Goal: Task Accomplishment & Management: Complete application form

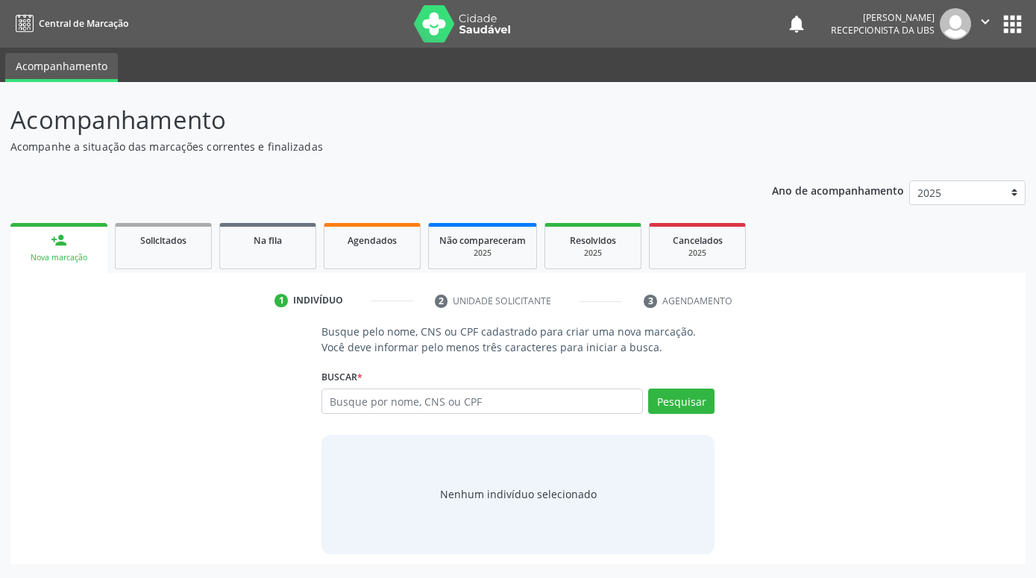
click at [56, 248] on div "person_add" at bounding box center [59, 240] width 16 height 16
click at [60, 248] on div "person_add" at bounding box center [59, 240] width 16 height 16
click at [483, 403] on input "text" at bounding box center [483, 401] width 322 height 25
paste input "898003706567239"
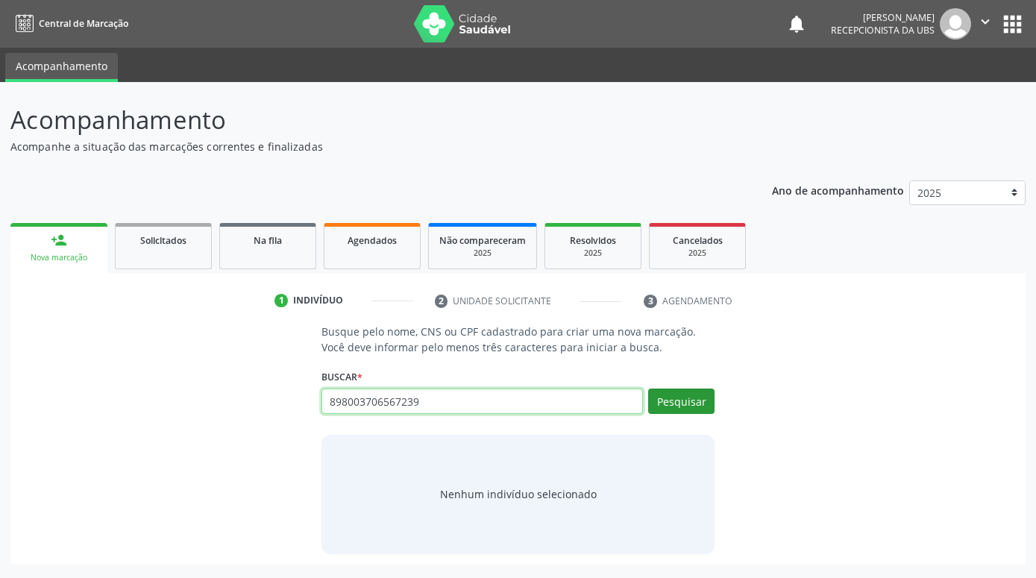
type input "898003706567239"
click at [686, 408] on button "Pesquisar" at bounding box center [681, 401] width 66 height 25
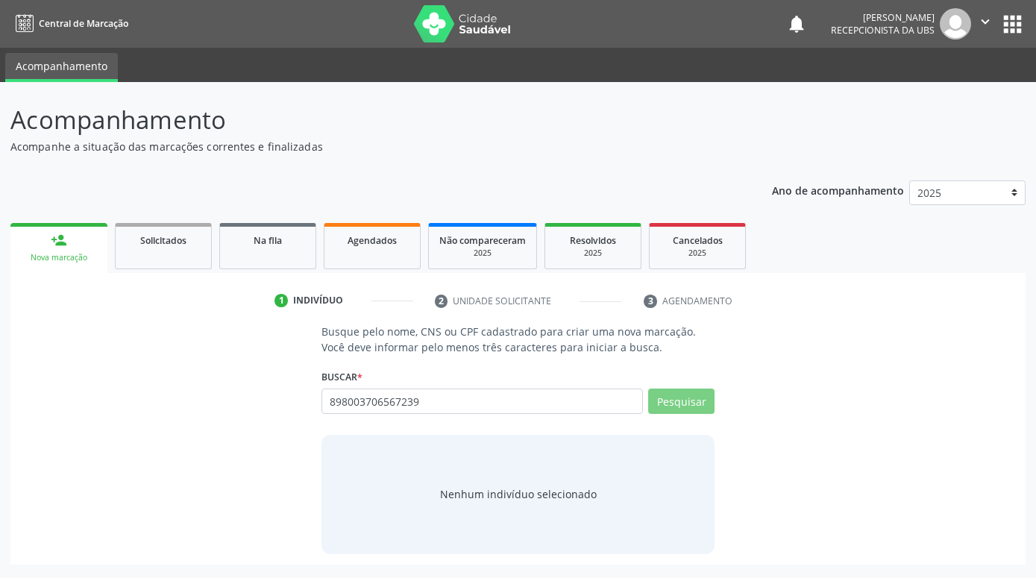
click at [878, 372] on div "Busque pelo nome, CNS ou CPF cadastrado para criar uma nova marcação. Você deve…" at bounding box center [518, 439] width 995 height 230
click at [60, 244] on div "person_add" at bounding box center [59, 240] width 16 height 16
click at [60, 243] on div "person_add" at bounding box center [59, 240] width 16 height 16
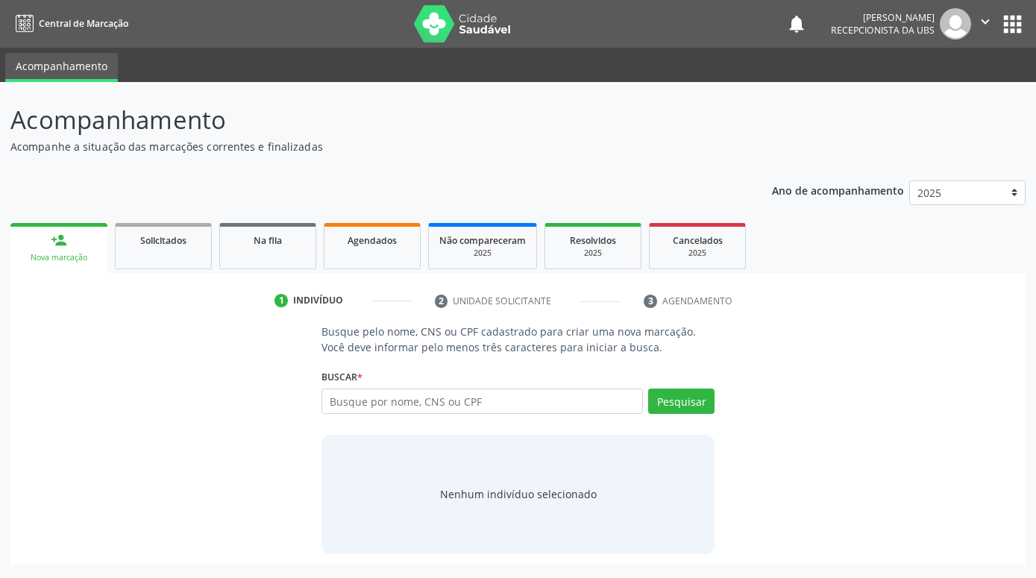
click at [60, 243] on div "person_add" at bounding box center [59, 240] width 16 height 16
click at [64, 252] on div "Nova marcação" at bounding box center [59, 257] width 76 height 11
click at [78, 252] on div "Nova marcação" at bounding box center [59, 257] width 76 height 11
click at [76, 251] on link "person_add Nova marcação" at bounding box center [58, 248] width 97 height 50
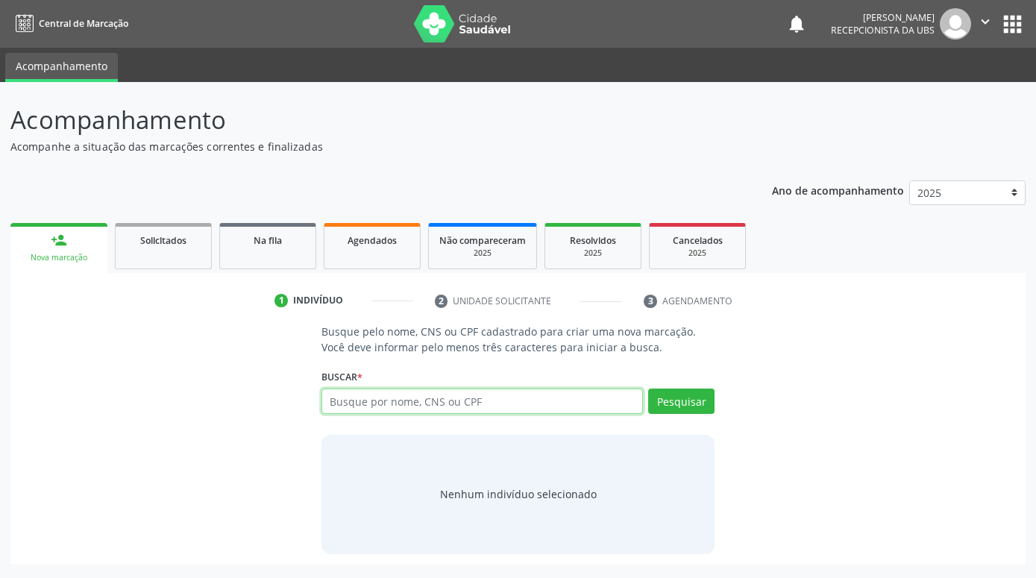
click at [564, 393] on input "text" at bounding box center [483, 401] width 322 height 25
paste input "898003706567239"
type input "898003706567239"
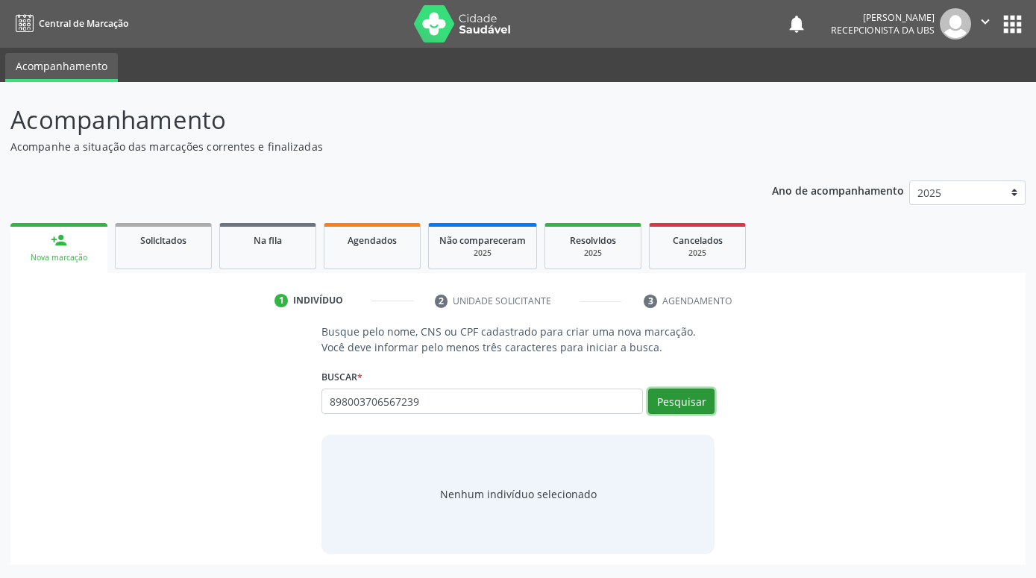
click at [678, 392] on button "Pesquisar" at bounding box center [681, 401] width 66 height 25
type input "898003706567239"
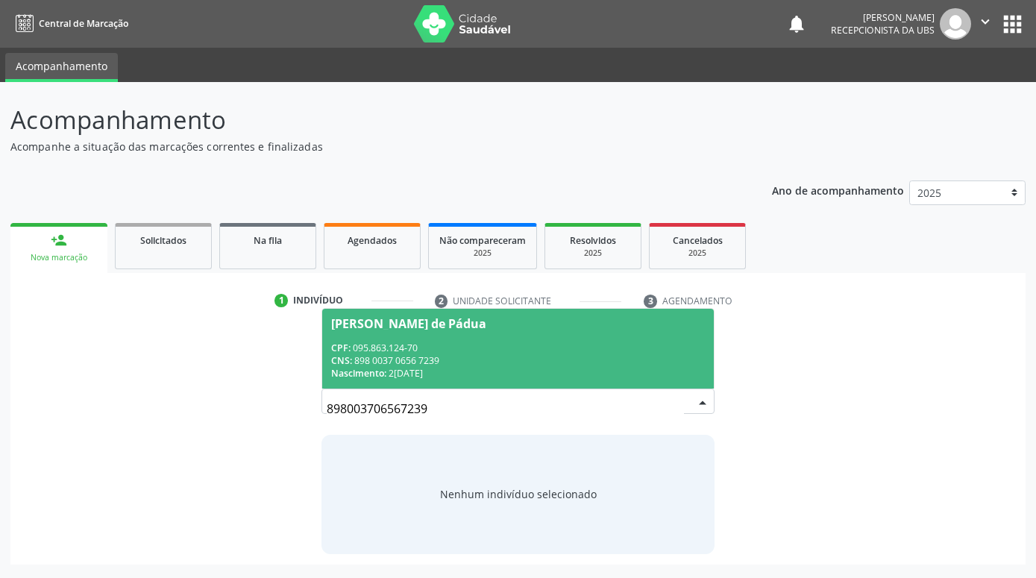
click at [599, 348] on div "CPF: 095.863.124-70" at bounding box center [518, 348] width 374 height 13
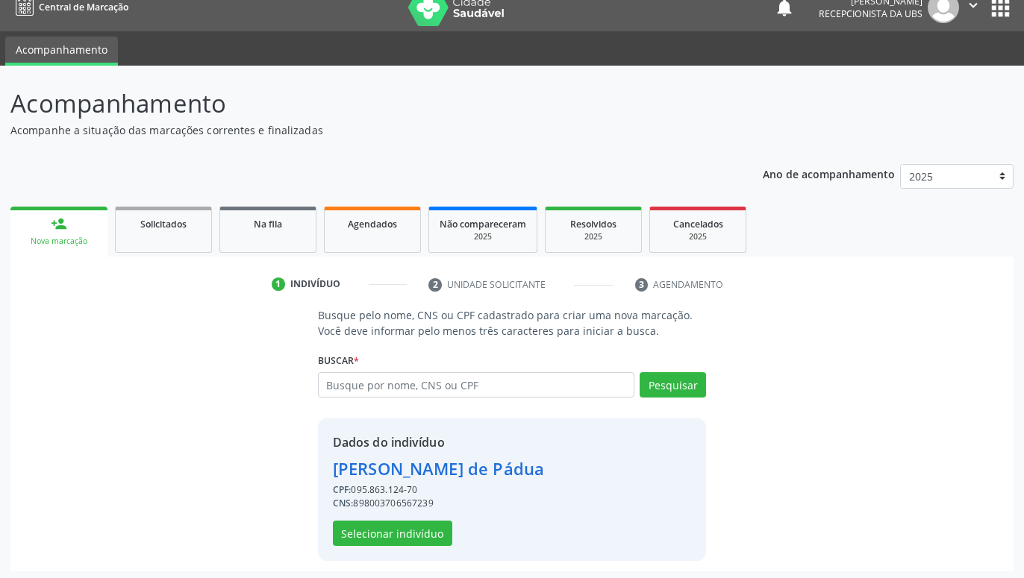
scroll to position [20, 0]
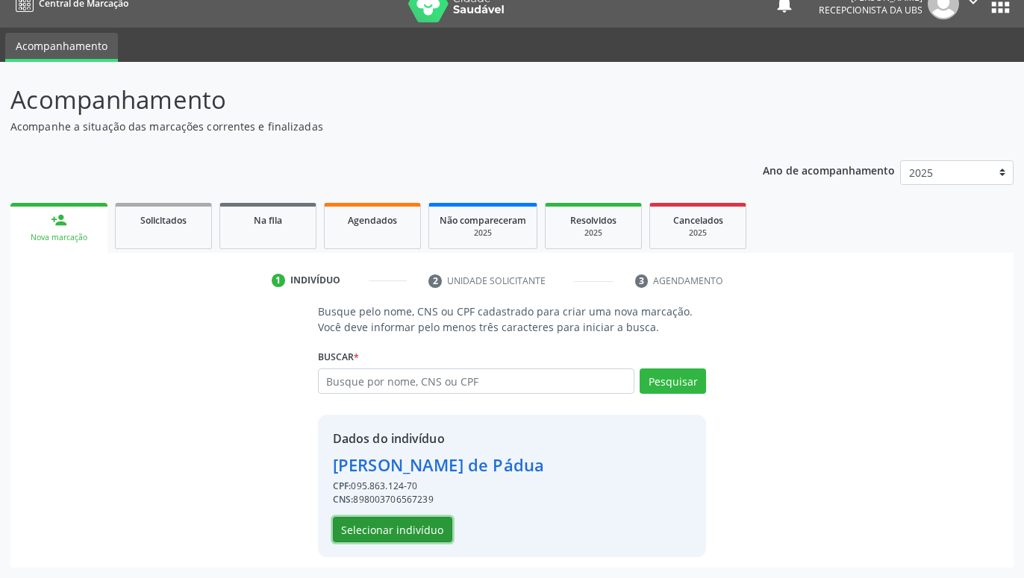
click at [432, 530] on button "Selecionar indivíduo" at bounding box center [392, 529] width 119 height 25
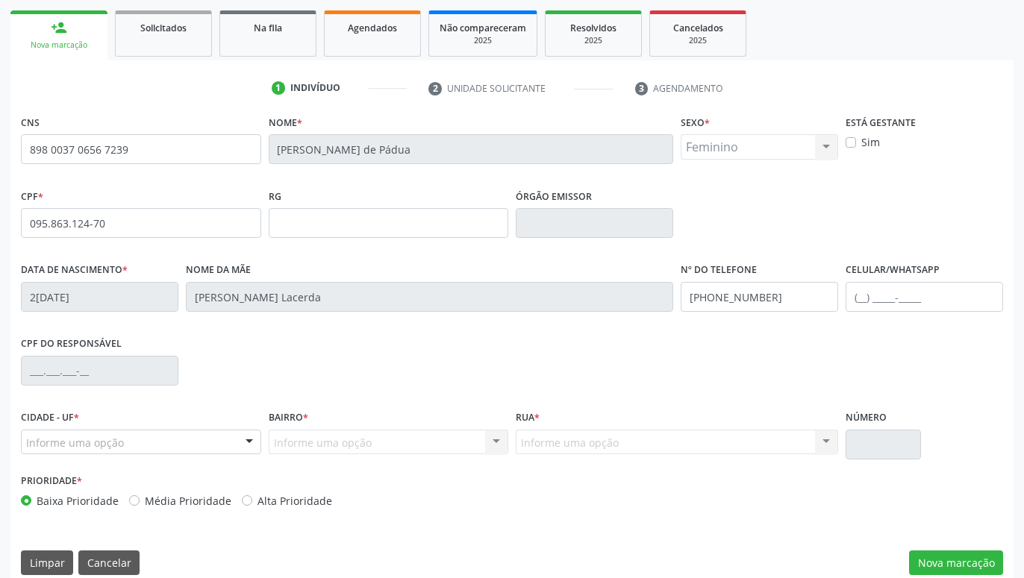
scroll to position [231, 0]
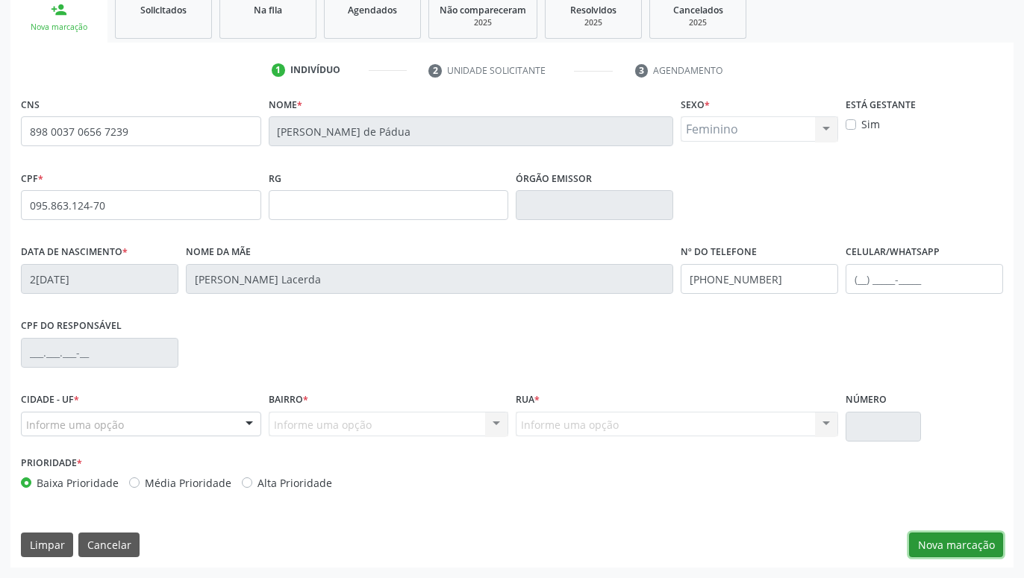
click at [983, 537] on button "Nova marcação" at bounding box center [956, 545] width 94 height 25
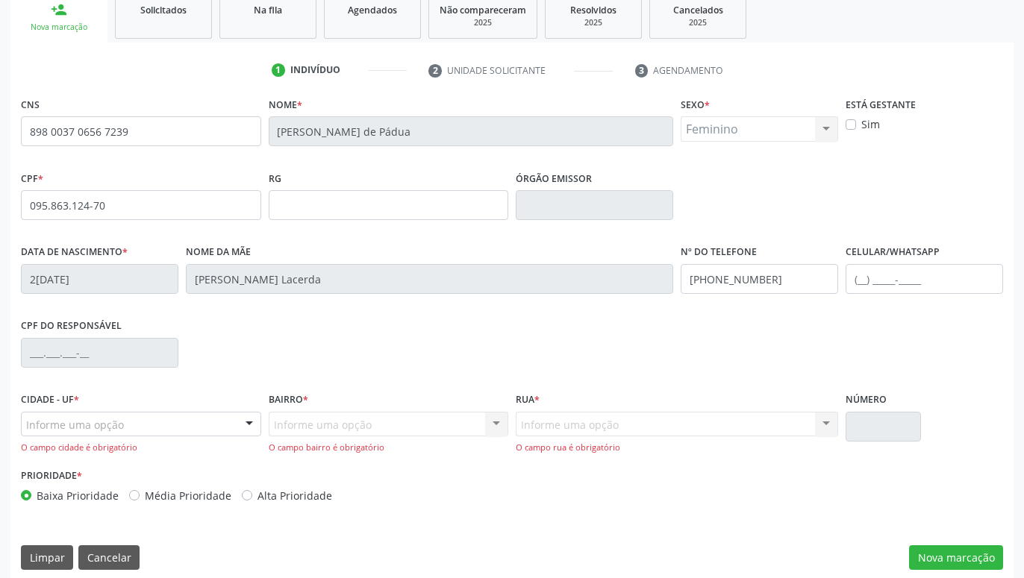
click at [236, 423] on div "Informe uma opção Serra Talhada - PE Nenhum resultado encontrado para: " " Nenh…" at bounding box center [141, 424] width 240 height 25
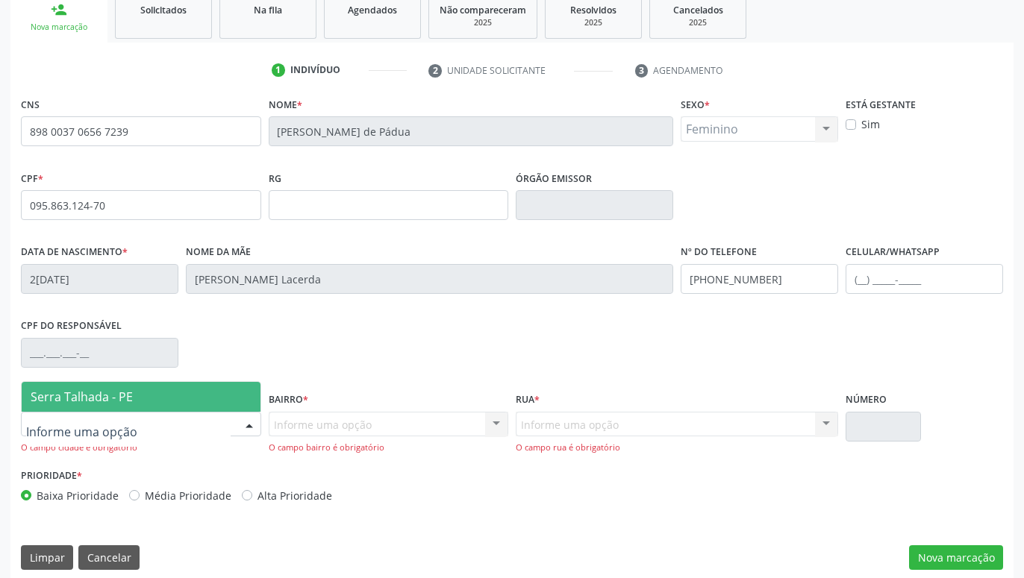
click at [188, 397] on span "Serra Talhada - PE" at bounding box center [141, 397] width 239 height 30
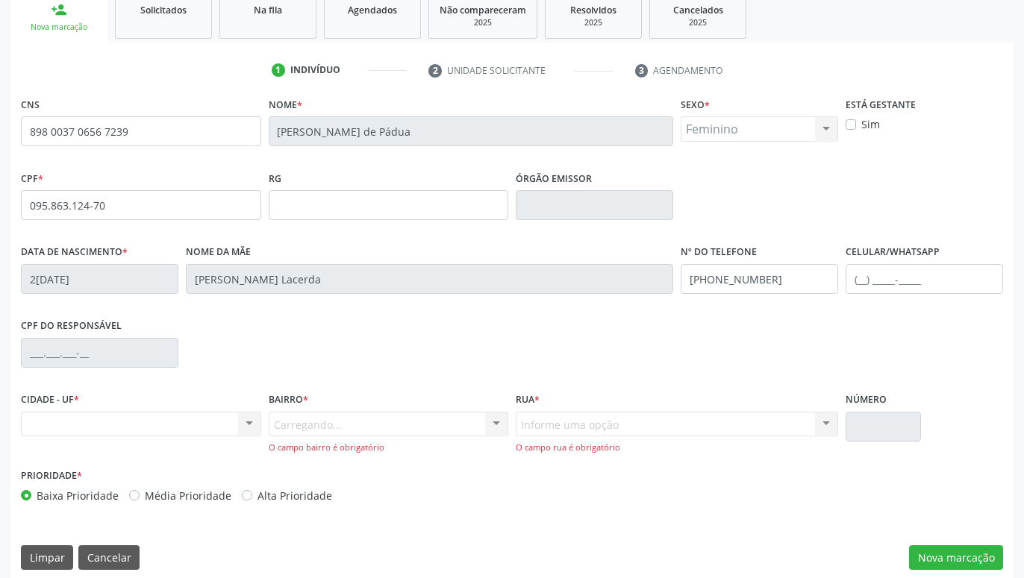
click at [350, 420] on div "Carregando... Nenhum resultado encontrado para: " " Nenhuma opção encontrada. D…" at bounding box center [389, 433] width 240 height 43
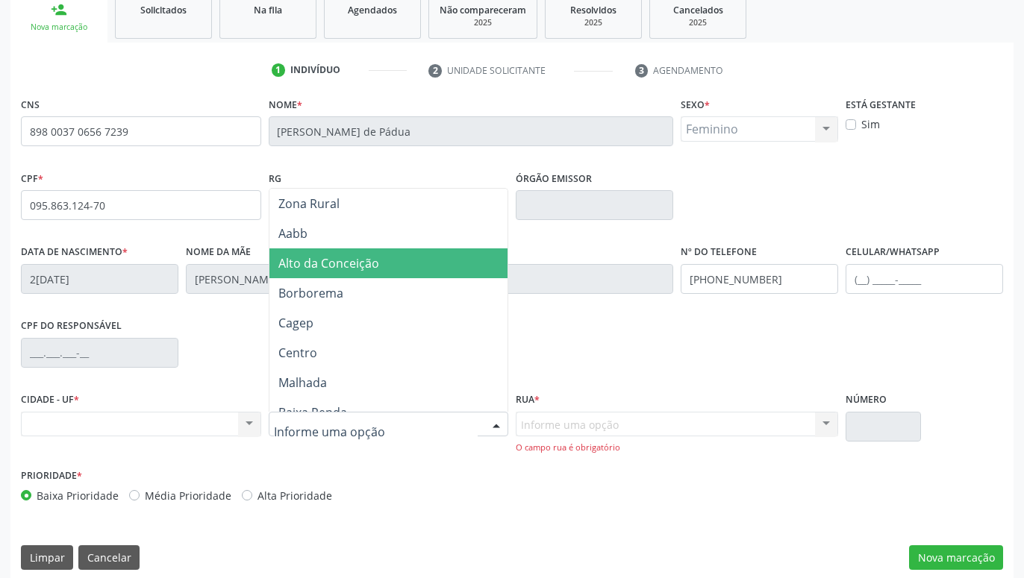
click at [348, 270] on span "Alto da Conceição" at bounding box center [328, 263] width 101 height 16
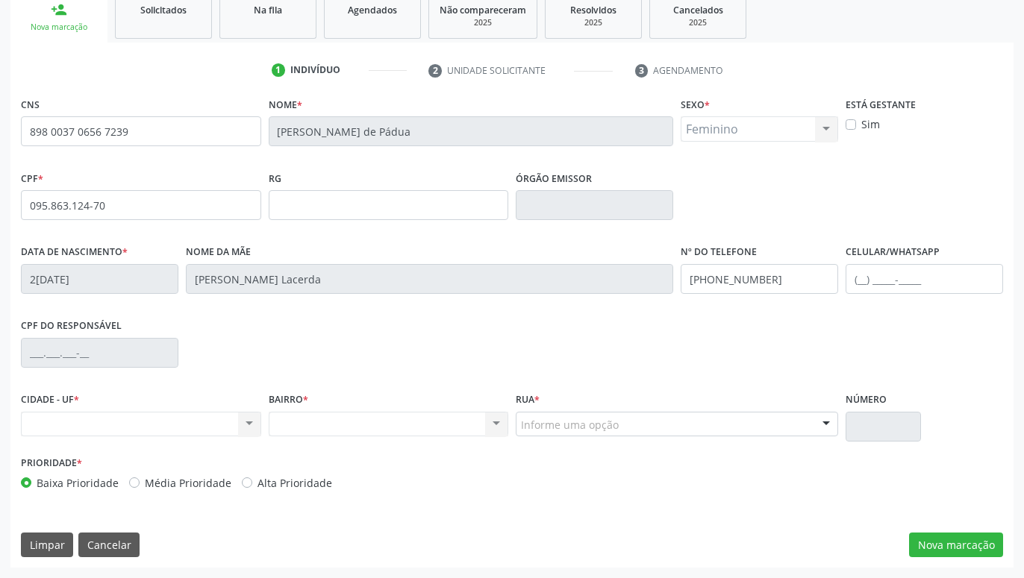
click at [673, 424] on div "Informe uma opção" at bounding box center [677, 424] width 322 height 25
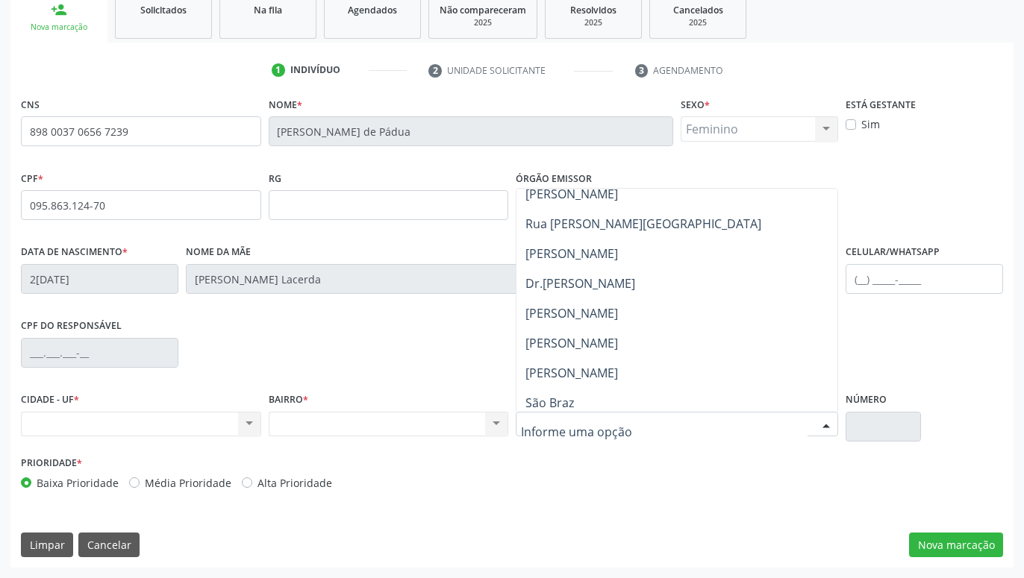
scroll to position [295, 0]
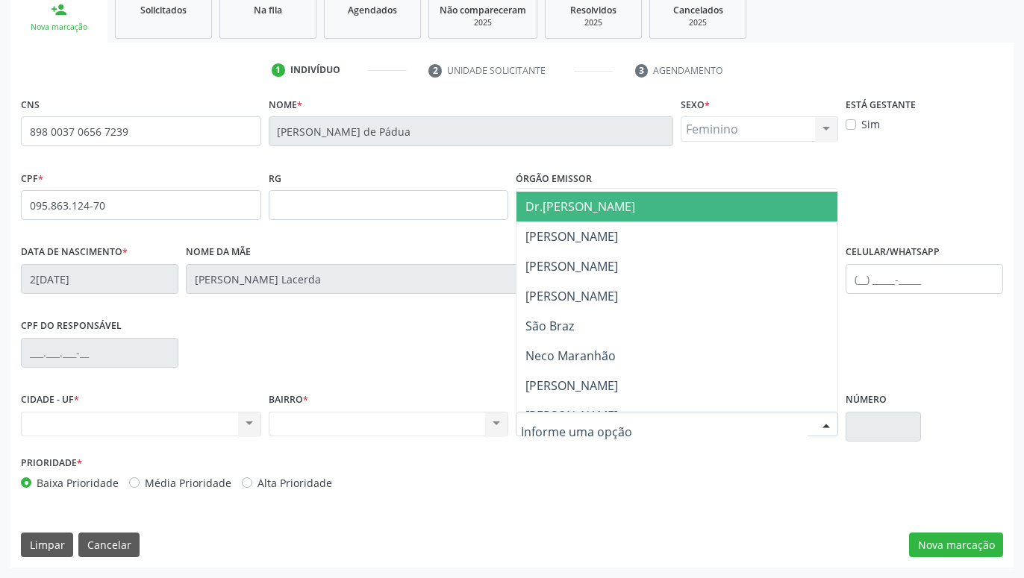
click at [580, 203] on span "Dr.[PERSON_NAME]" at bounding box center [580, 206] width 110 height 16
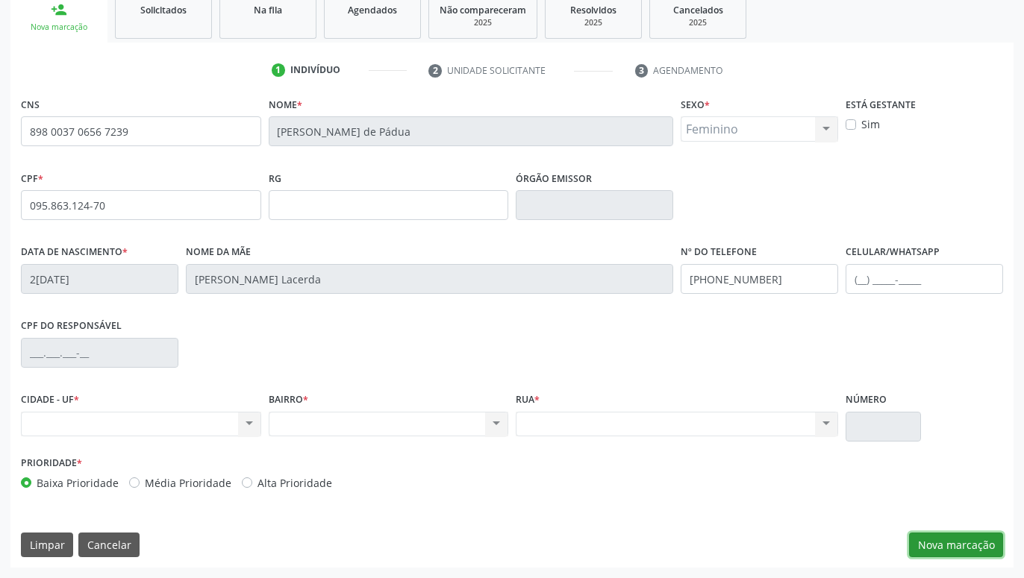
click at [965, 540] on button "Nova marcação" at bounding box center [956, 545] width 94 height 25
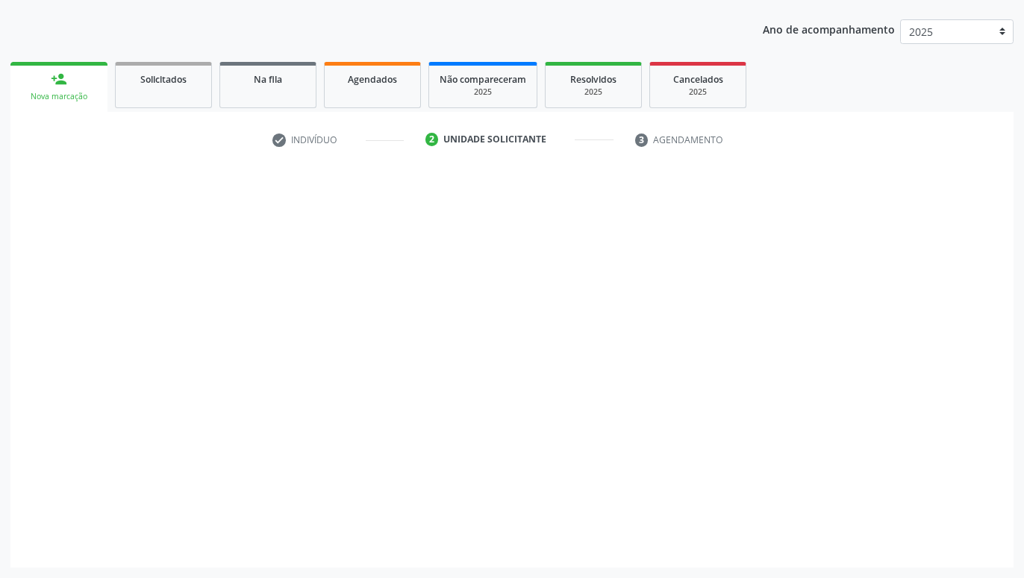
scroll to position [161, 0]
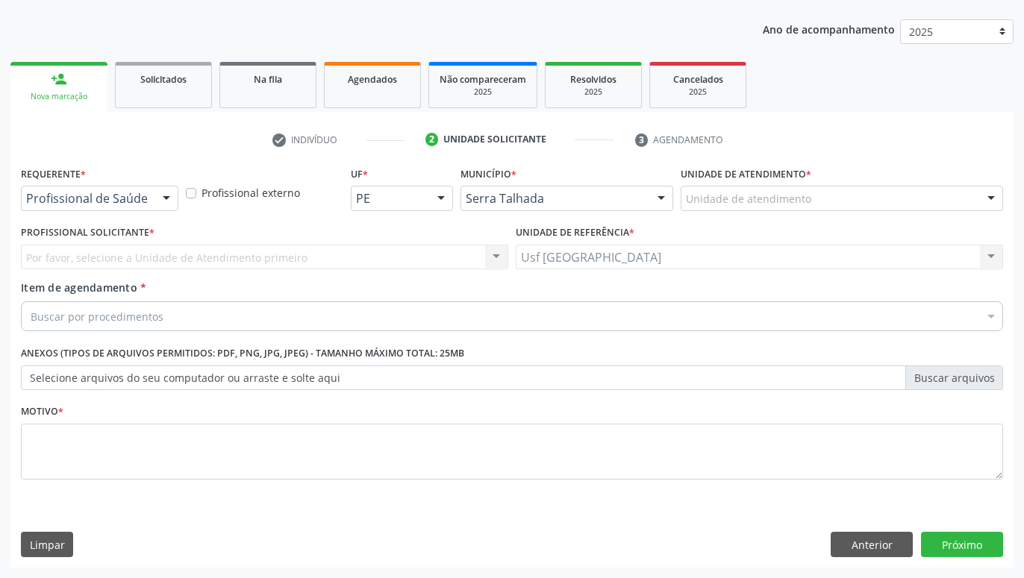
click at [164, 205] on div at bounding box center [166, 199] width 22 height 25
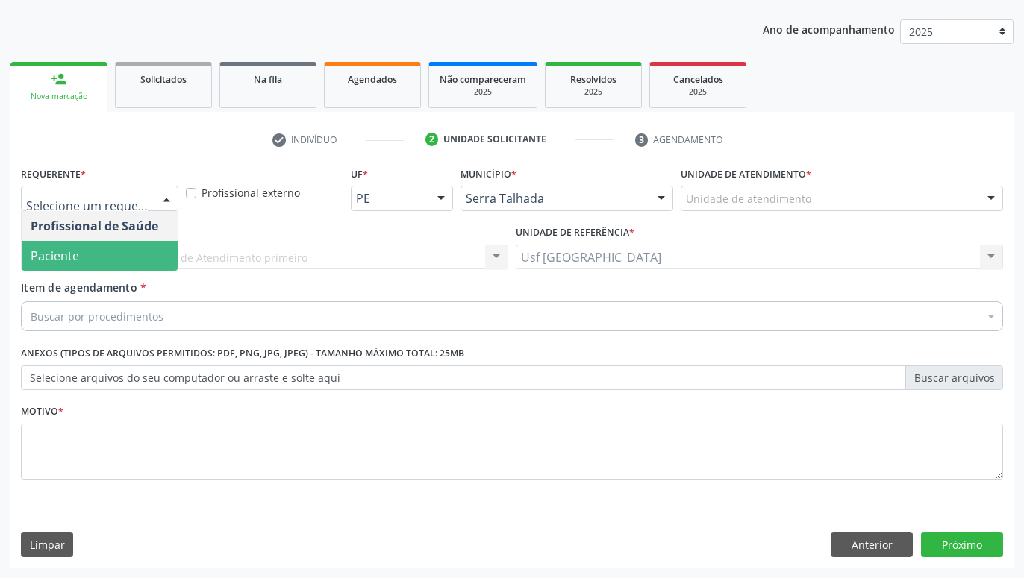
click at [99, 251] on span "Paciente" at bounding box center [100, 256] width 156 height 30
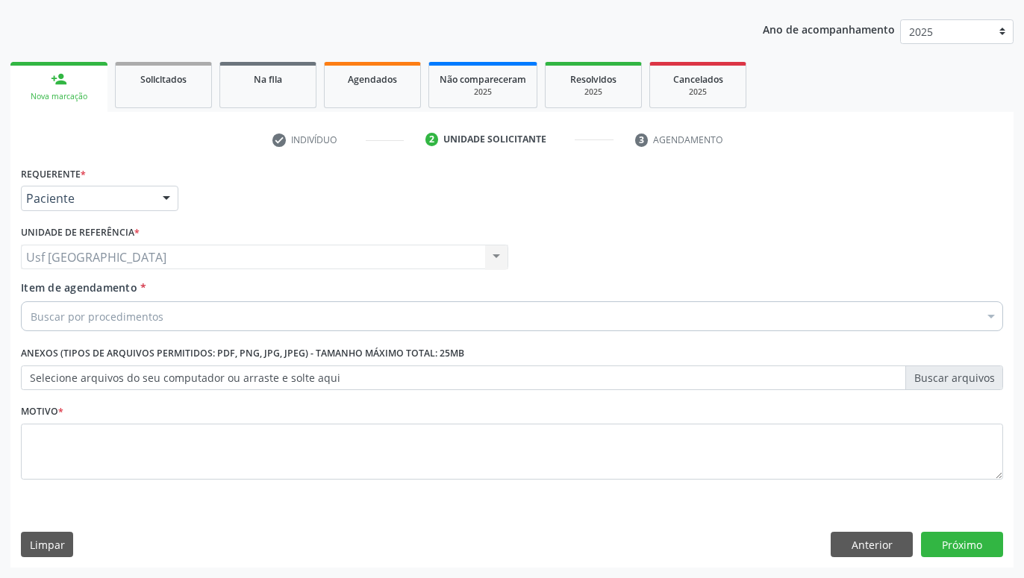
click at [140, 326] on div "Buscar por procedimentos" at bounding box center [512, 316] width 982 height 30
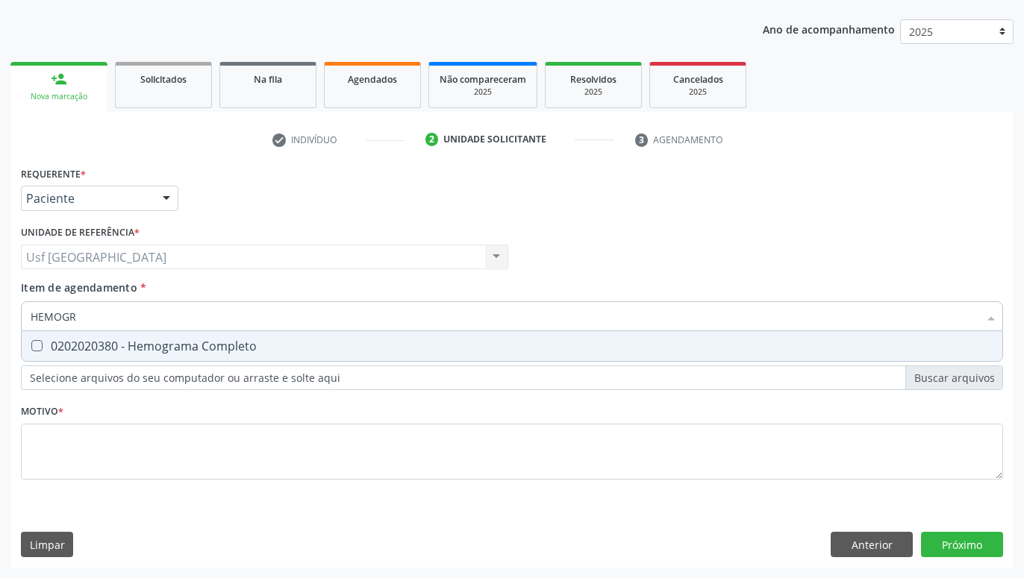
type input "HEMOGRA"
click at [154, 352] on div "0202020380 - Hemograma Completo" at bounding box center [512, 346] width 963 height 12
checkbox Completo "true"
type input "HEMOG"
checkbox Completo "false"
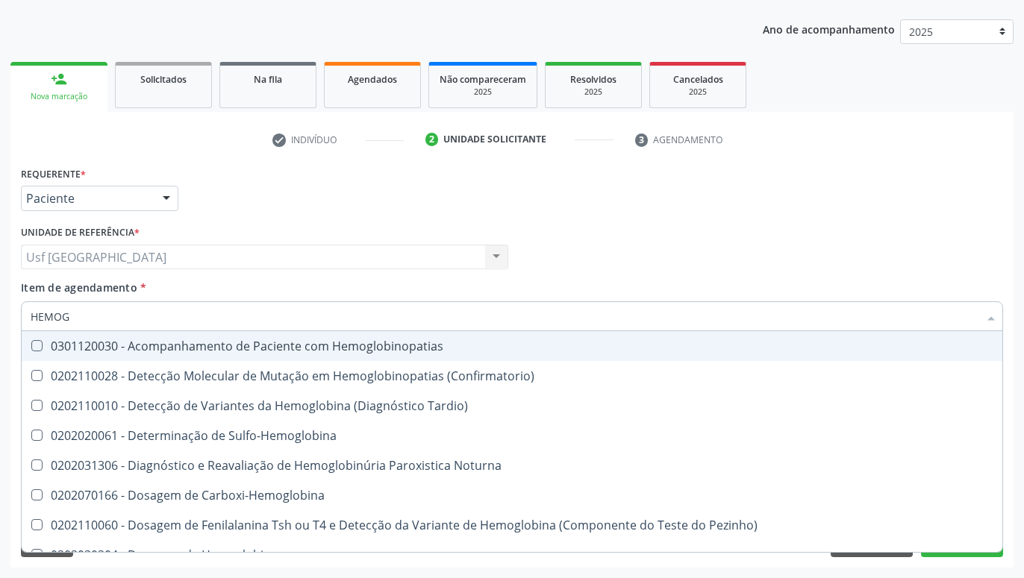
type input "HEMO"
checkbox Completo "false"
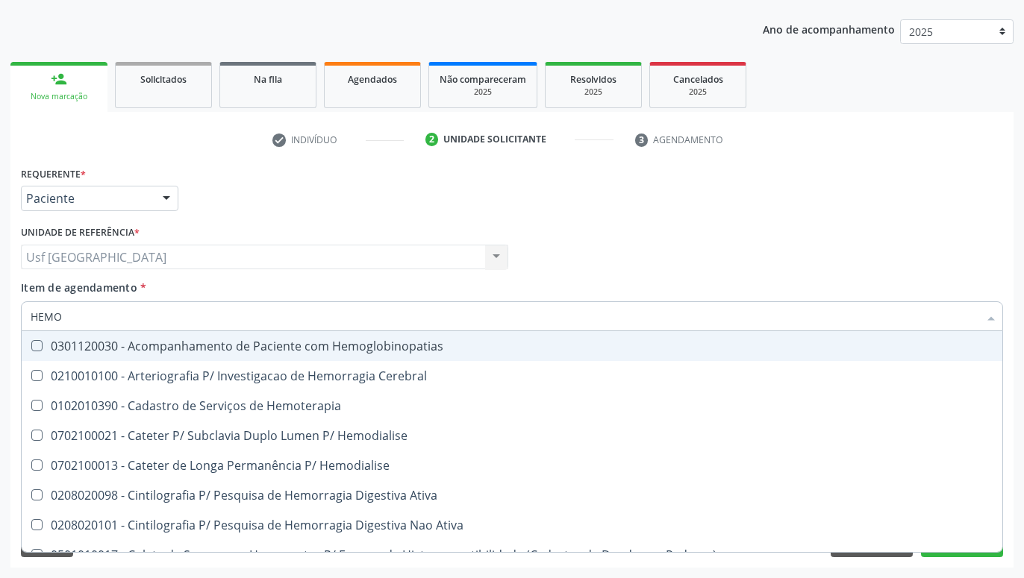
type input "HEM"
checkbox Completo "false"
checkbox Elástica "true"
type input "HE"
checkbox Elástica "false"
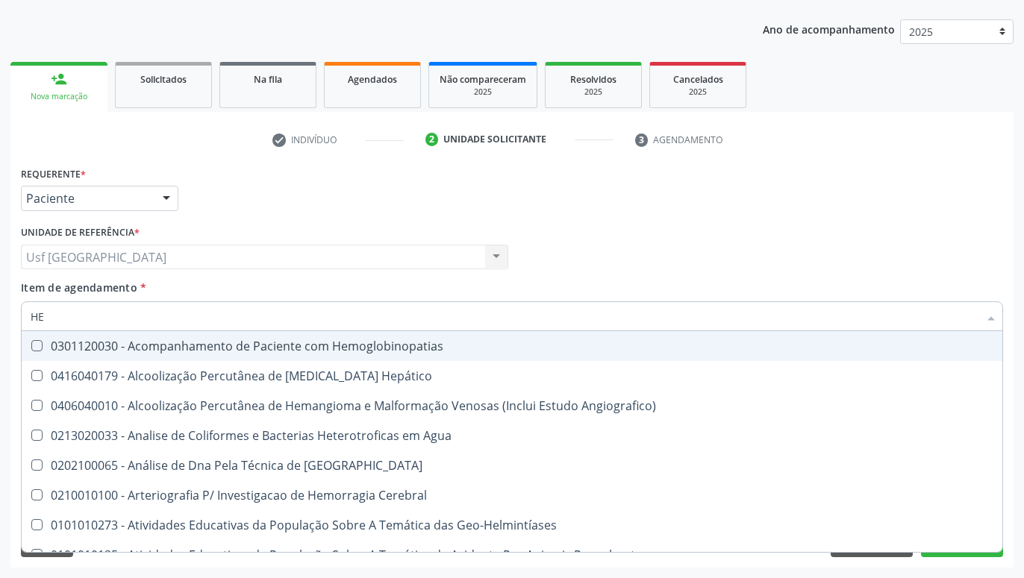
type input "H"
checkbox Completo "false"
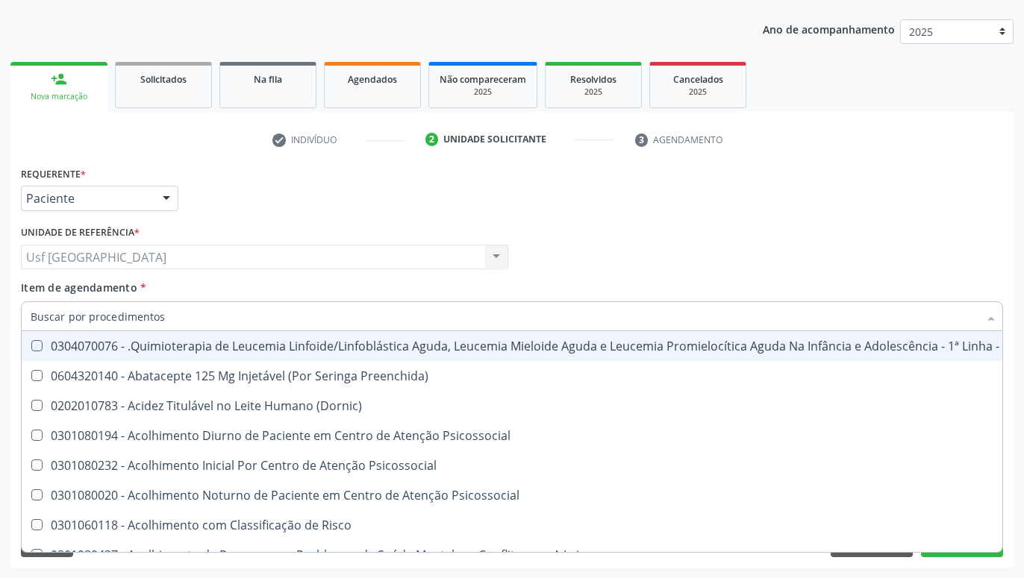
checkbox Completo "false"
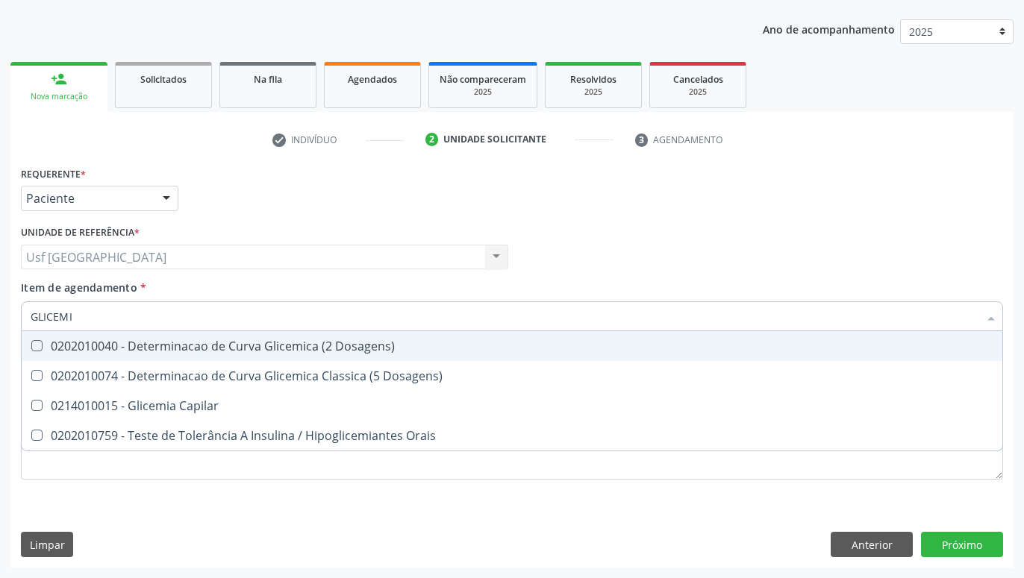
type input "GLICEMIA"
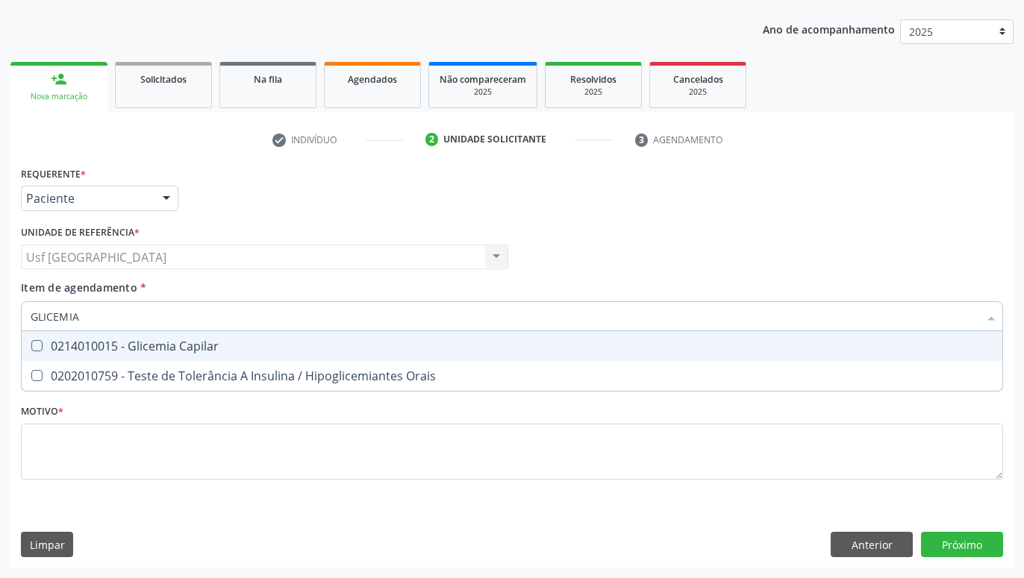
click at [101, 345] on div "0214010015 - Glicemia Capilar" at bounding box center [512, 346] width 963 height 12
checkbox Capilar "true"
type input "GLICEMI"
checkbox Capilar "false"
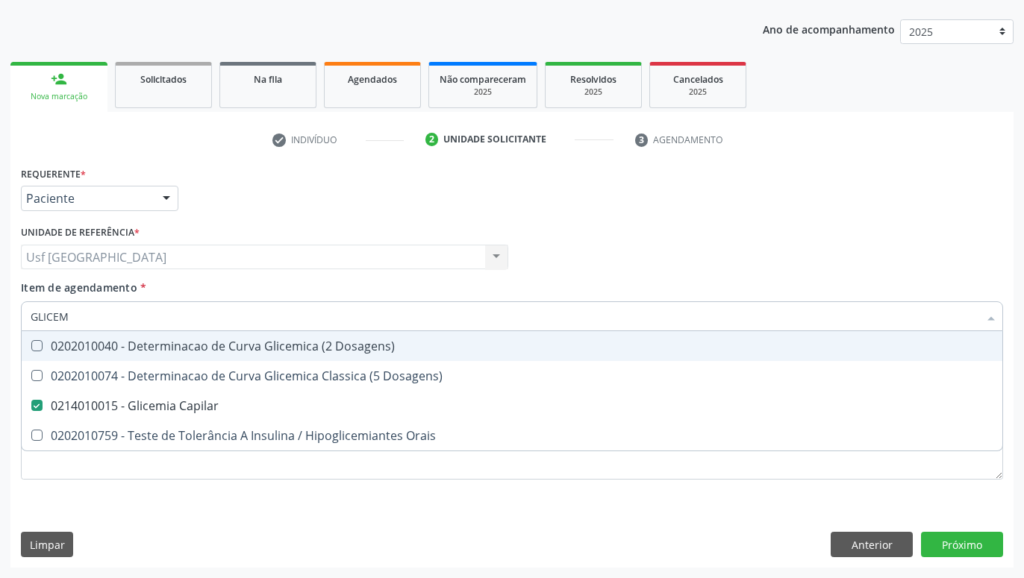
type input "GLICE"
checkbox Capilar "false"
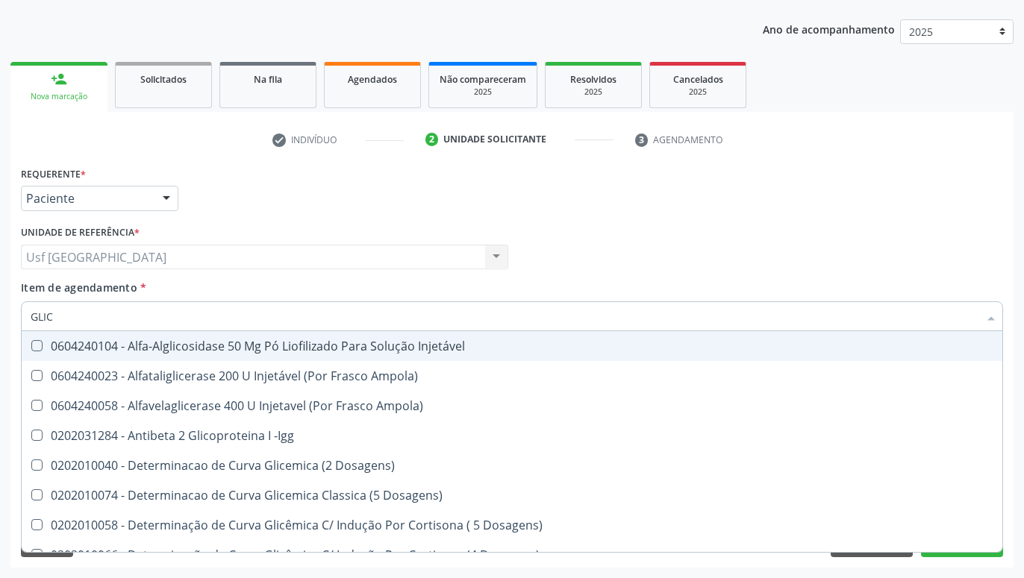
type input "GLI"
checkbox Capilar "false"
checkbox Adulto "true"
type input "GL"
checkbox Capilar "false"
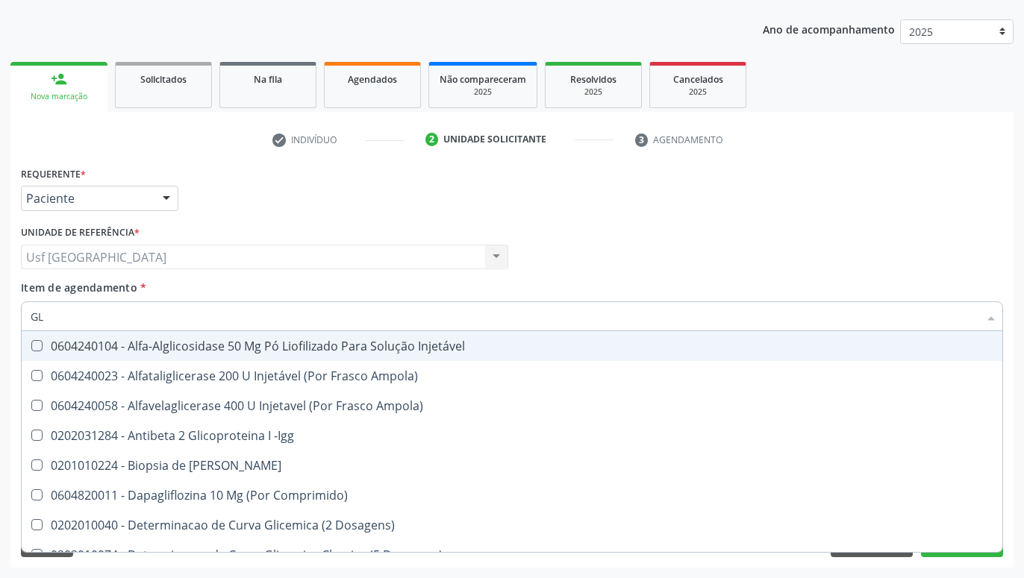
type input "G"
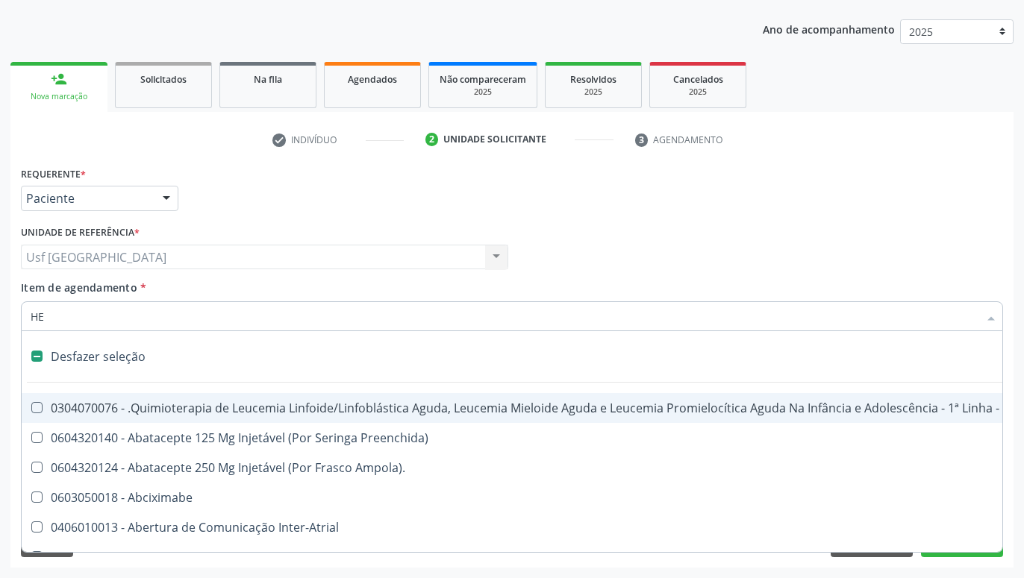
type input "HEM"
checkbox Pâncreas "true"
checkbox Quadril "false"
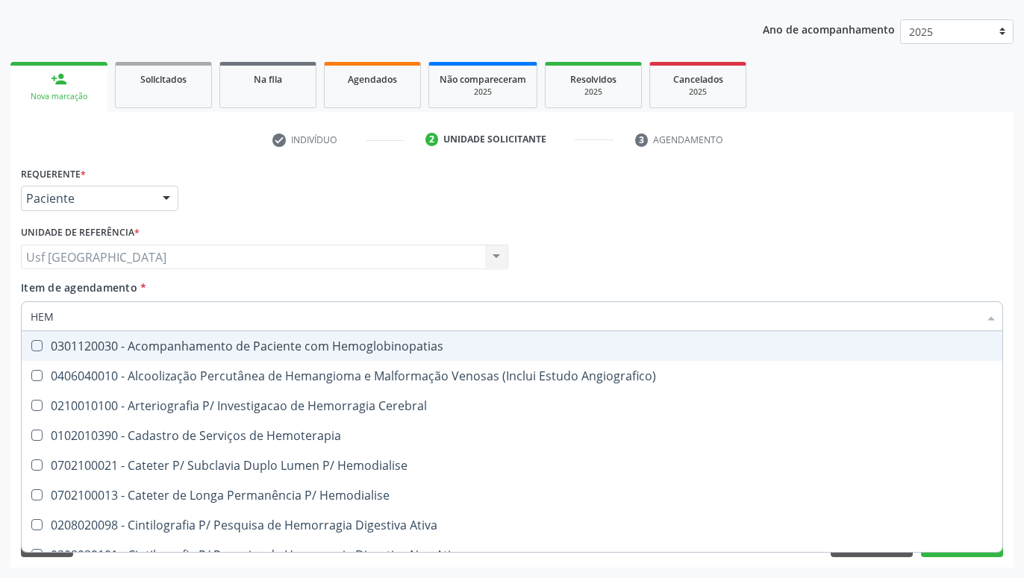
type input "HEMO"
checkbox Retro-Retal "true"
checkbox Completo "false"
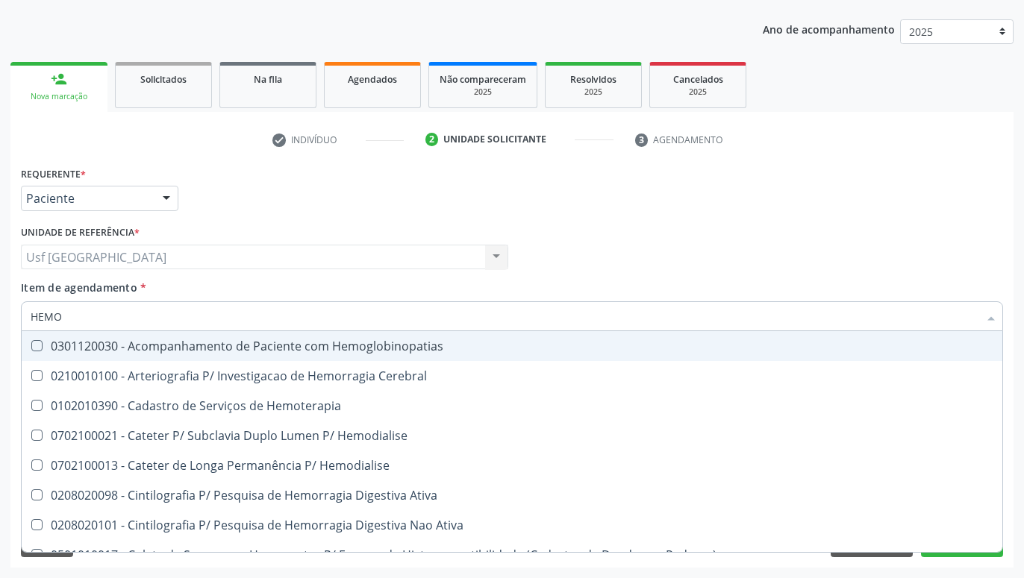
type input "HEMOG"
checkbox Carboxi-Hemoglobina "true"
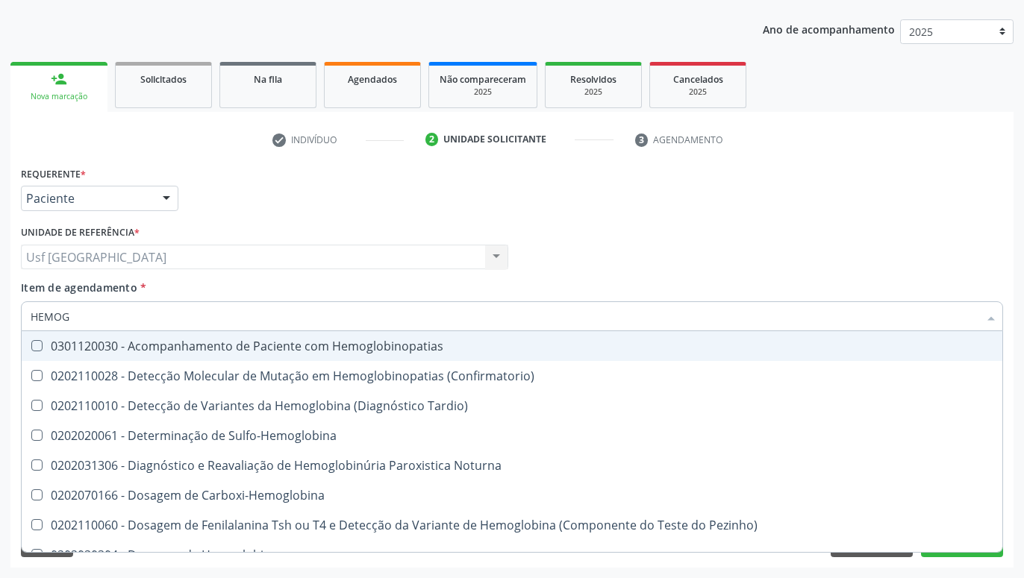
type input "HEMOGL"
checkbox S "false"
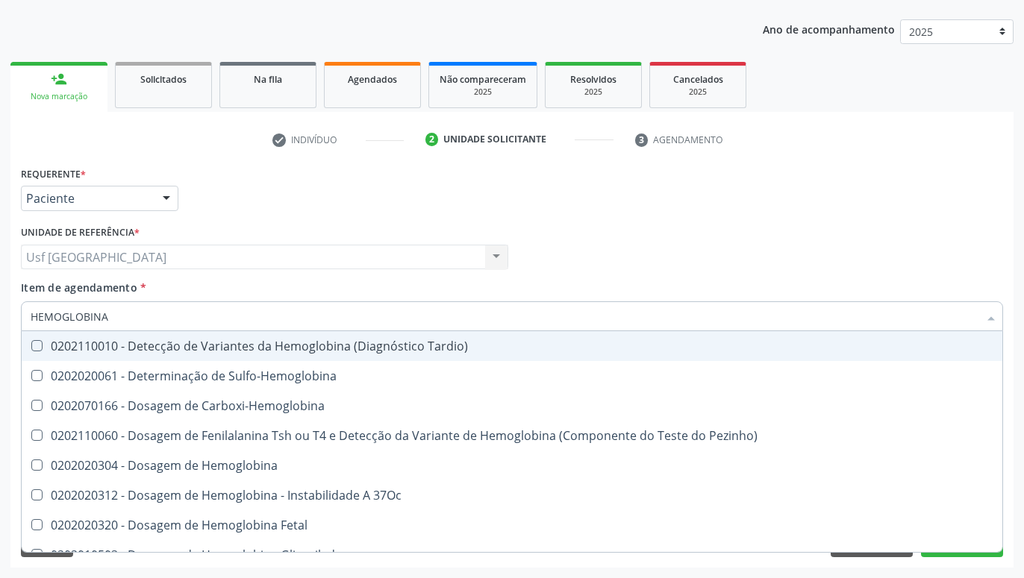
type input "HEMOGLOBINA G"
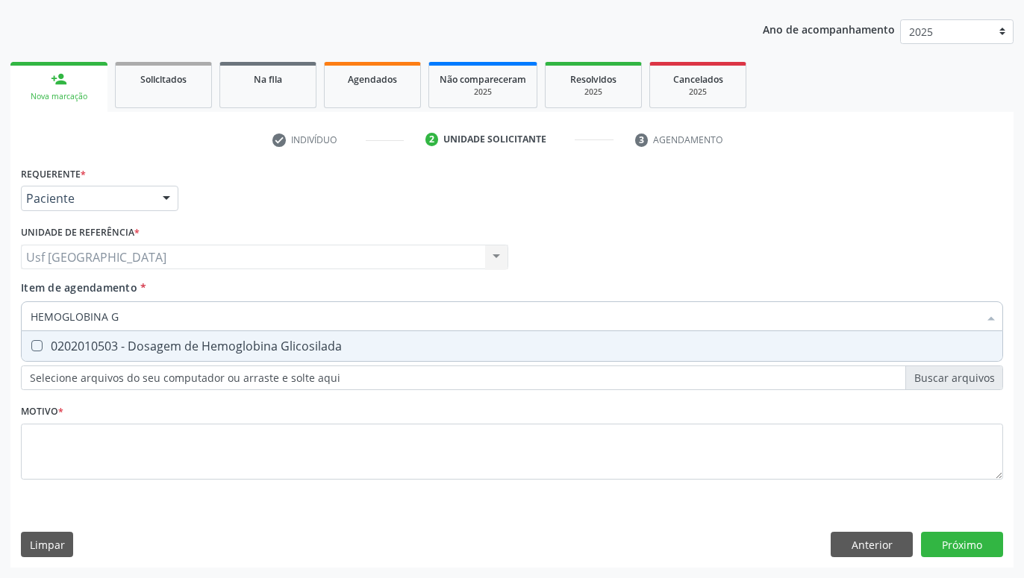
click at [68, 345] on div "0202010503 - Dosagem de Hemoglobina Glicosilada" at bounding box center [512, 346] width 963 height 12
checkbox Glicosilada "true"
type input "HEMOGLOBINA"
checkbox Glicosilada "false"
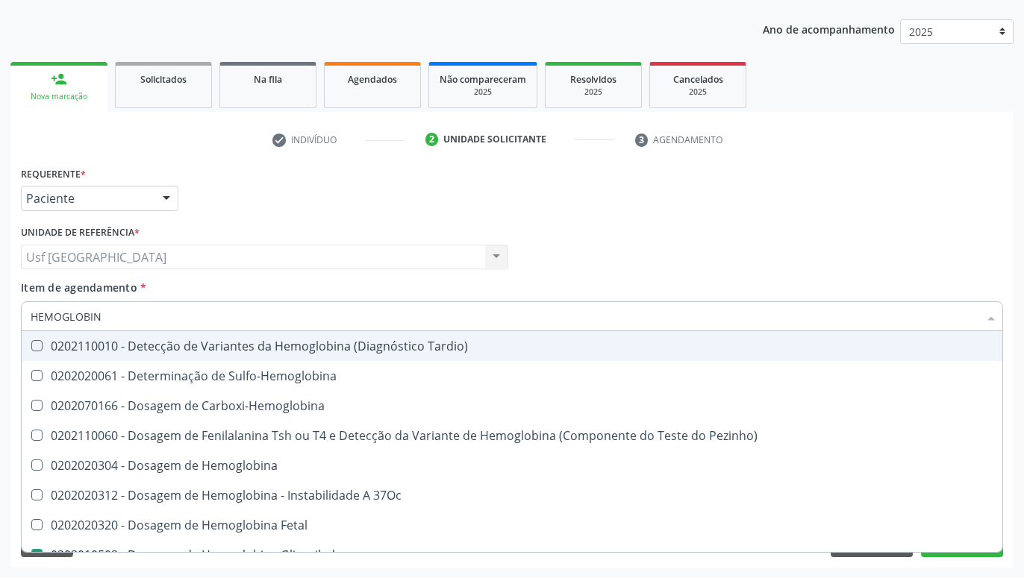
type input "HEMOGLOBI"
checkbox Glicosilada "false"
checkbox Hematocrito\) "true"
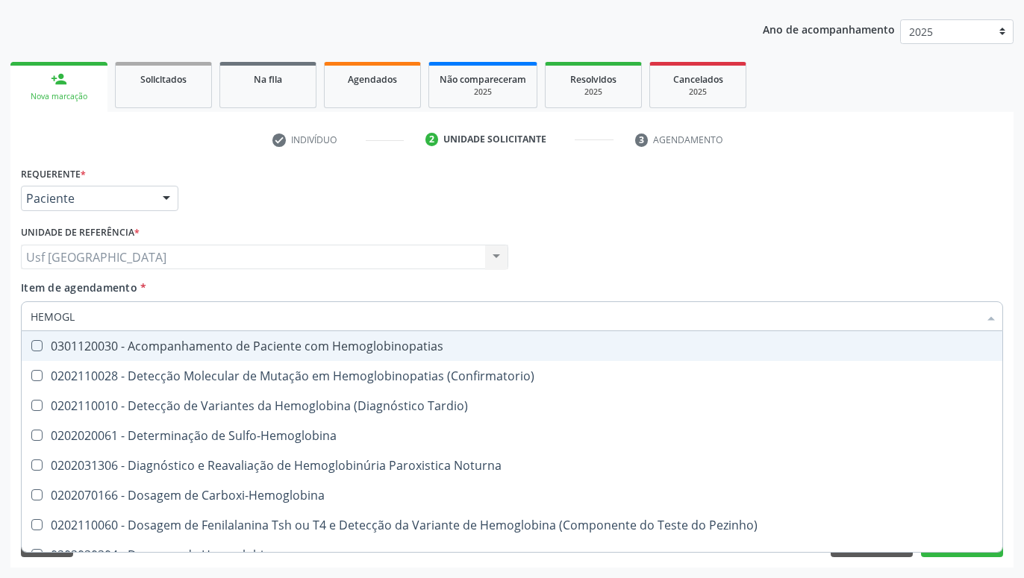
type input "HEMOG"
checkbox S "true"
type input "HEMO"
checkbox Glicosilada "false"
checkbox S "false"
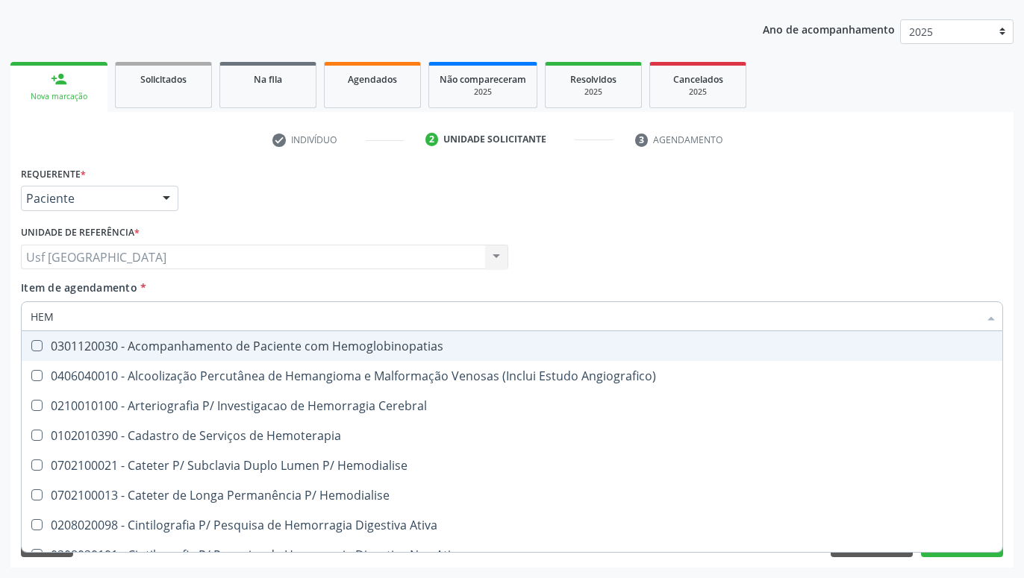
type input "HE"
checkbox Glicosilada "false"
checkbox Hematocrito "true"
checkbox Completo "false"
checkbox Orgaos "true"
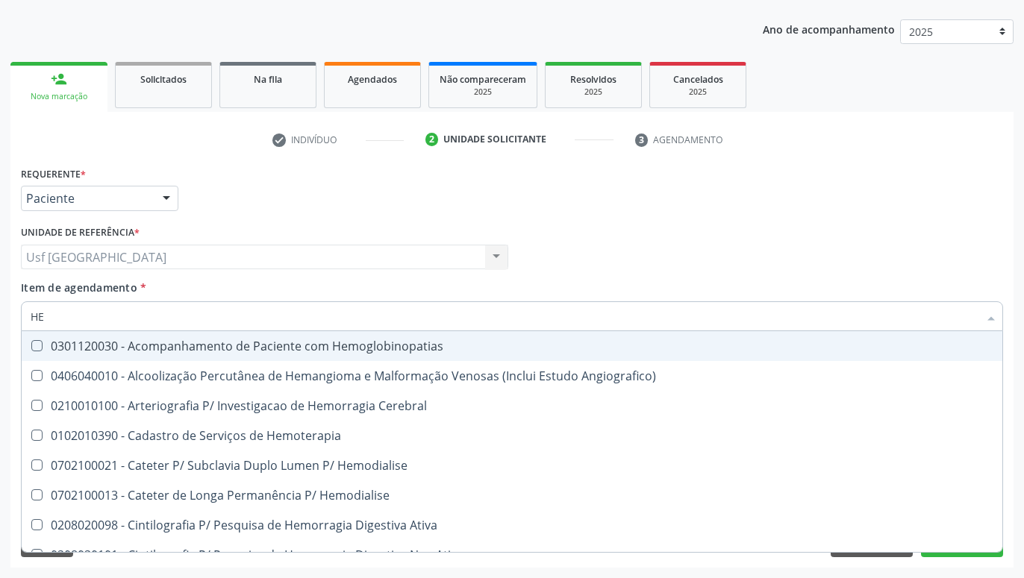
type input "H"
checkbox Hematocrito "false"
checkbox Orgaos "false"
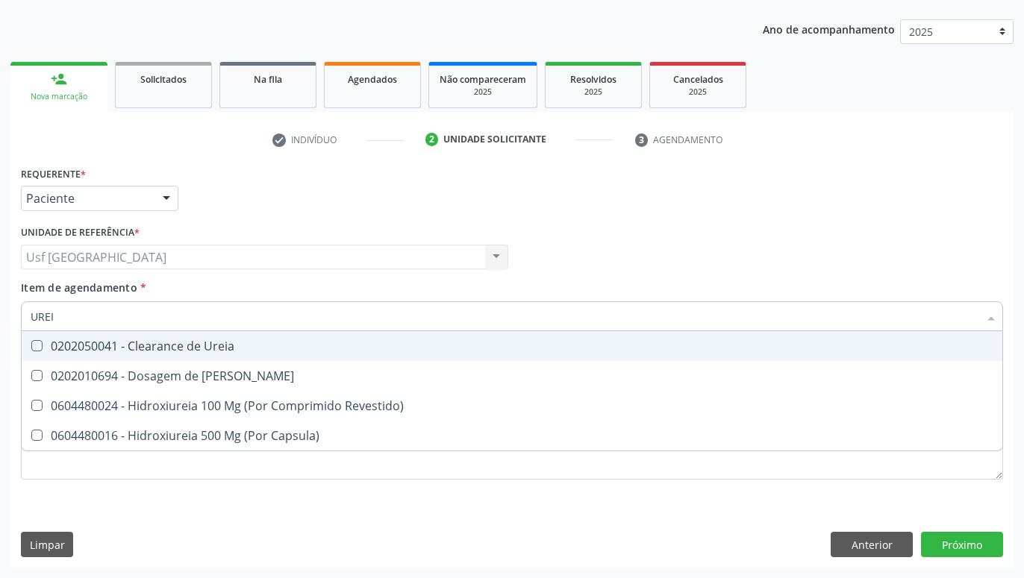
type input "UREIA"
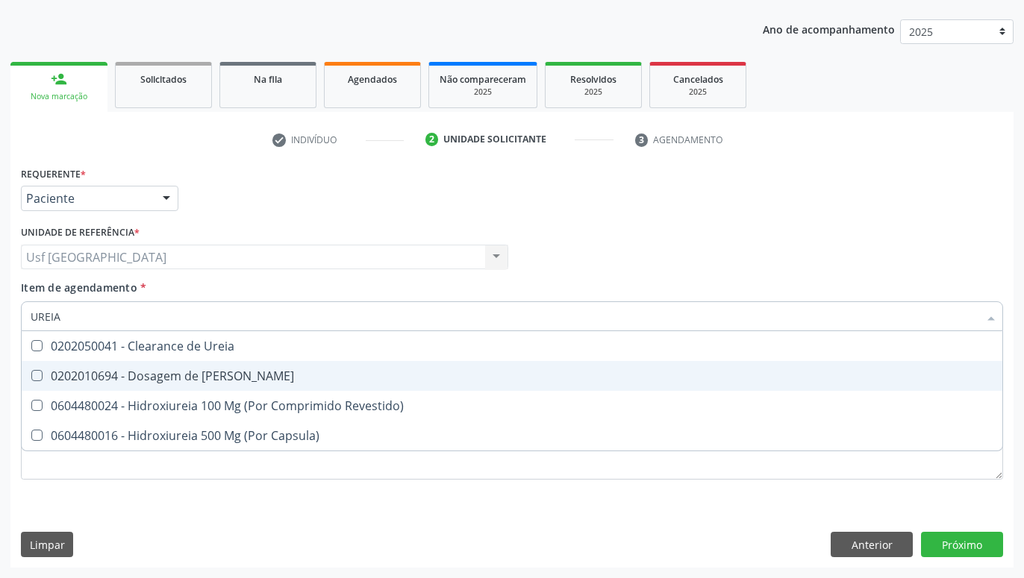
click at [156, 368] on span "0202010694 - Dosagem de [PERSON_NAME]" at bounding box center [512, 376] width 980 height 30
checkbox Ureia "true"
type input "URE"
checkbox Ureia "false"
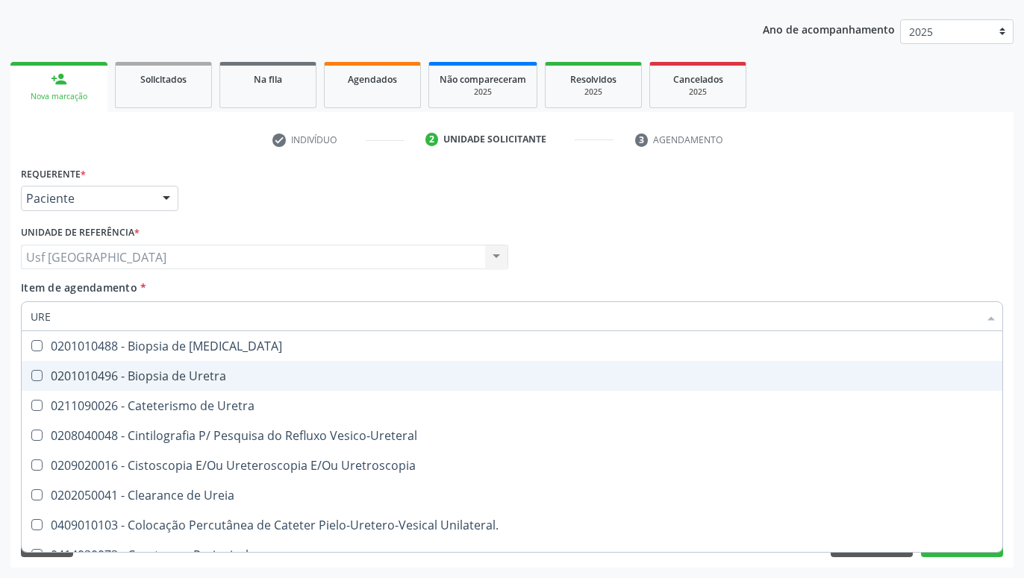
type input "UR"
checkbox Ureia "false"
type input "U"
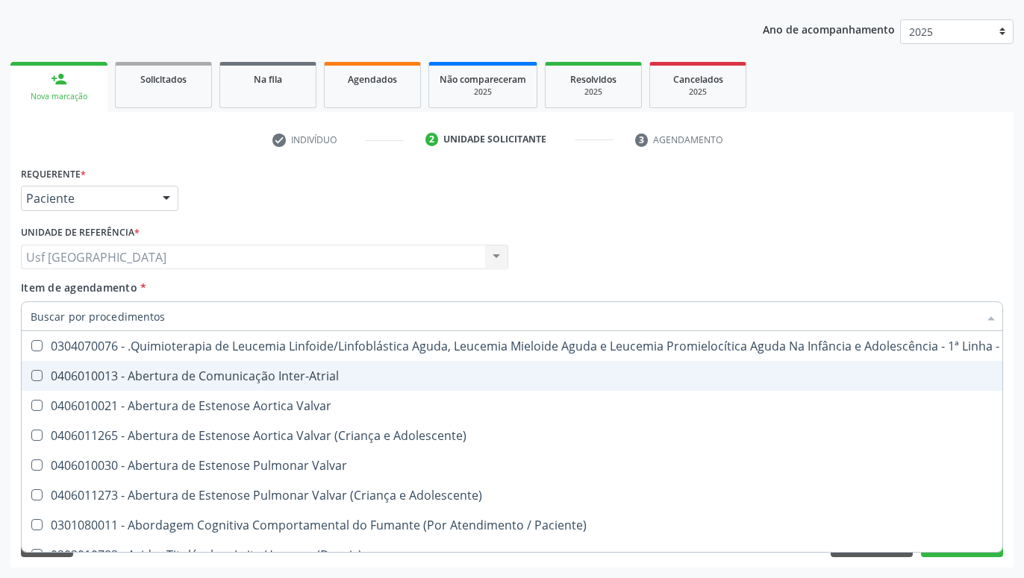
checkbox Ureia "false"
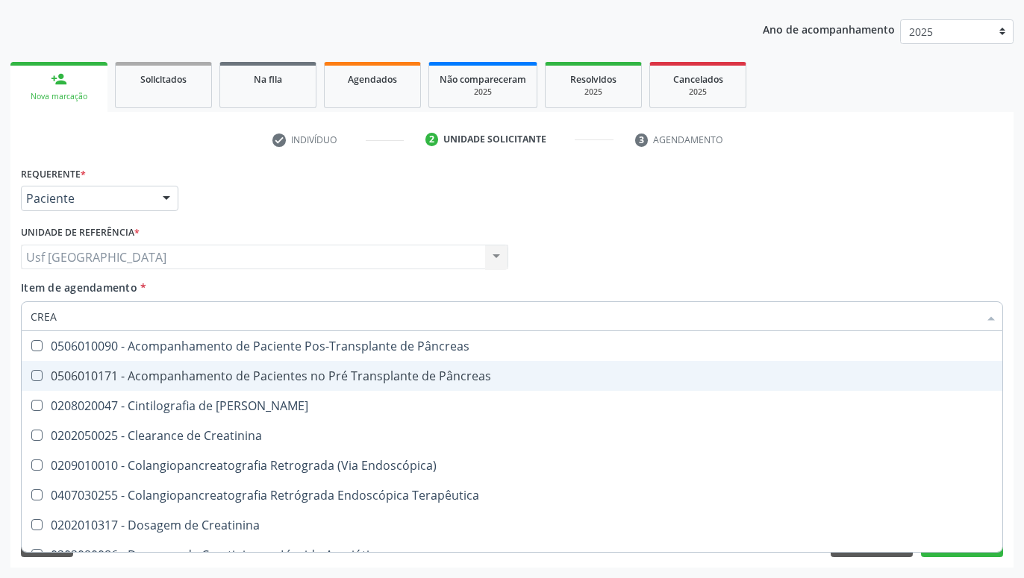
type input "CREAT"
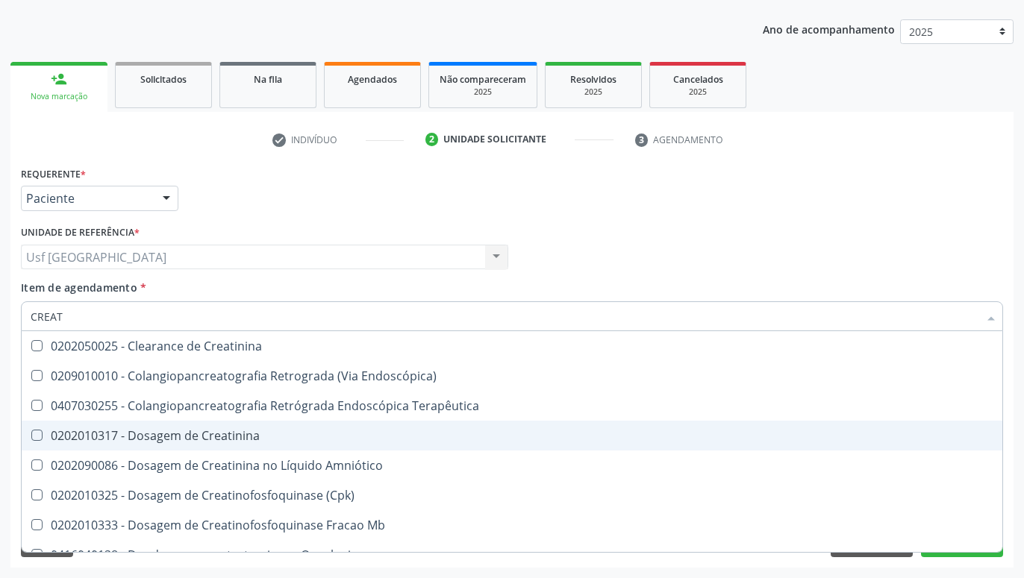
click at [172, 436] on div "0202010317 - Dosagem de Creatinina" at bounding box center [512, 436] width 963 height 12
checkbox Creatinina "true"
type input "CREA"
checkbox Creatinina "false"
checkbox Mb "true"
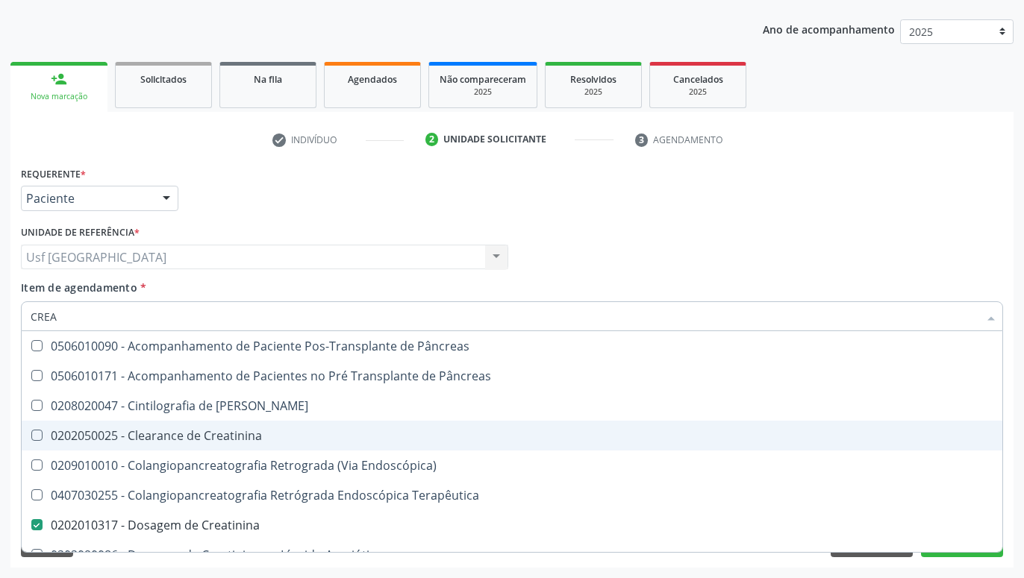
type input "CRE"
checkbox Creatinina "false"
checkbox Oncologia "true"
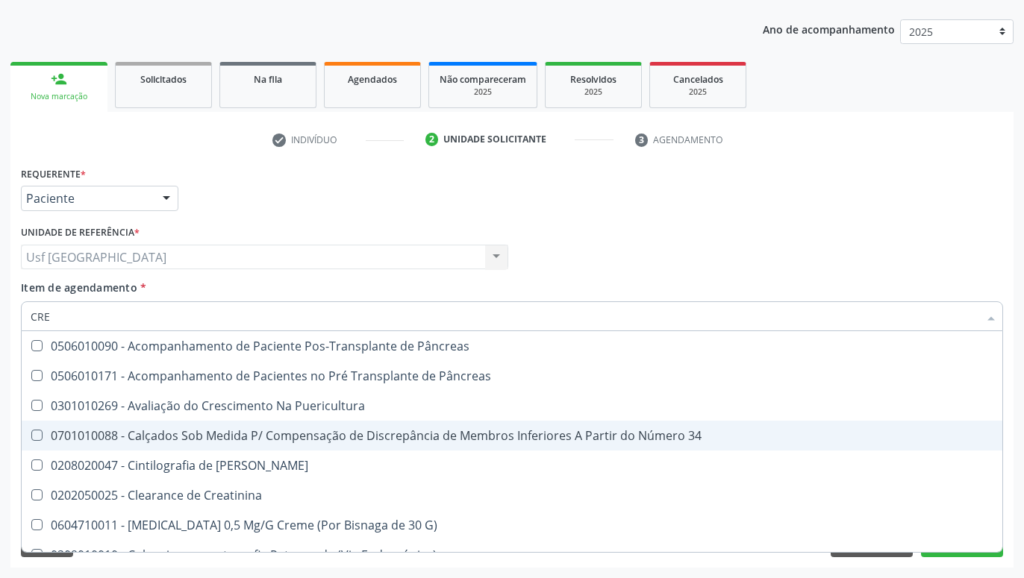
type input "CR"
checkbox Creatinina "false"
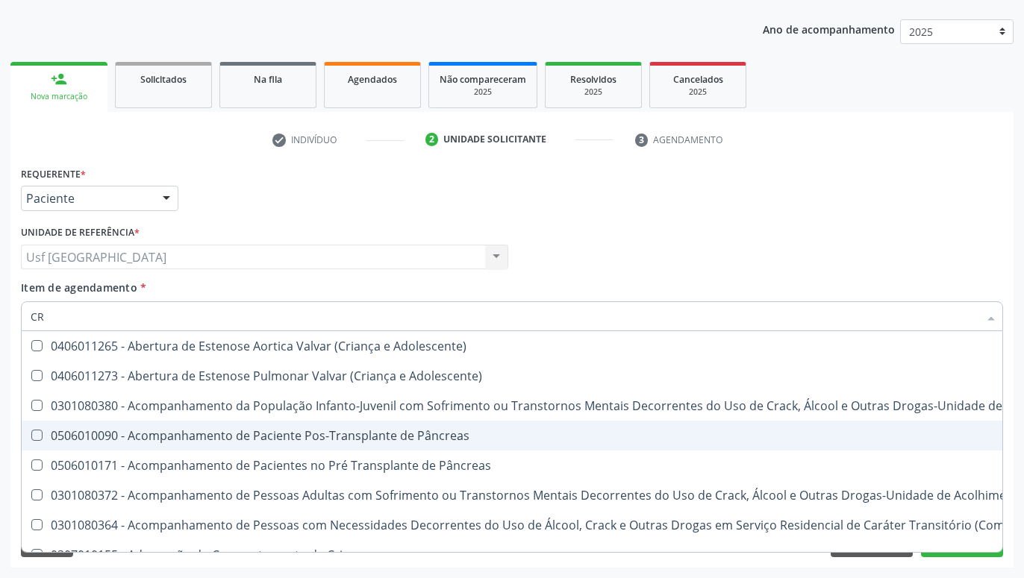
type input "C"
checkbox Creatinina "false"
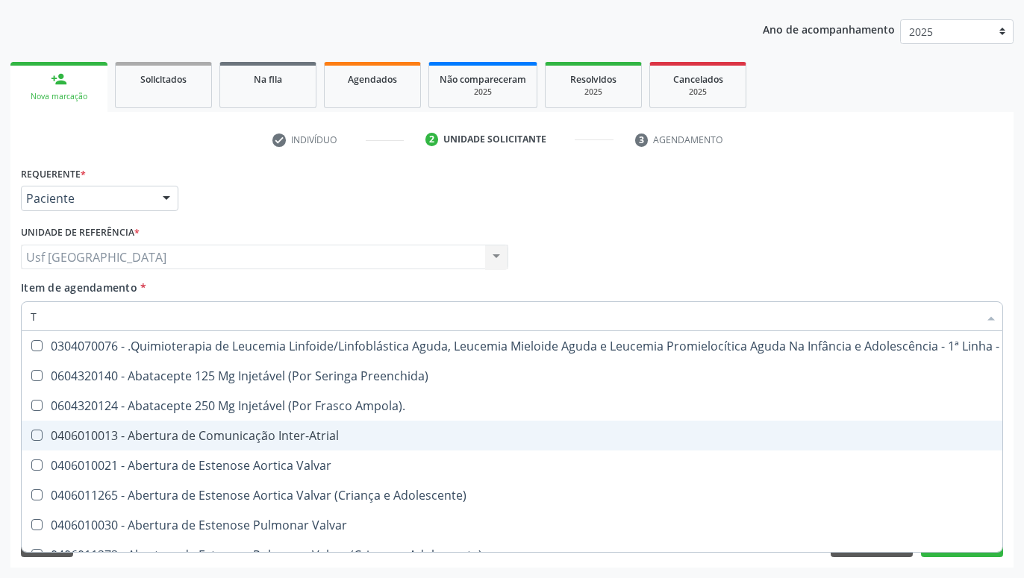
type input "TO"
checkbox Leprae "true"
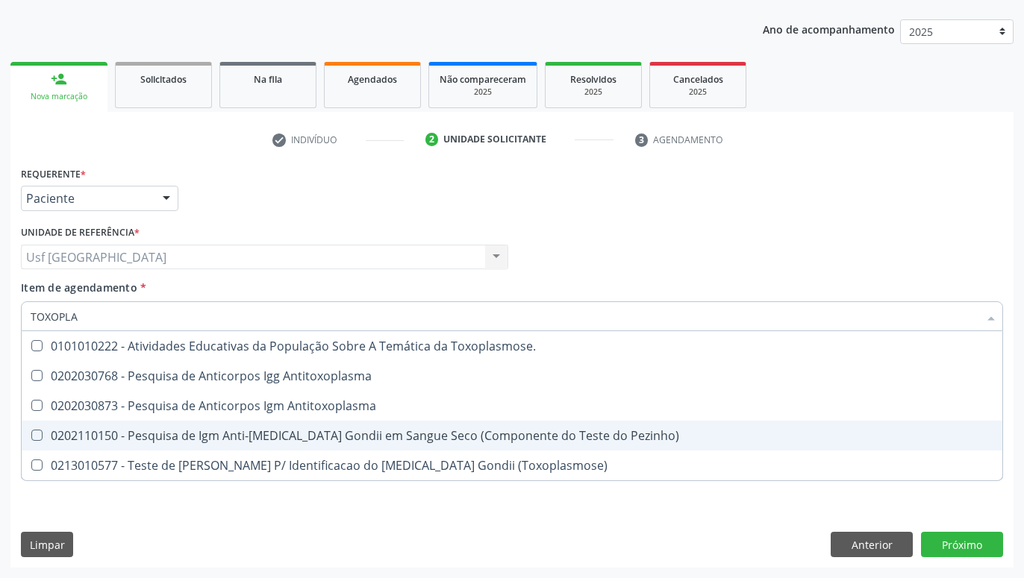
type input "TOXOPLAS"
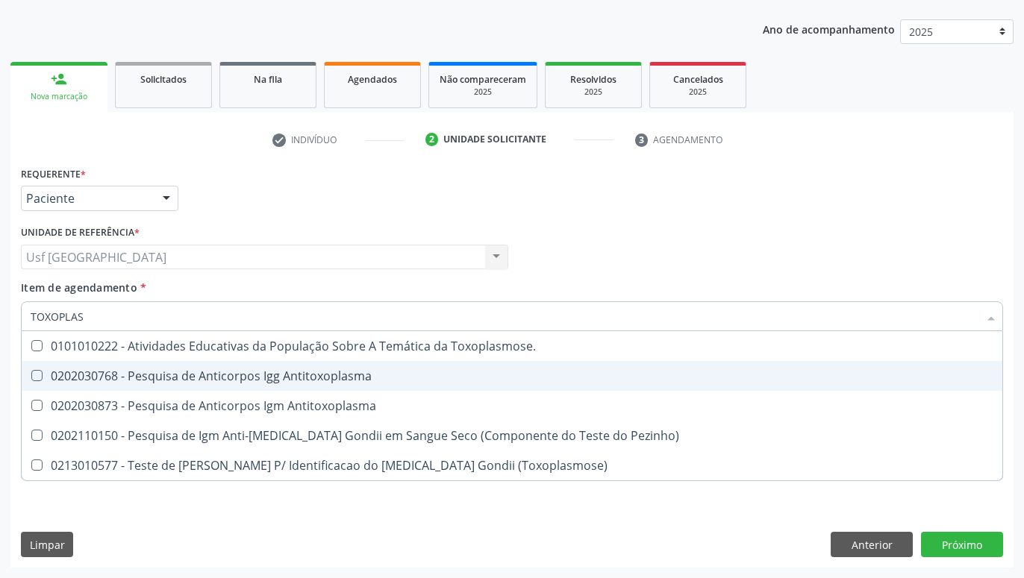
click at [197, 378] on div "0202030768 - Pesquisa de Anticorpos Igg Antitoxoplasma" at bounding box center [512, 376] width 963 height 12
checkbox Antitoxoplasma "true"
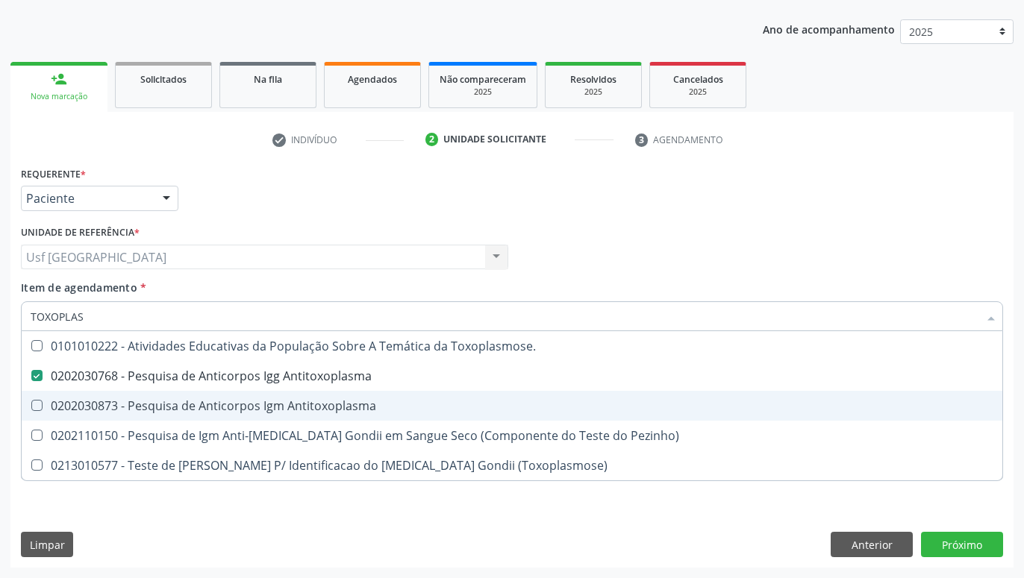
click at [195, 416] on span "0202030873 - Pesquisa de Anticorpos Igm Antitoxoplasma" at bounding box center [512, 406] width 980 height 30
checkbox Antitoxoplasma "true"
type input "TOX"
checkbox Antitoxoplasma "false"
checkbox Pezinho\) "true"
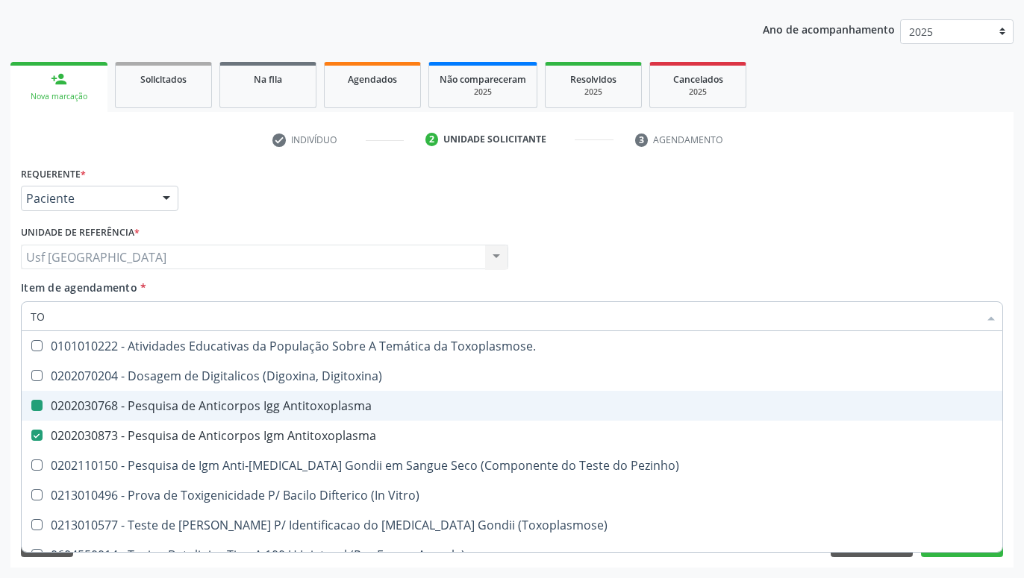
type input "T"
checkbox Antitoxoplasma "false"
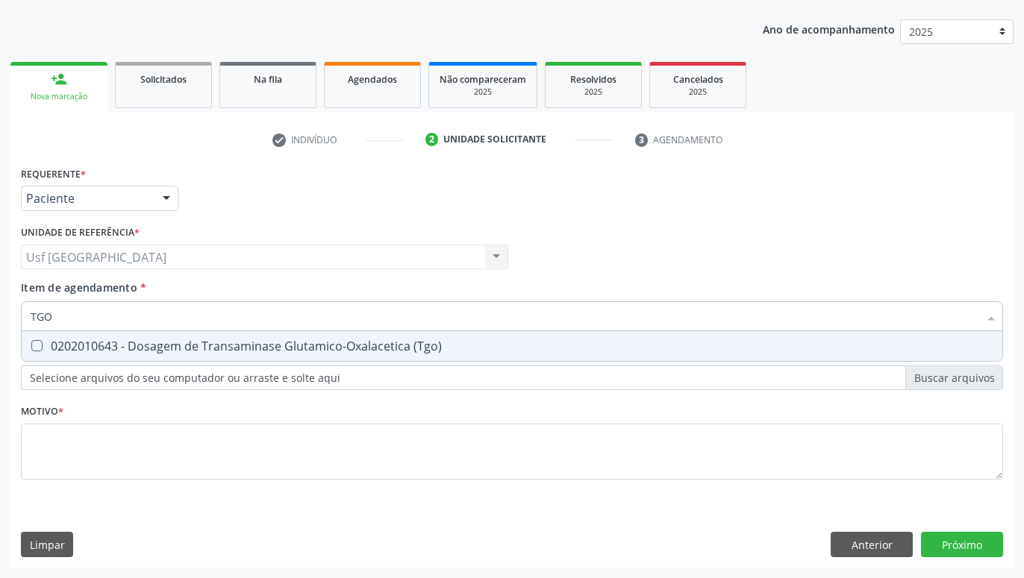
type input "TG"
click at [272, 351] on div "0202010643 - Dosagem de Transaminase Glutamico-Oxalacetica (Tgo)" at bounding box center [512, 346] width 963 height 12
checkbox \(Tgo\) "true"
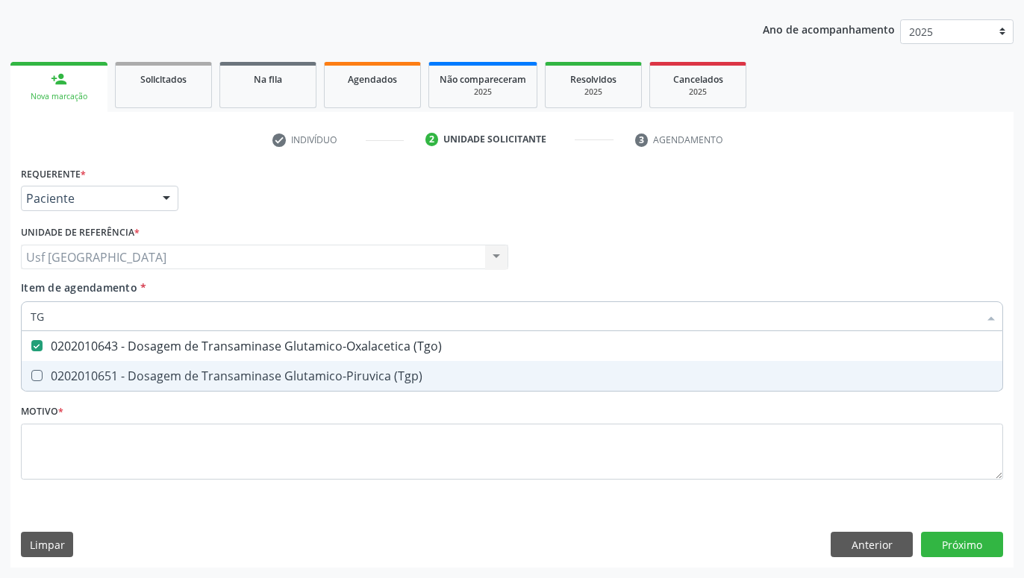
click at [262, 382] on div "0202010651 - Dosagem de Transaminase Glutamico-Piruvica (Tgp)" at bounding box center [512, 376] width 963 height 12
checkbox \(Tgp\) "true"
type input "T"
checkbox \(Tgo\) "false"
checkbox \(Tgp\) "false"
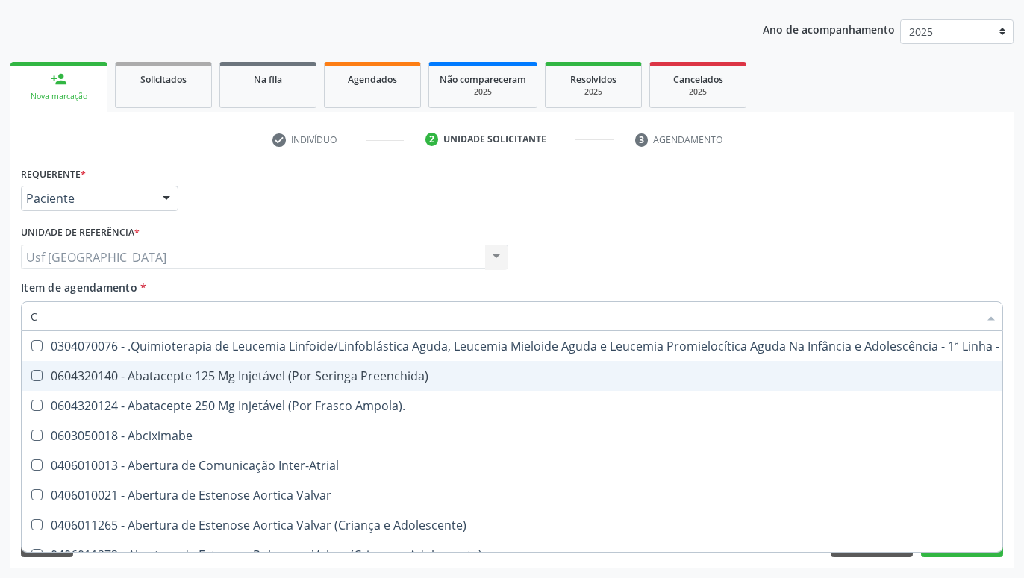
type input "CO"
checkbox Neurocirurgia "true"
checkbox Comprimido\) "true"
checkbox \(Comprimido\) "true"
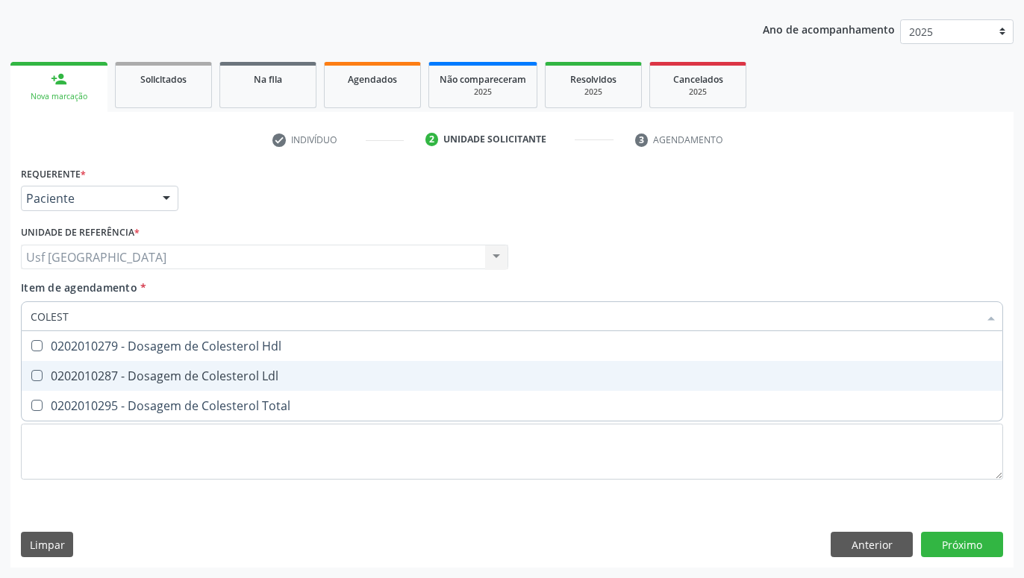
type input "COLESTE"
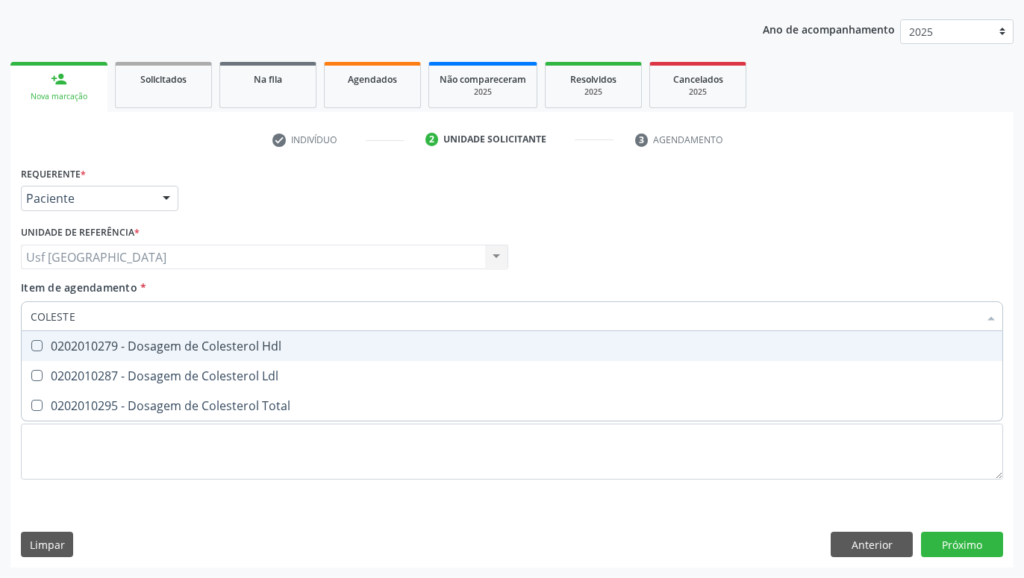
click at [72, 333] on span "0202010279 - Dosagem de Colesterol Hdl" at bounding box center [512, 346] width 980 height 30
checkbox Hdl "true"
click at [58, 368] on span "0202010287 - Dosagem de Colesterol Ldl" at bounding box center [512, 376] width 980 height 30
checkbox Ldl "true"
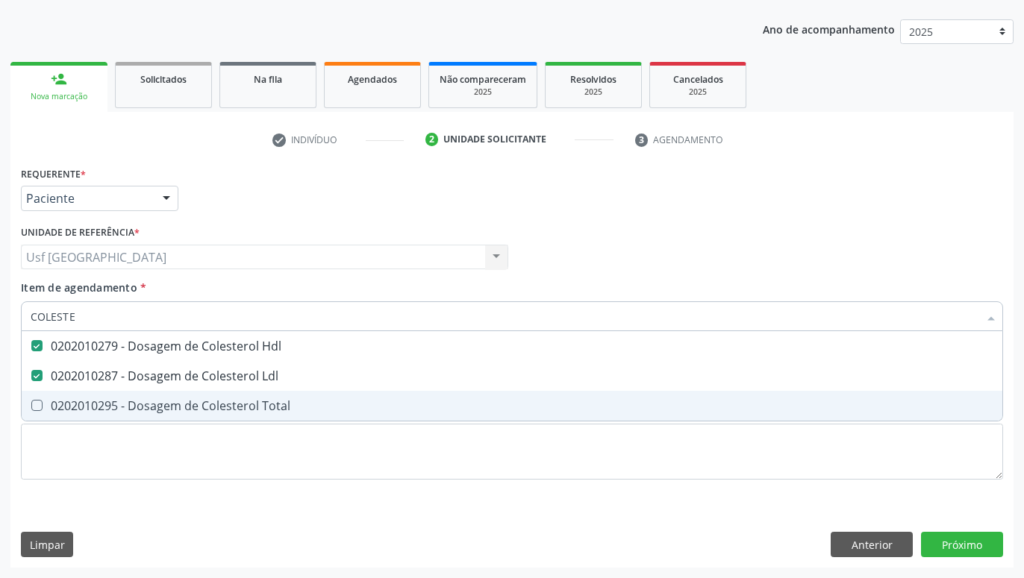
click at [54, 400] on div "0202010295 - Dosagem de Colesterol Total" at bounding box center [512, 406] width 963 height 12
checkbox Total "true"
type input "COLE"
checkbox Hdl "false"
checkbox Ldl "false"
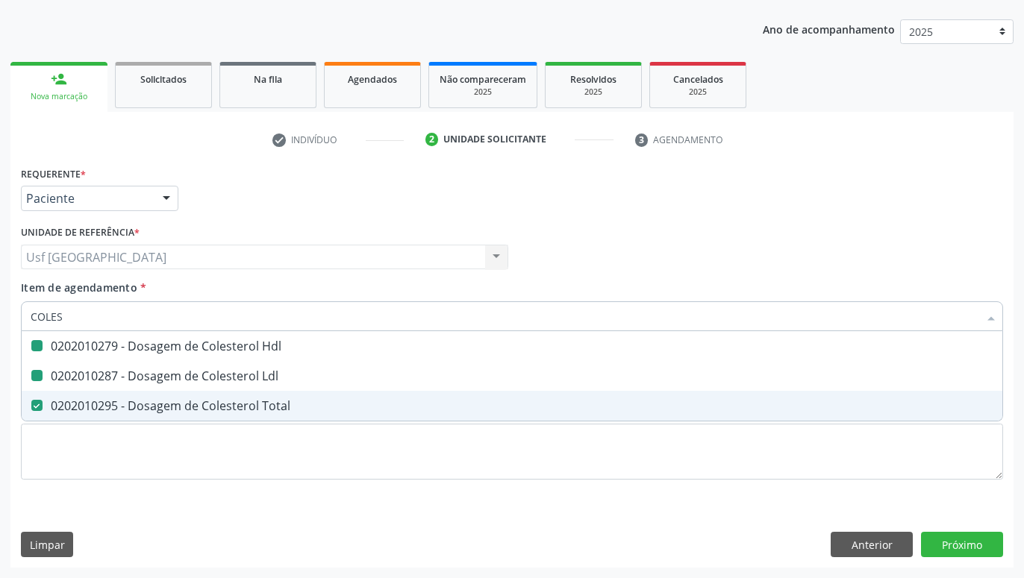
checkbox Total "false"
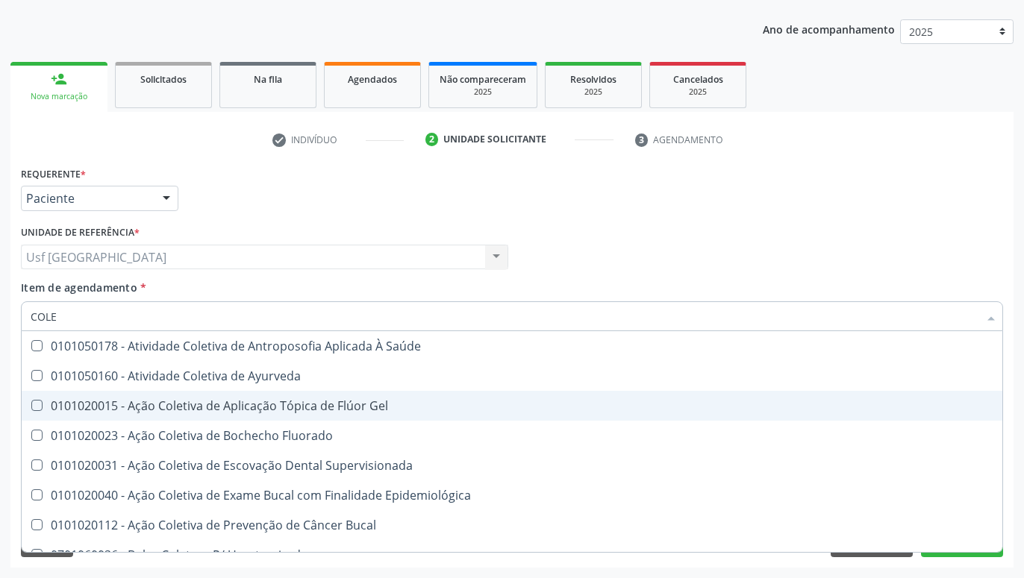
type input "COL"
checkbox Hdl "false"
checkbox Ldl "false"
checkbox Total "false"
type input "C"
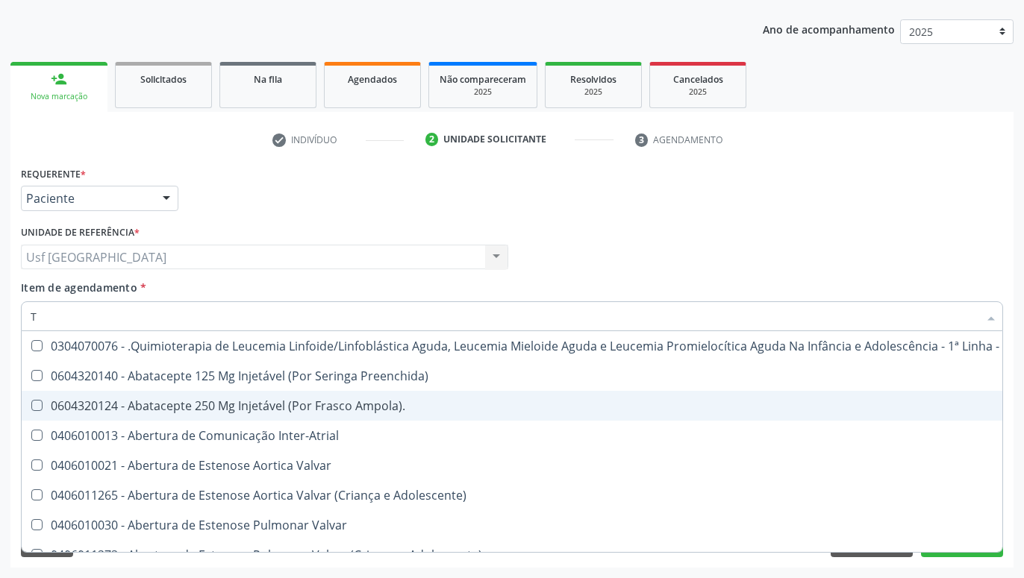
type input "TR"
checkbox Ii\) "true"
checkbox Grupo "true"
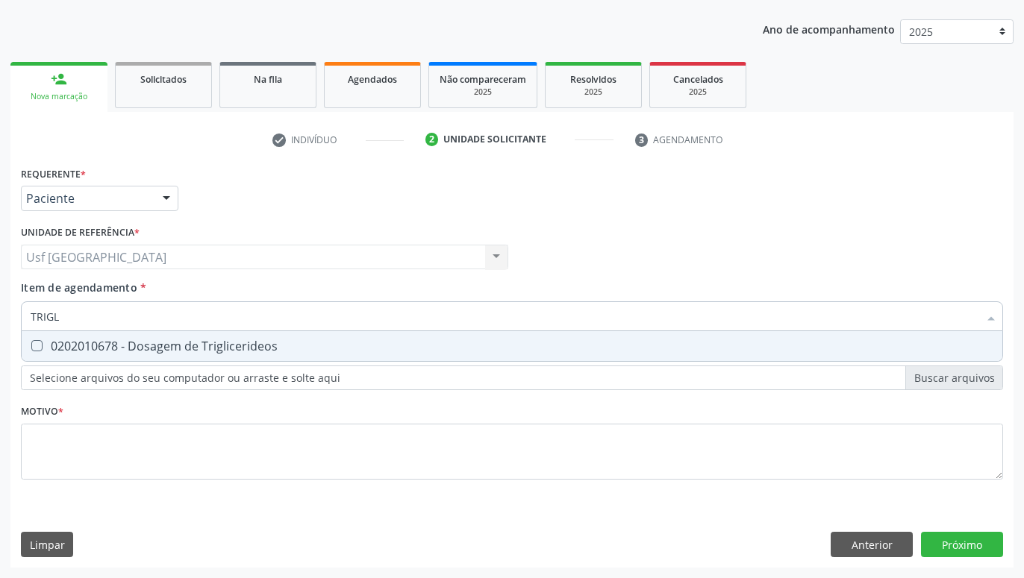
type input "TRIGLI"
click at [42, 348] on Triglicerideos at bounding box center [36, 345] width 11 height 11
click at [31, 348] on Triglicerideos "checkbox" at bounding box center [27, 346] width 10 height 10
checkbox Triglicerideos "true"
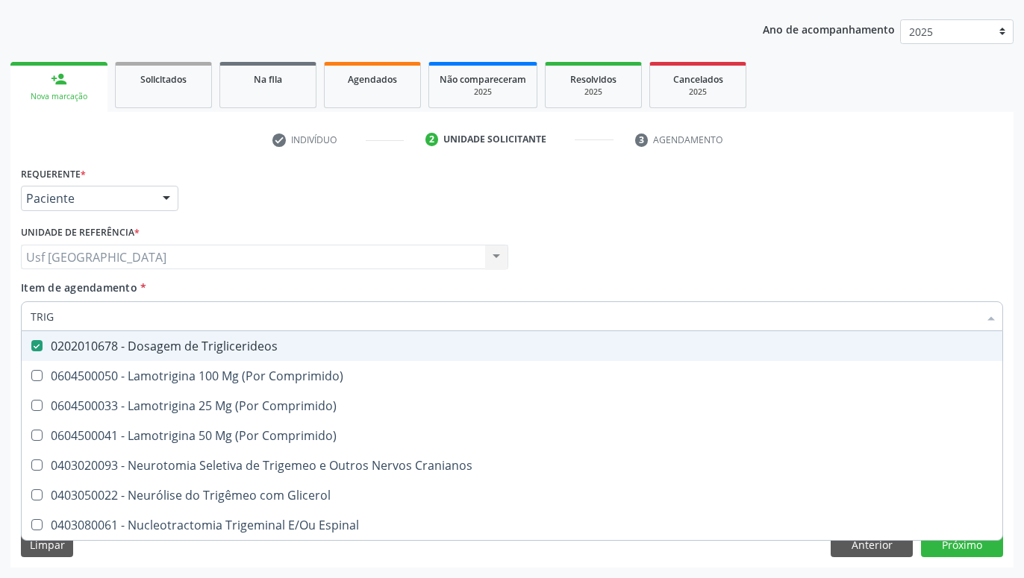
type input "TRI"
checkbox Triglicerideos "false"
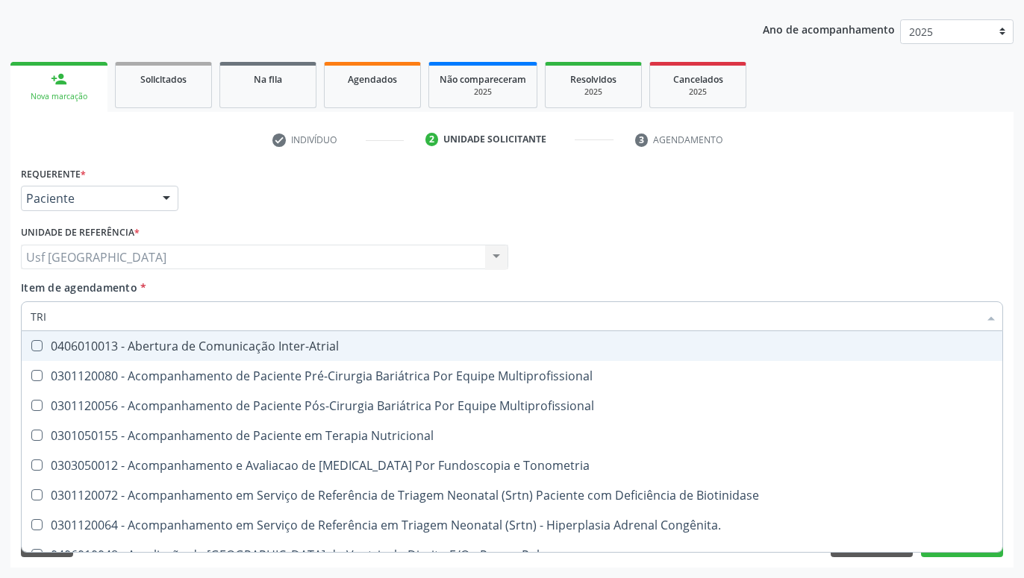
type input "TR"
checkbox Triglicerideos "false"
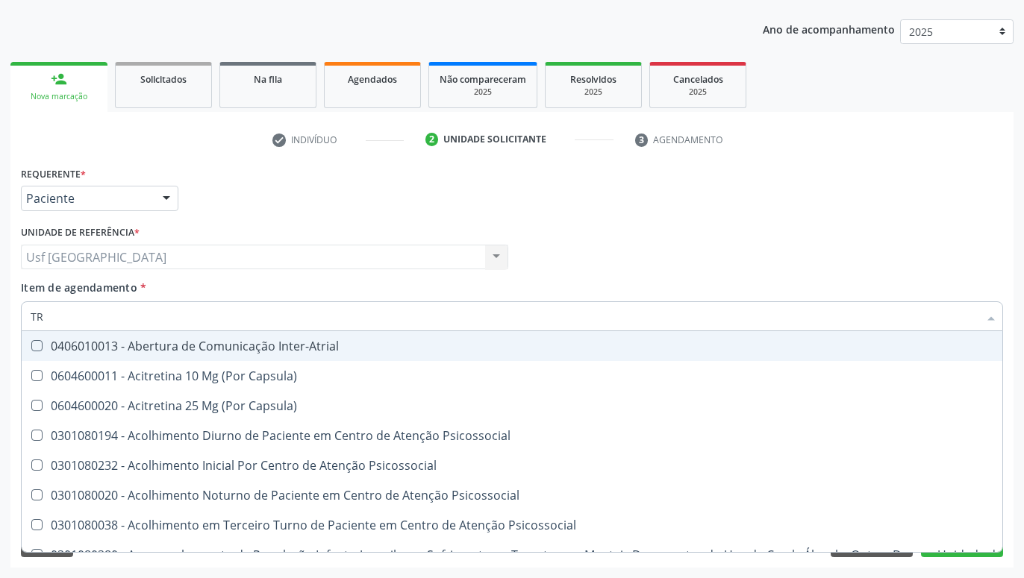
type input "T"
checkbox \(Tgo\) "false"
checkbox \(Tgp\) "false"
checkbox Triglicerideos "false"
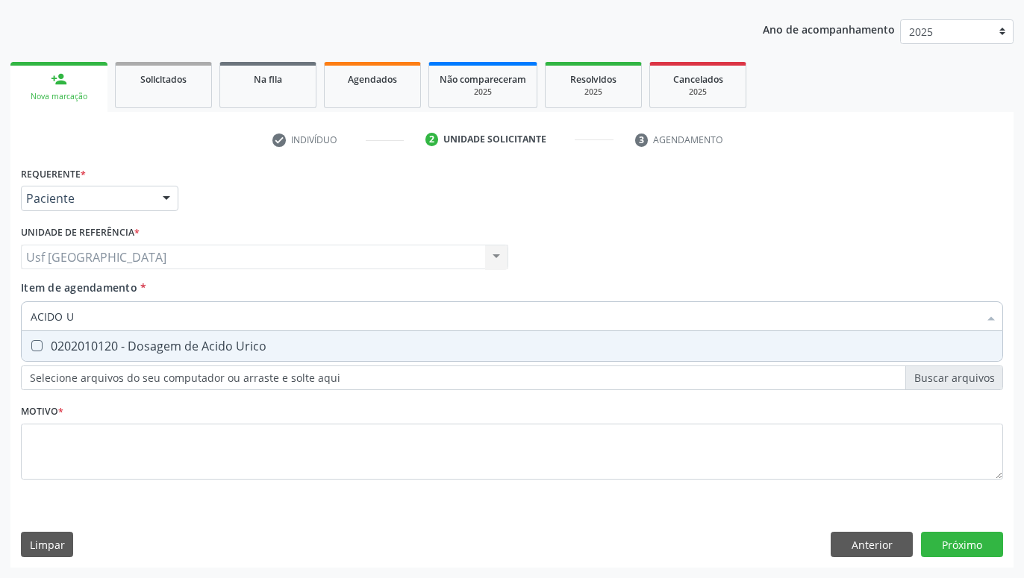
type input "ACIDO UR"
click at [31, 349] on div at bounding box center [27, 346] width 11 height 12
checkbox Urico "true"
type input "ACIDO"
checkbox Urico "false"
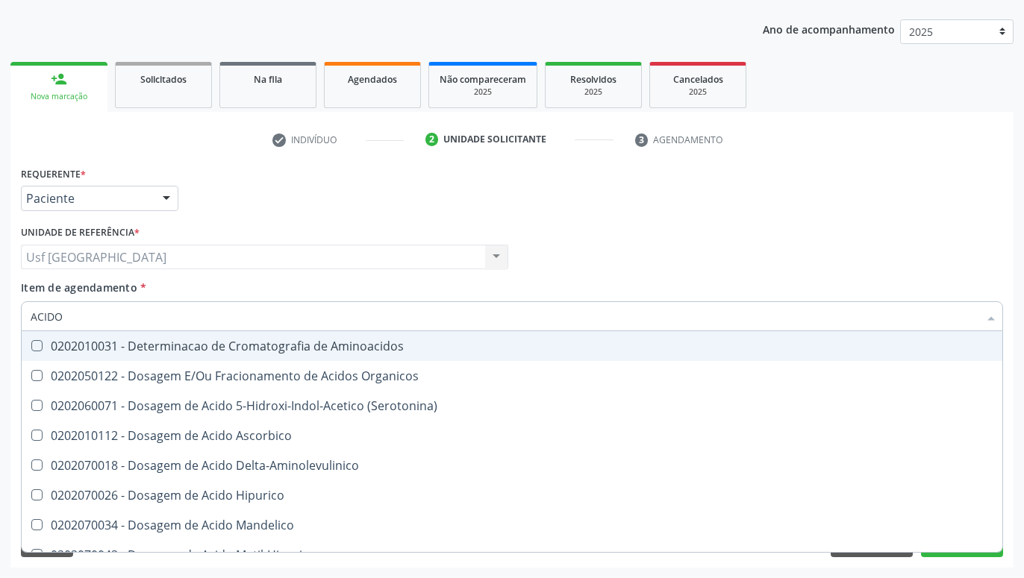
type input "ACID"
checkbox Urico "false"
checkbox Cromatografia\) "true"
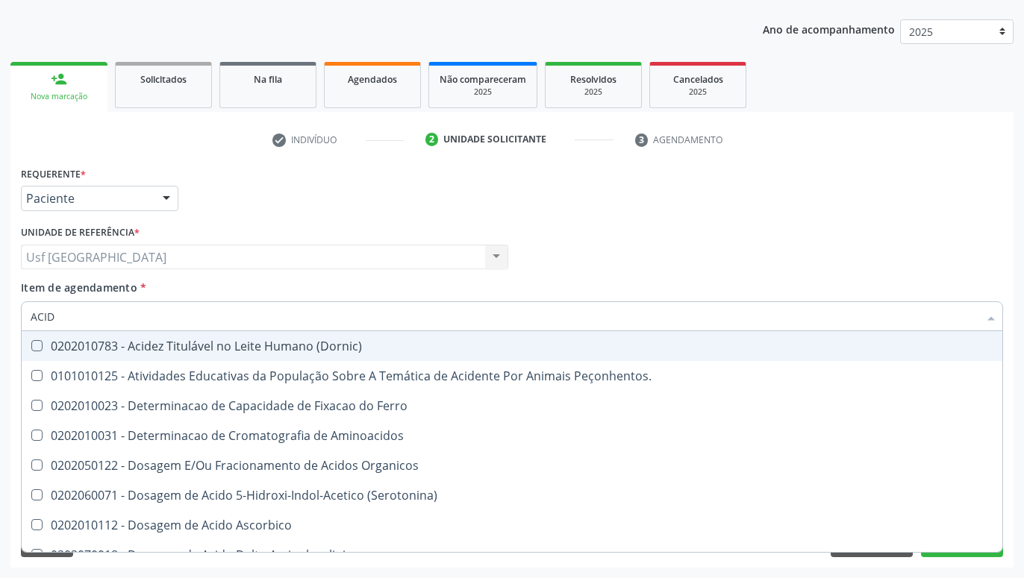
type input "ACI"
checkbox Urico "false"
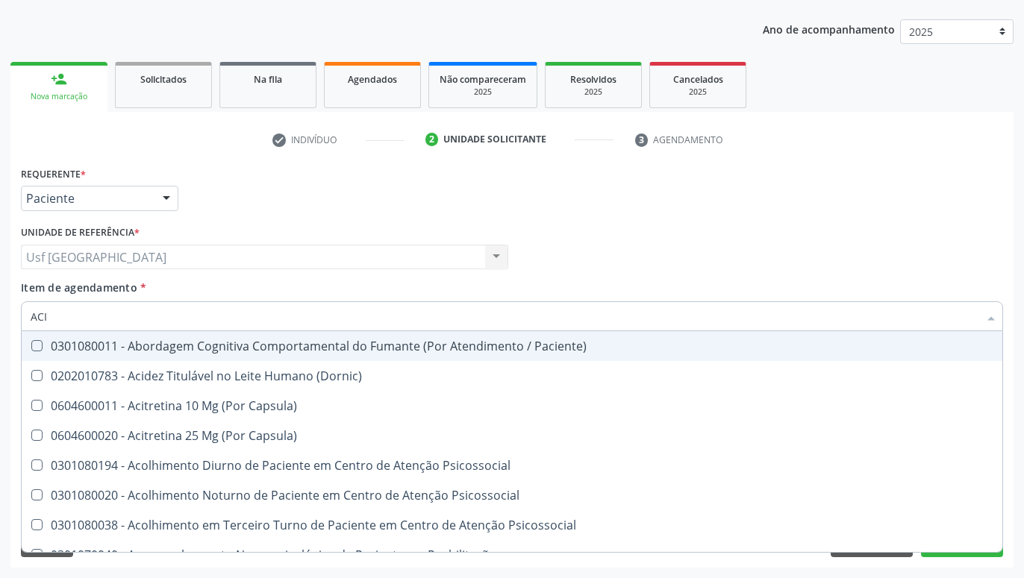
type input "AC"
checkbox Urico "false"
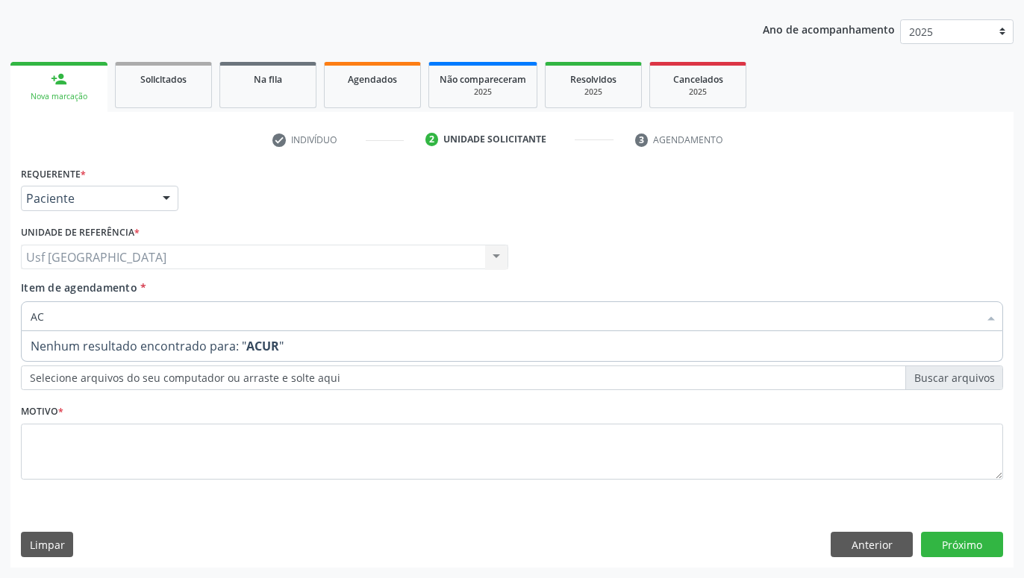
type input "A"
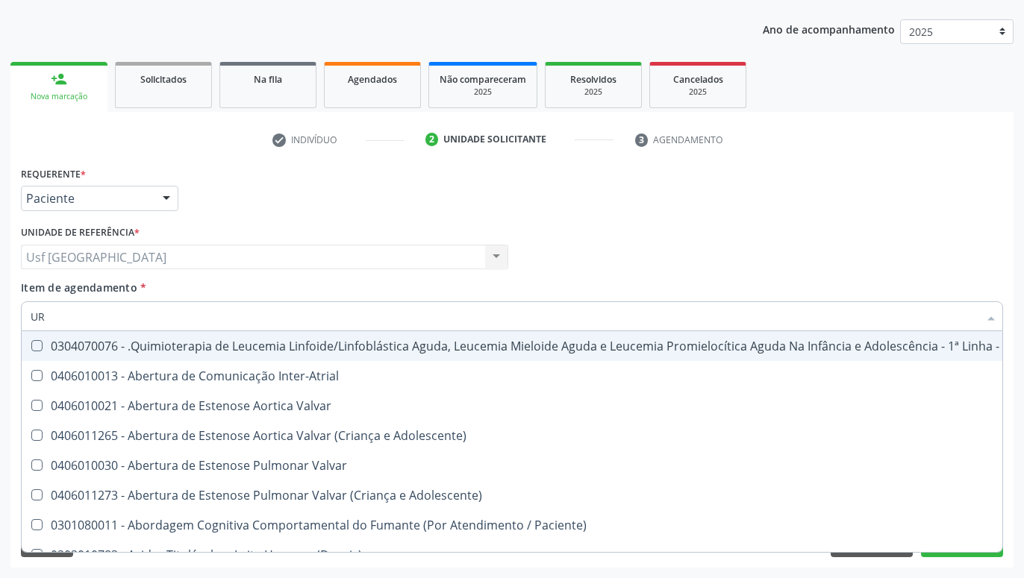
type input "URI"
checkbox Aparentado "true"
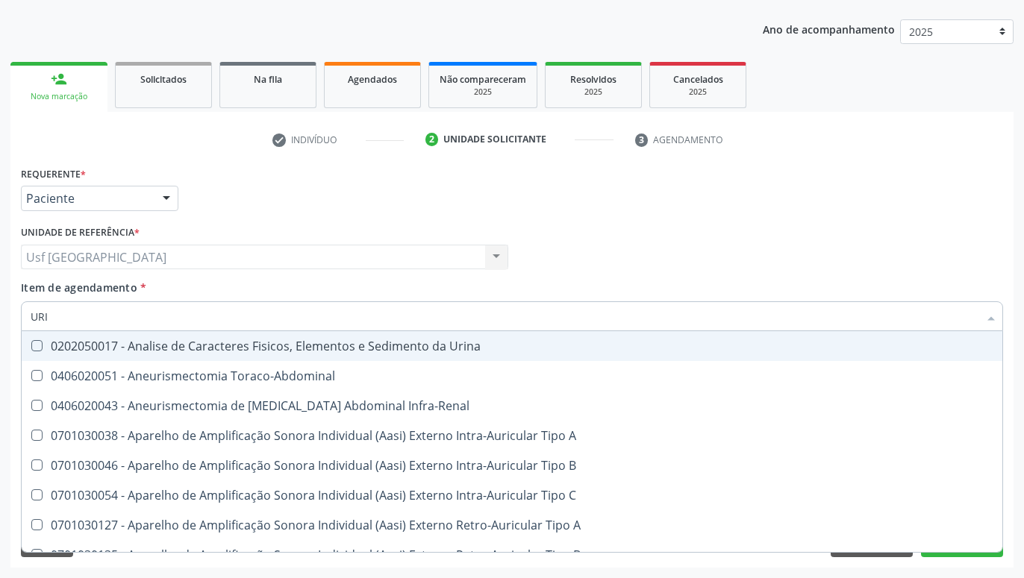
type input "URIN"
checkbox Urico "false"
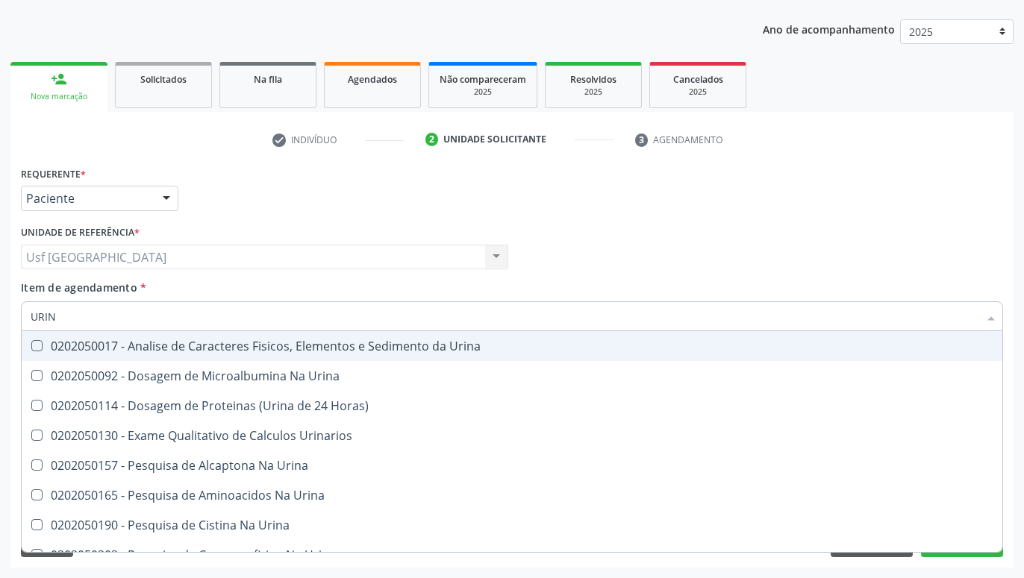
type input "URINA"
click at [85, 342] on div "0202050017 - Analise de Caracteres Fisicos, Elementos e Sedimento da Urina" at bounding box center [512, 346] width 963 height 12
checkbox Urina "true"
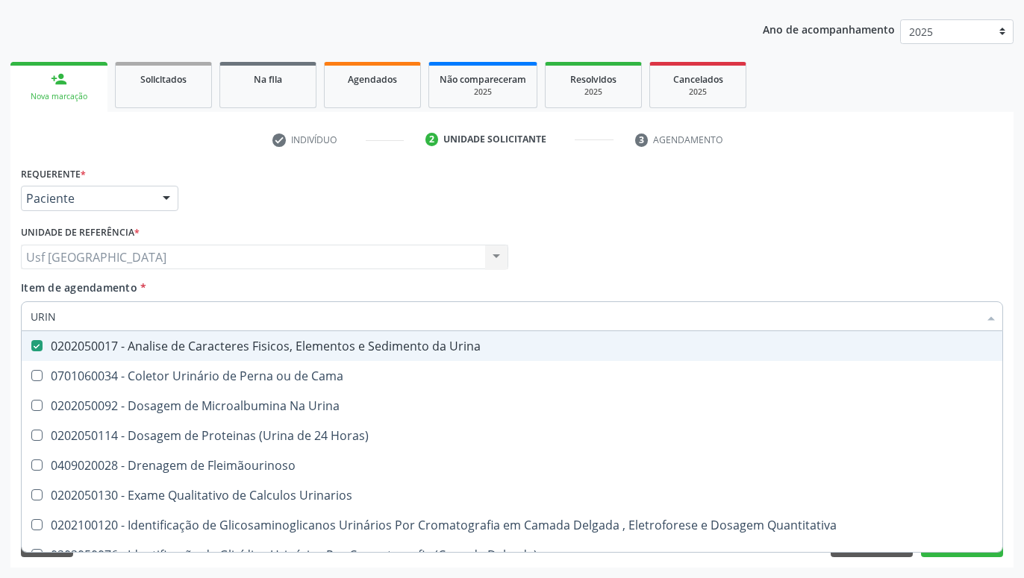
type input "URI"
checkbox Eletroforese\) "true"
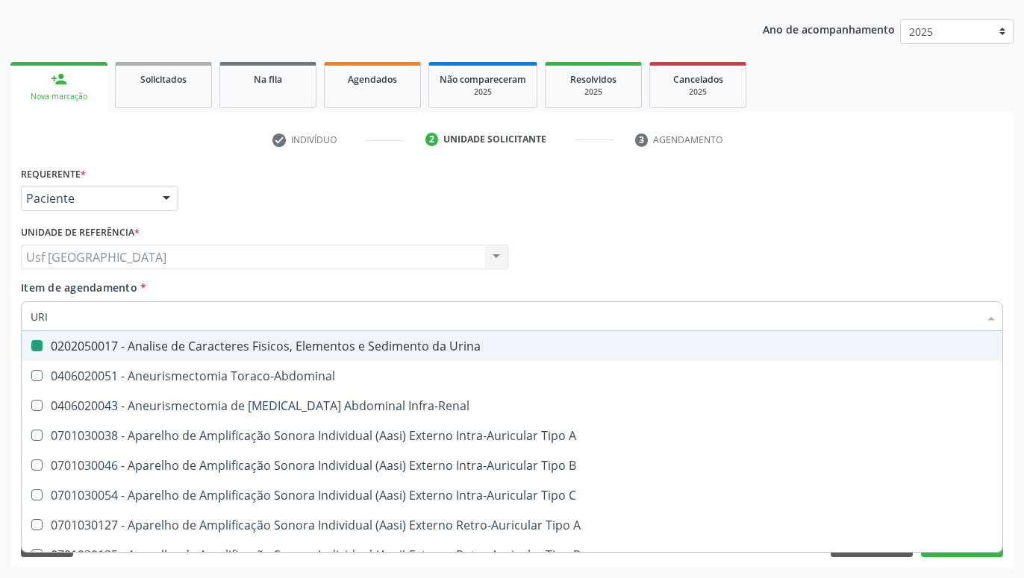
type input "UR"
checkbox Urina "false"
checkbox Cônica "true"
checkbox Urico "false"
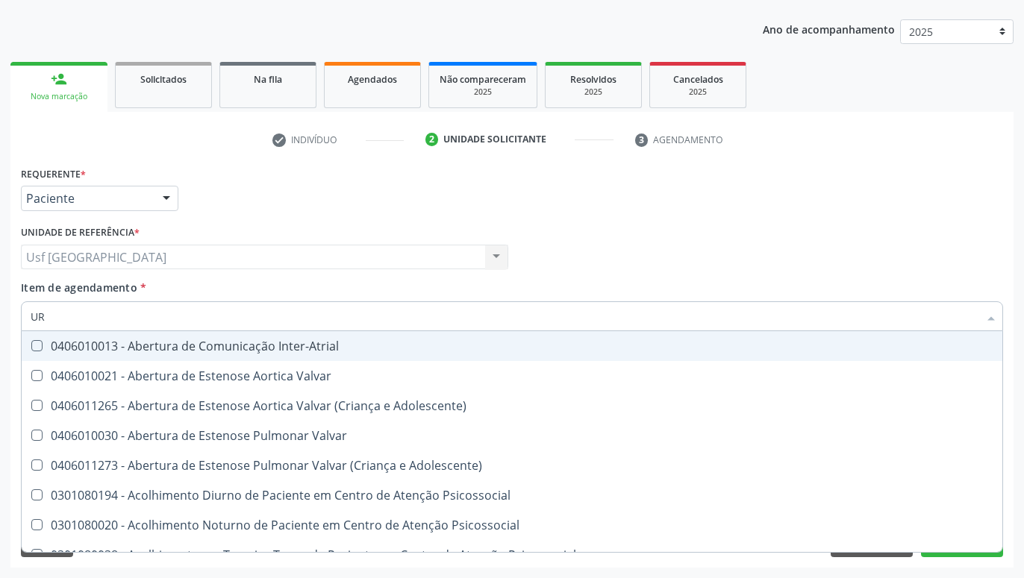
type input "U"
checkbox Urina "false"
checkbox Alimentos "true"
checkbox Urico "false"
checkbox Ureia "false"
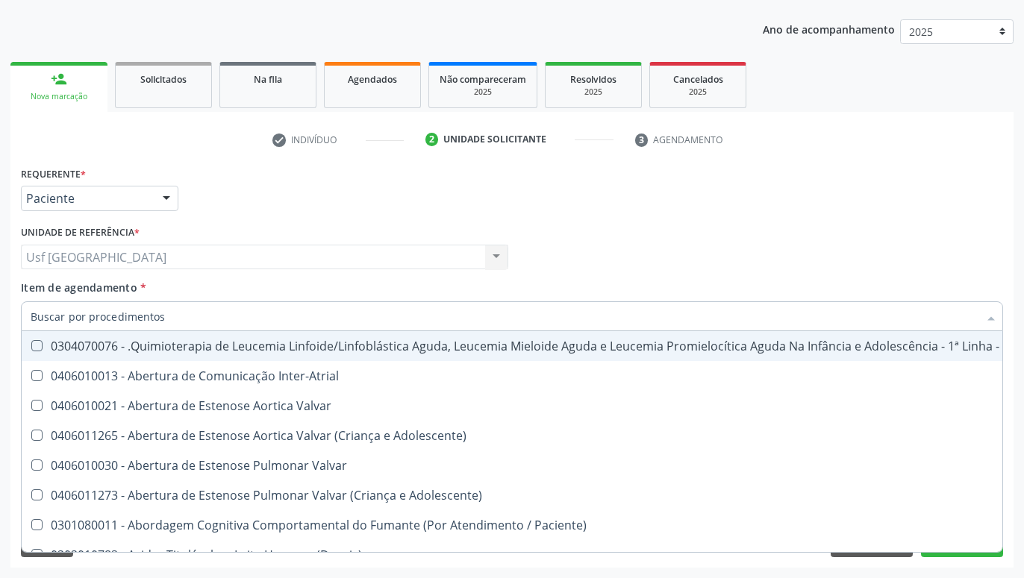
checkbox Urina "false"
checkbox Articulacoes "true"
checkbox Urico "false"
checkbox \(Tgo\) "false"
checkbox \(Tgp\) "false"
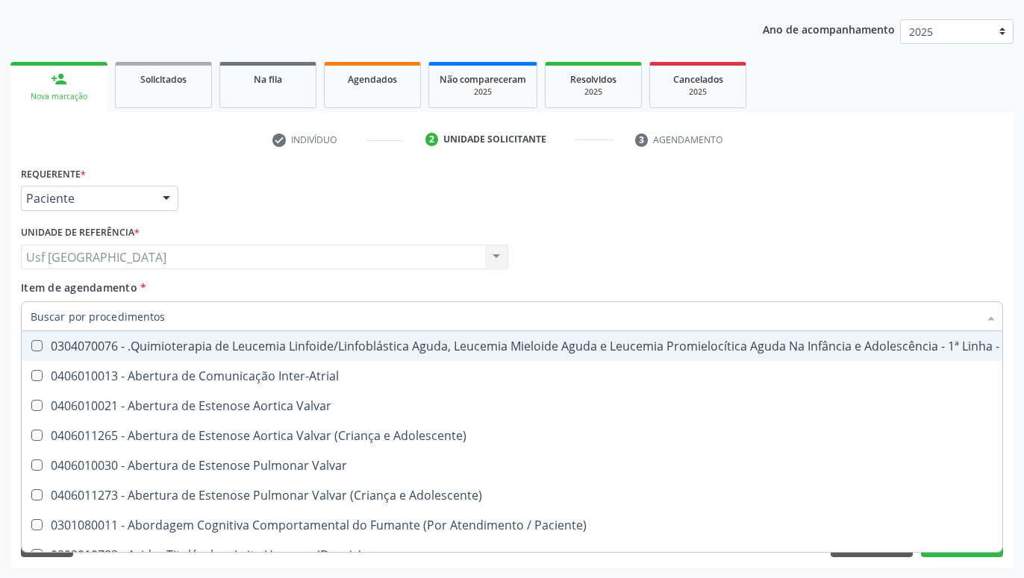
checkbox Ureia "false"
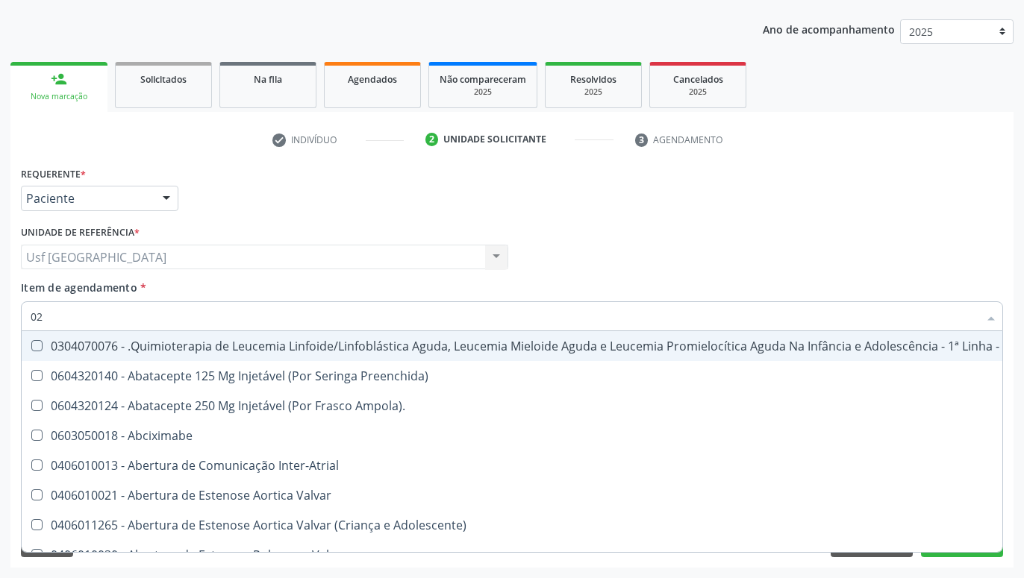
type input "020"
checkbox Fígado "true"
checkbox Coração "false"
checkbox Urina "false"
checkbox Microprocessados "true"
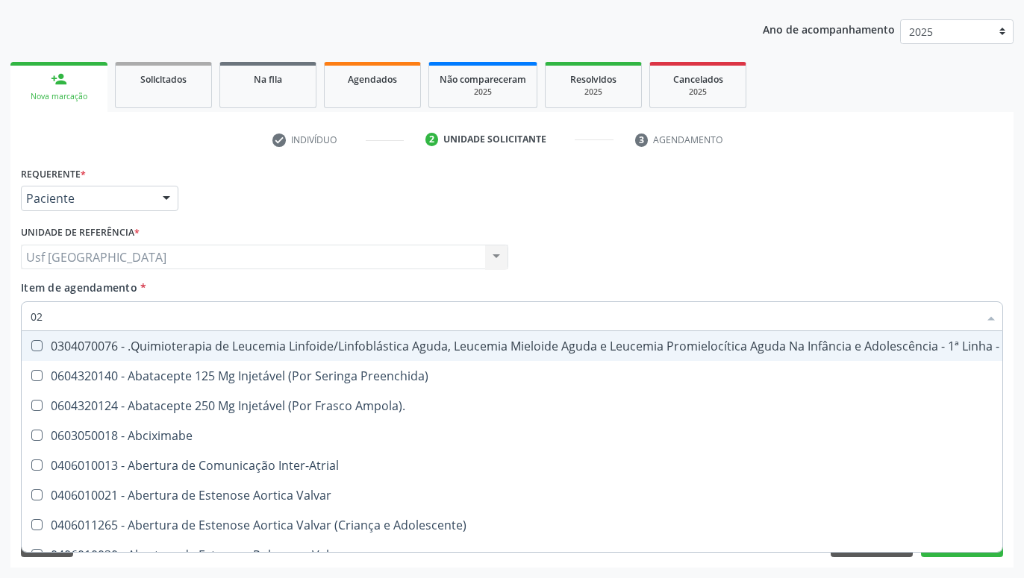
checkbox Lenta\) "true"
checkbox Ml\) "true"
checkbox \(Monocular\) "true"
checkbox X "true"
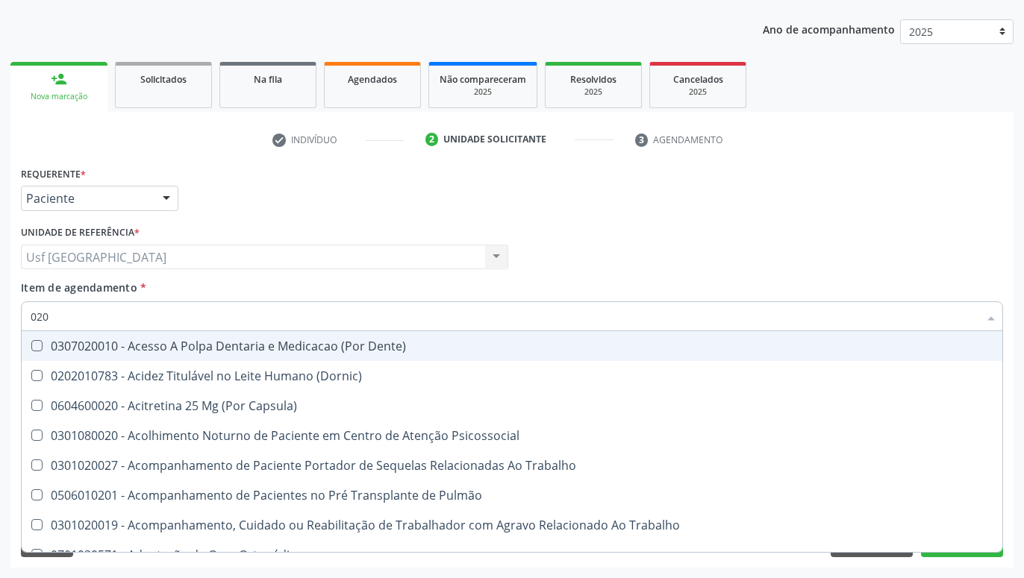
type input "0202"
checkbox Capsula\) "true"
checkbox Urina "false"
checkbox População "true"
checkbox Faringe\/Laringe "true"
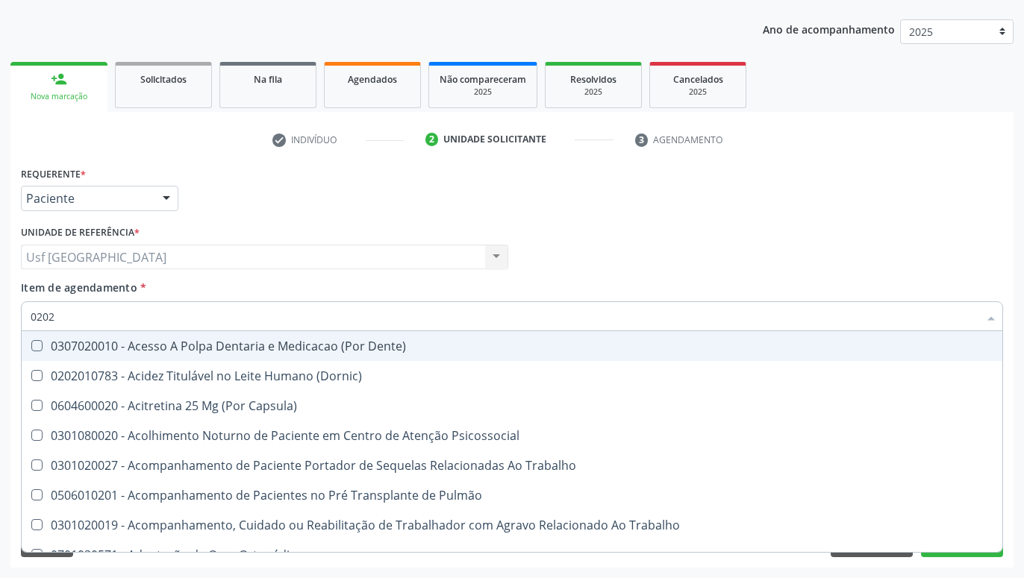
checkbox Puncao "true"
checkbox Fragmento "true"
checkbox Ossea "true"
checkbox Septostomia "true"
checkbox \(Spcto\) "true"
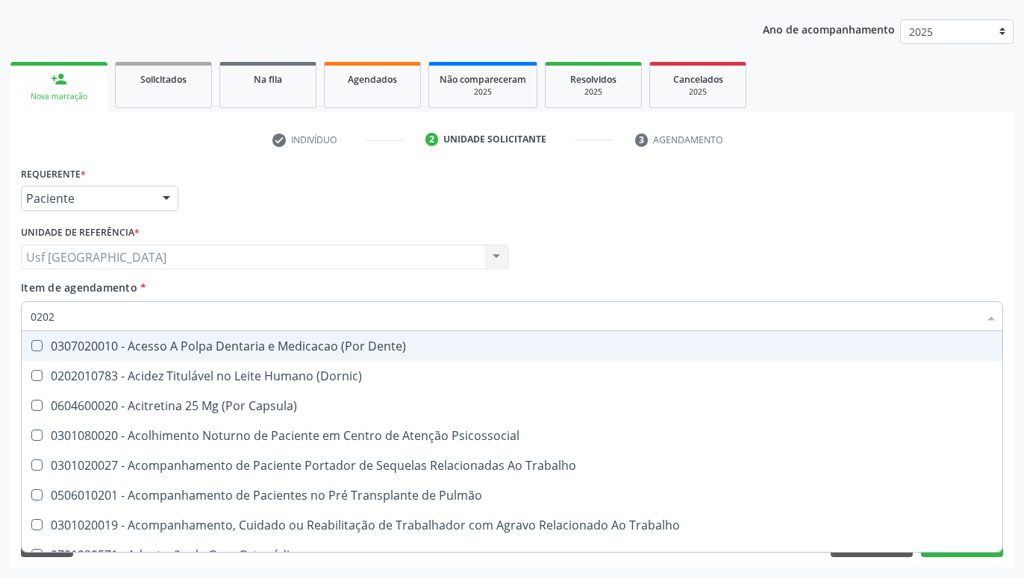
checkbox 67 "true"
checkbox Projecoes\) "true"
checkbox Estimulo "true"
checkbox Biologica "true"
checkbox Dosagens\) "true"
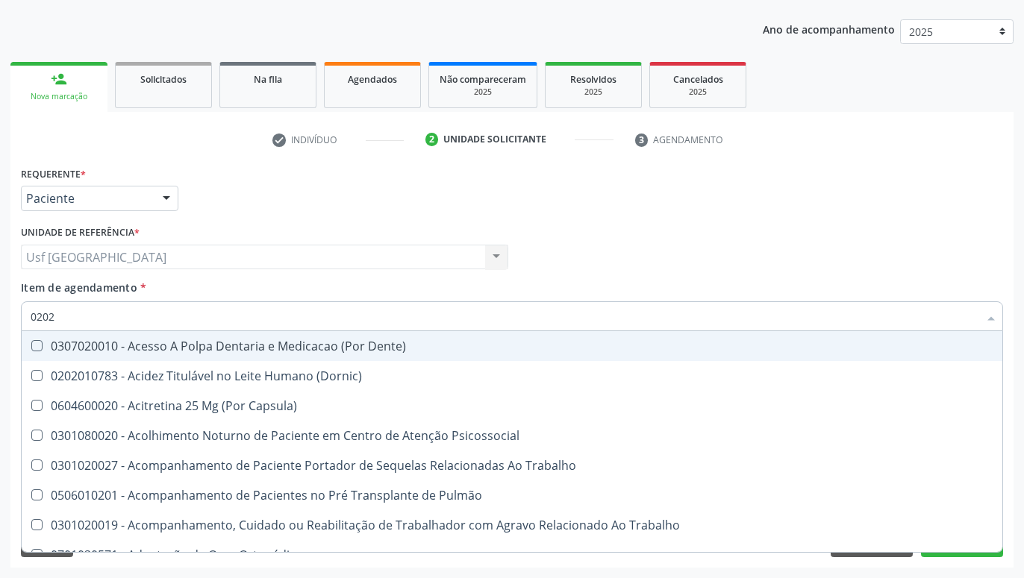
checkbox Euglobulina "true"
checkbox Urico "false"
checkbox Hdl "false"
checkbox Ldl "false"
checkbox Total "false"
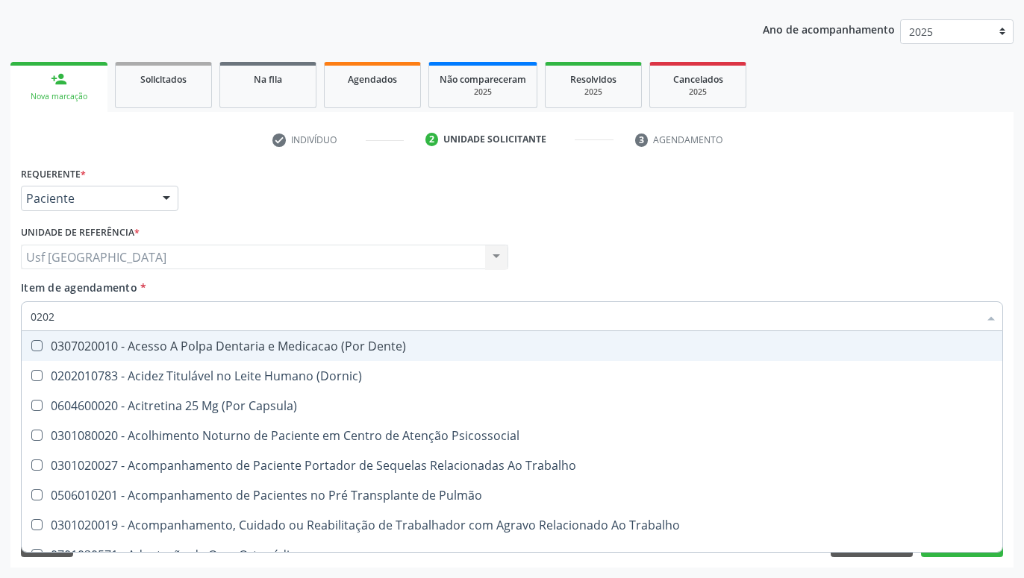
checkbox Creatinina "false"
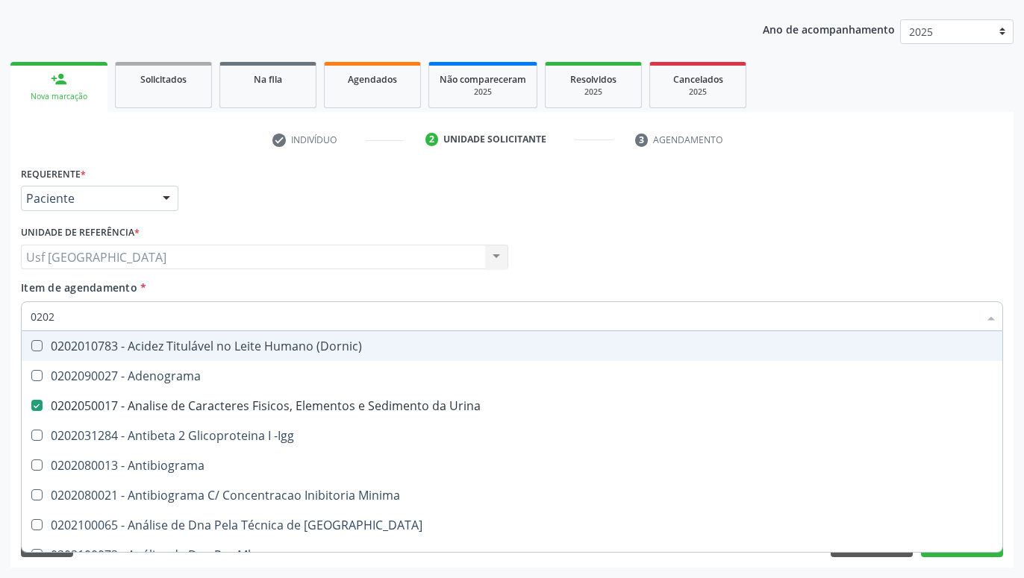
type input "02020"
checkbox Organicos "true"
checkbox Urico "false"
checkbox \(Psa\) "true"
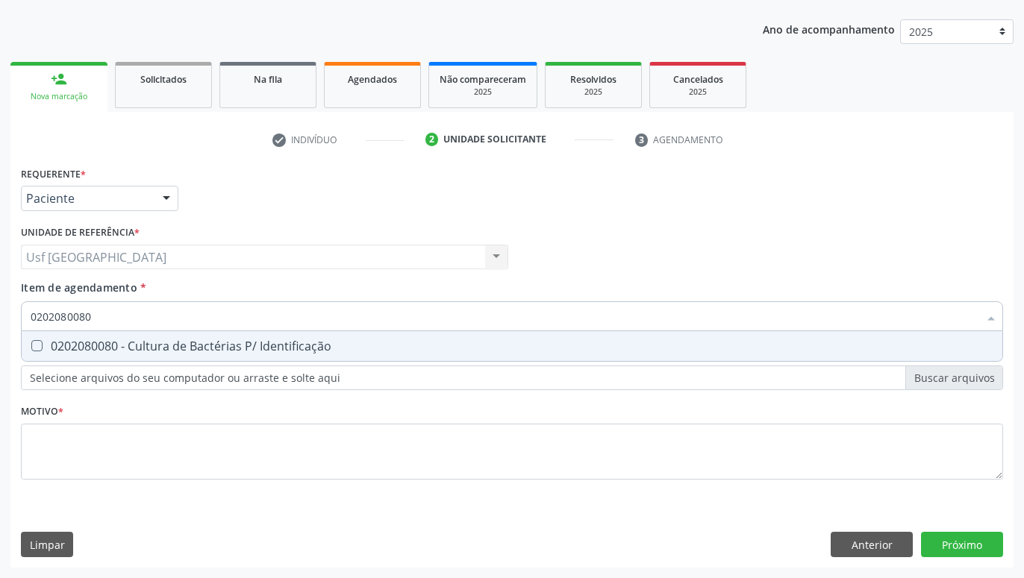
click at [119, 343] on div "0202080080 - Cultura de Bactérias P/ Identificação" at bounding box center [512, 346] width 963 height 12
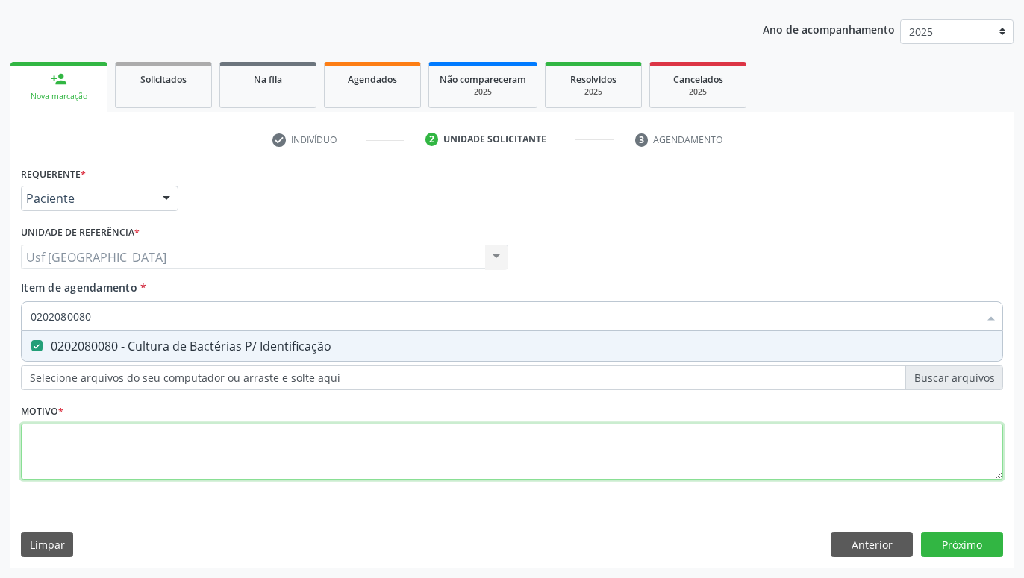
click at [113, 445] on textarea at bounding box center [512, 452] width 982 height 57
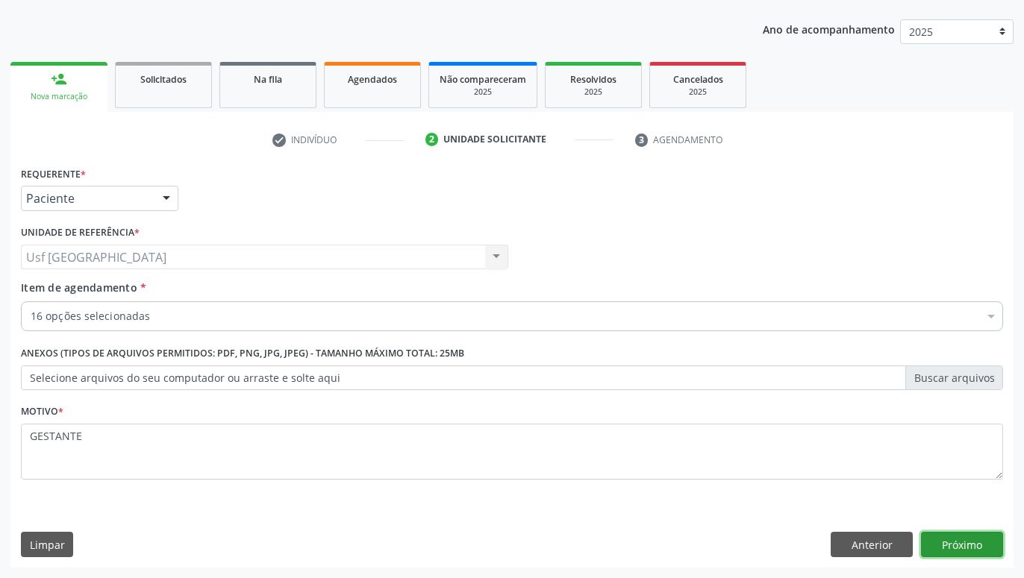
click at [977, 539] on button "Próximo" at bounding box center [962, 544] width 82 height 25
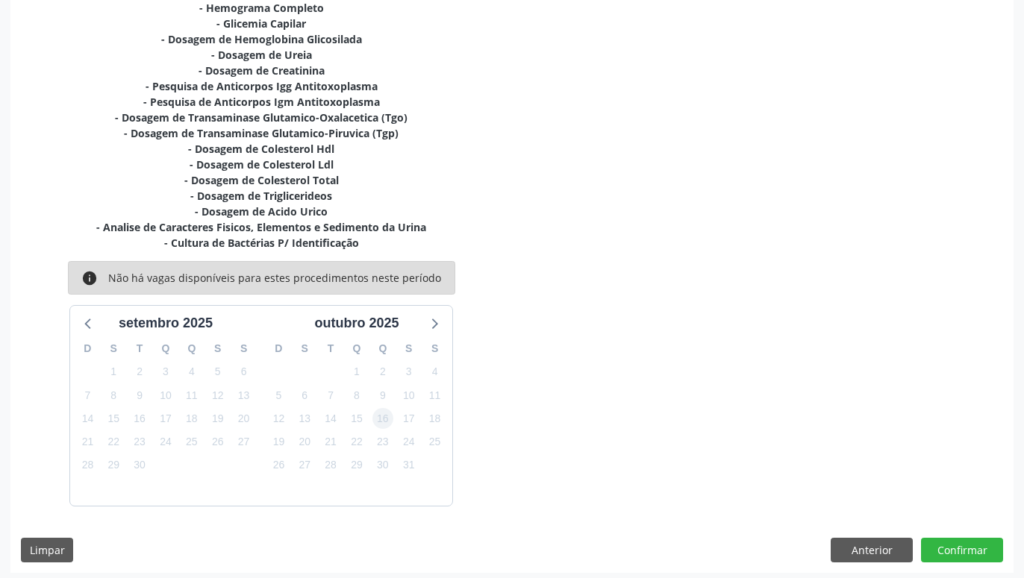
scroll to position [350, 0]
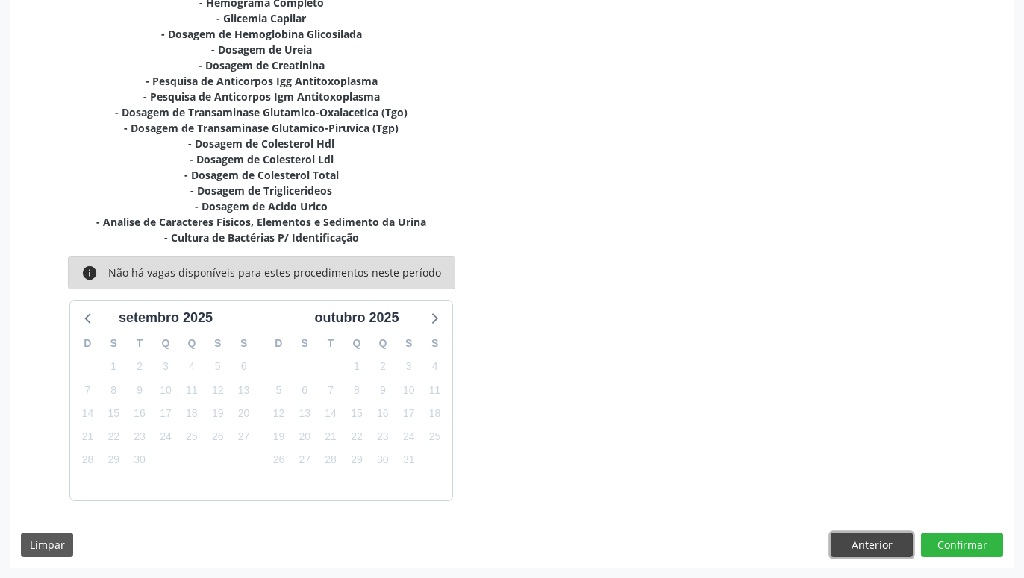
click at [862, 545] on button "Anterior" at bounding box center [872, 545] width 82 height 25
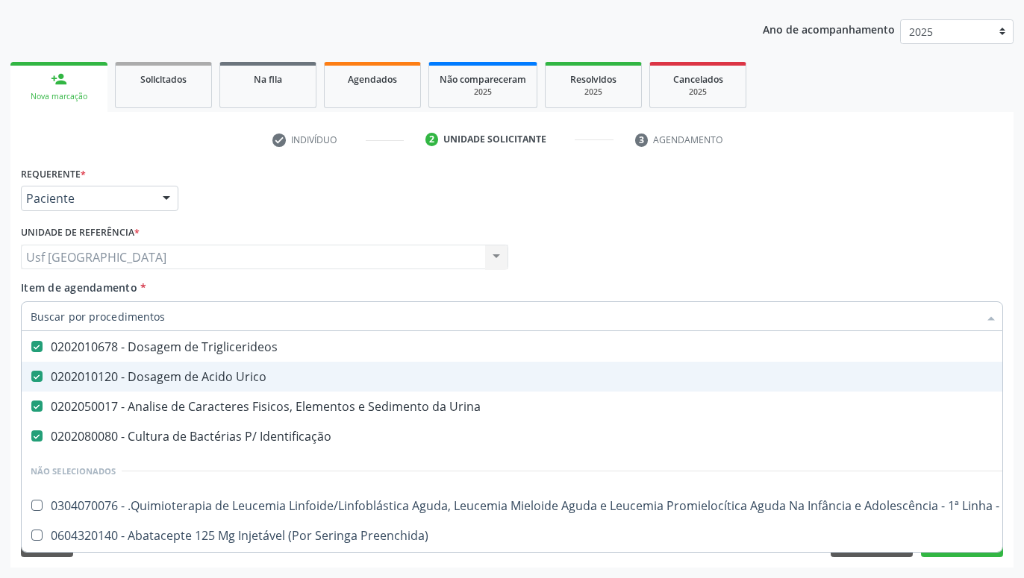
scroll to position [394, 0]
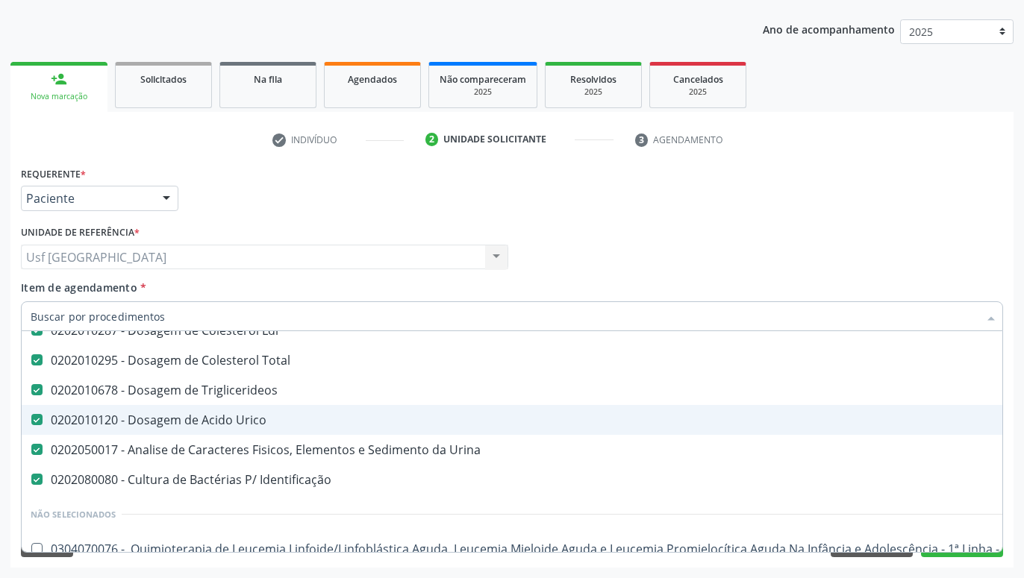
click at [225, 424] on div "0202010120 - Dosagem de Acido Urico" at bounding box center [612, 420] width 1162 height 12
click at [233, 423] on div "0202010120 - Dosagem de Acido Urico" at bounding box center [612, 420] width 1162 height 12
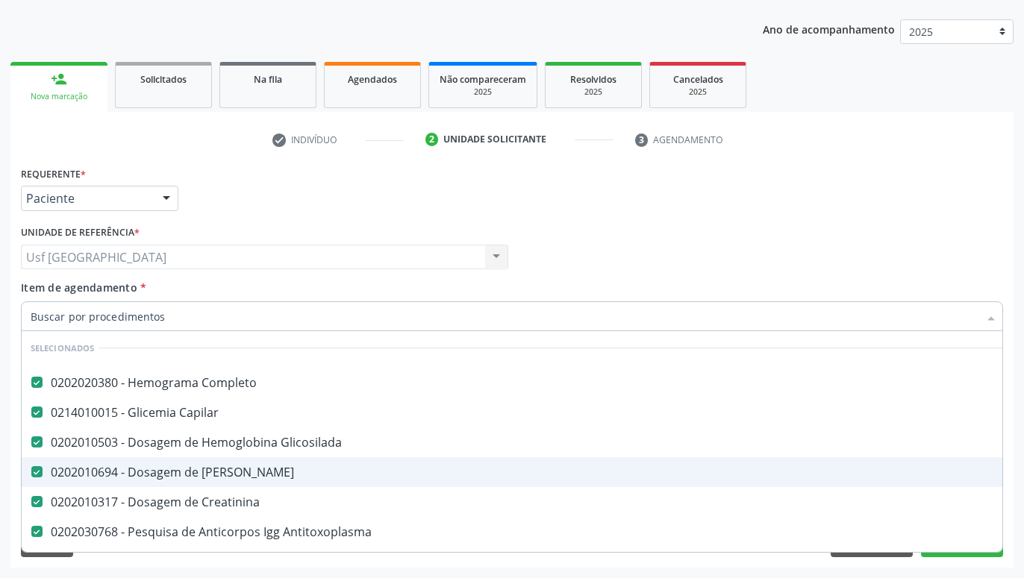
scroll to position [0, 0]
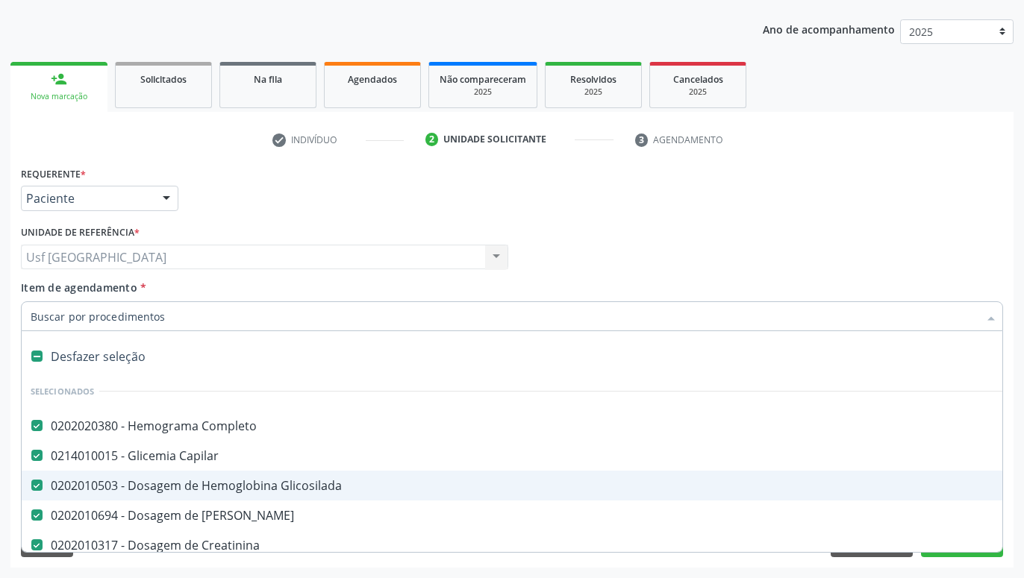
click at [324, 483] on div "0202010503 - Dosagem de Hemoglobina Glicosilada" at bounding box center [612, 486] width 1162 height 12
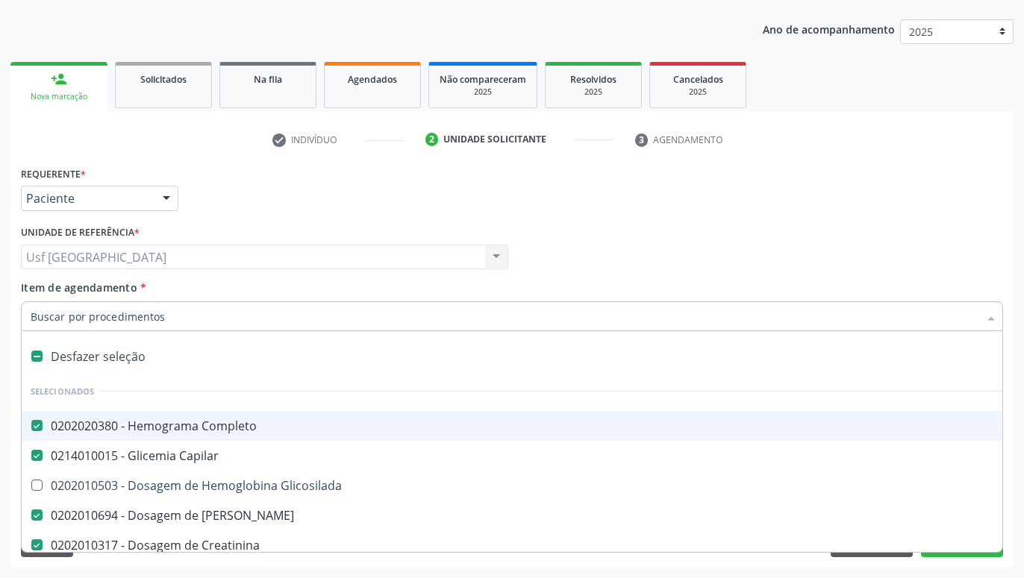
click at [634, 257] on div "Profissional Solicitante Por favor, selecione a Unidade de Atendimento primeiro…" at bounding box center [511, 251] width 989 height 58
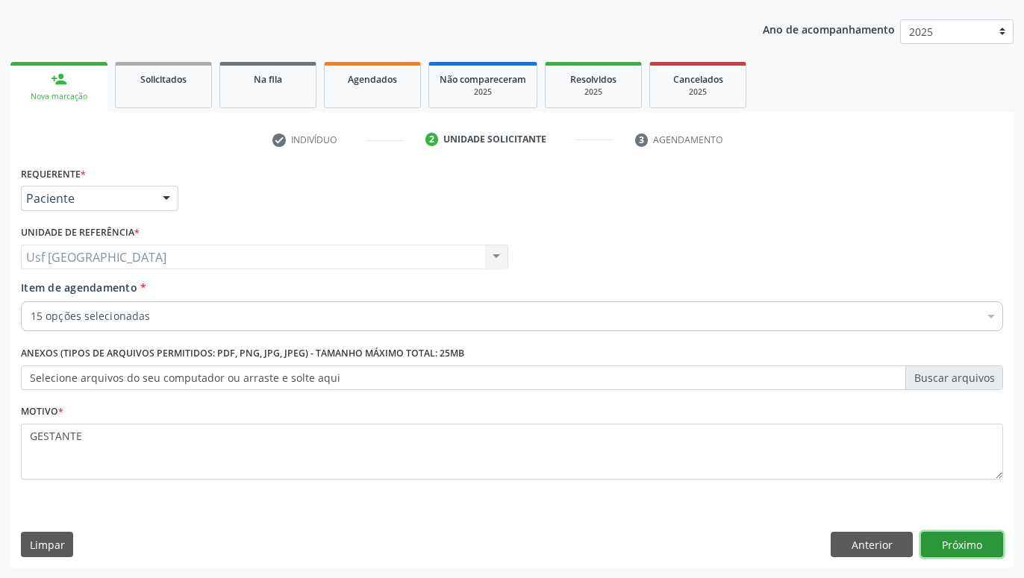
click at [964, 539] on button "Próximo" at bounding box center [962, 544] width 82 height 25
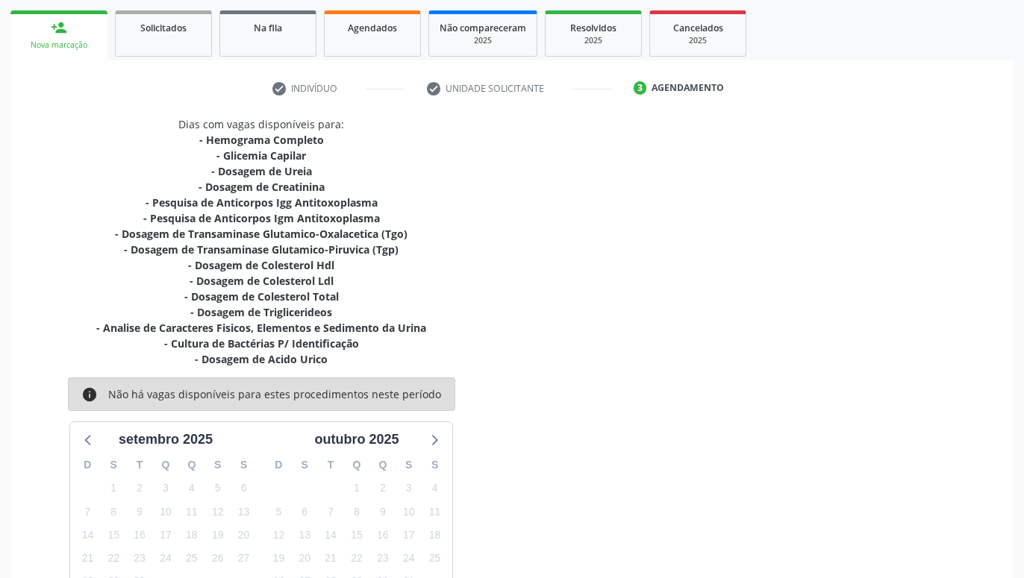
scroll to position [334, 0]
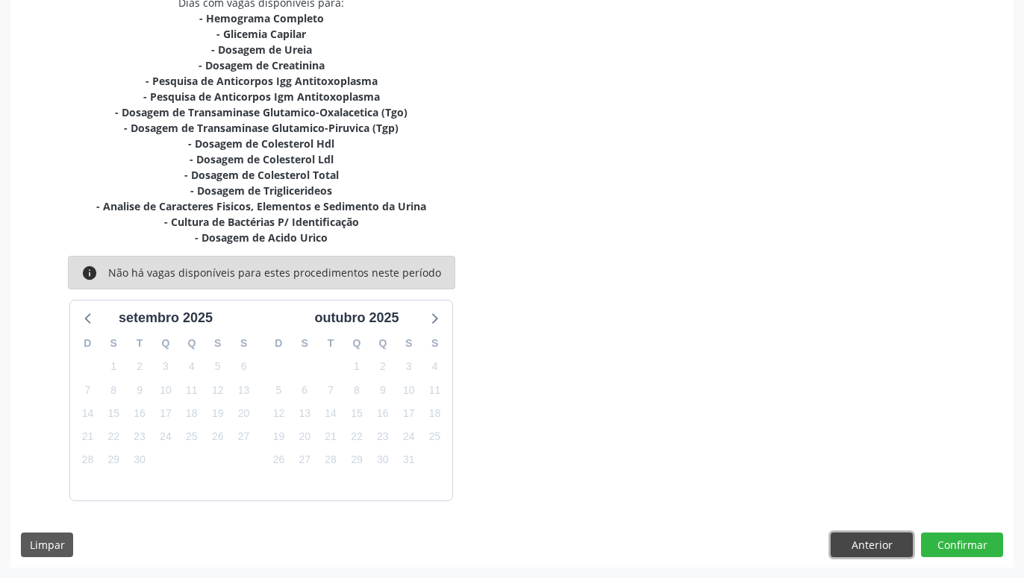
click at [857, 539] on button "Anterior" at bounding box center [872, 545] width 82 height 25
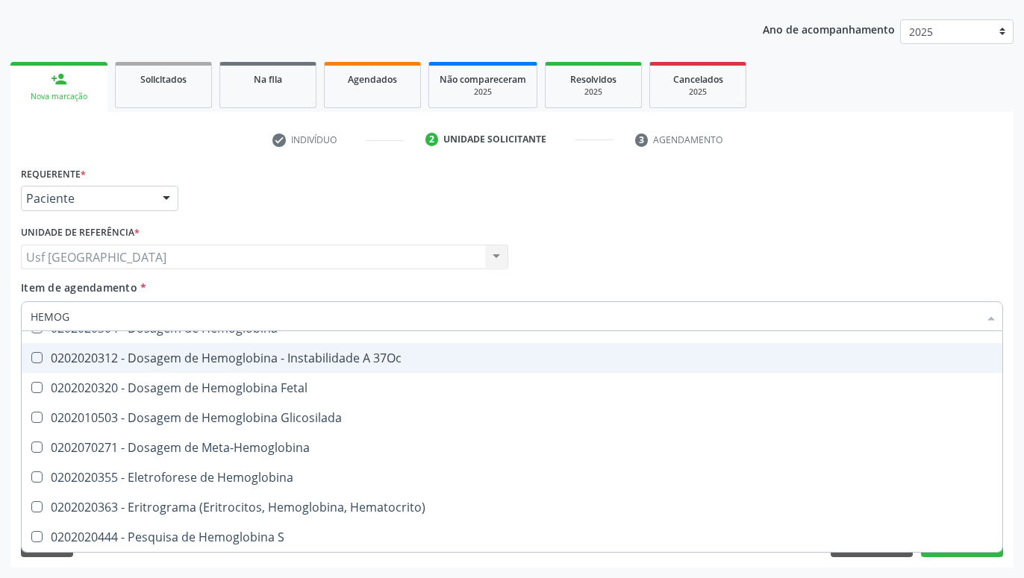
scroll to position [266, 0]
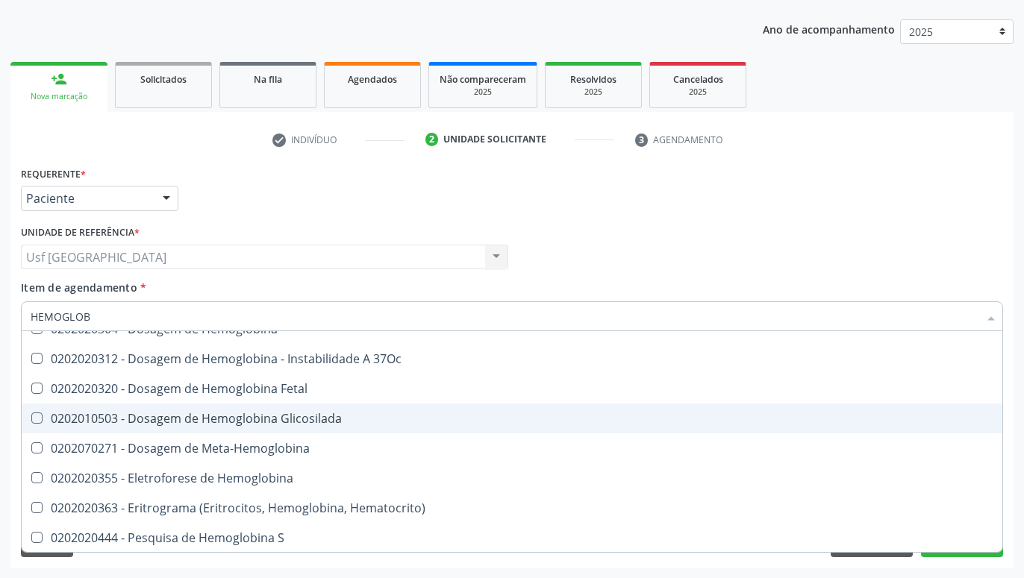
click at [337, 421] on div "0202010503 - Dosagem de Hemoglobina Glicosilada" at bounding box center [512, 419] width 963 height 12
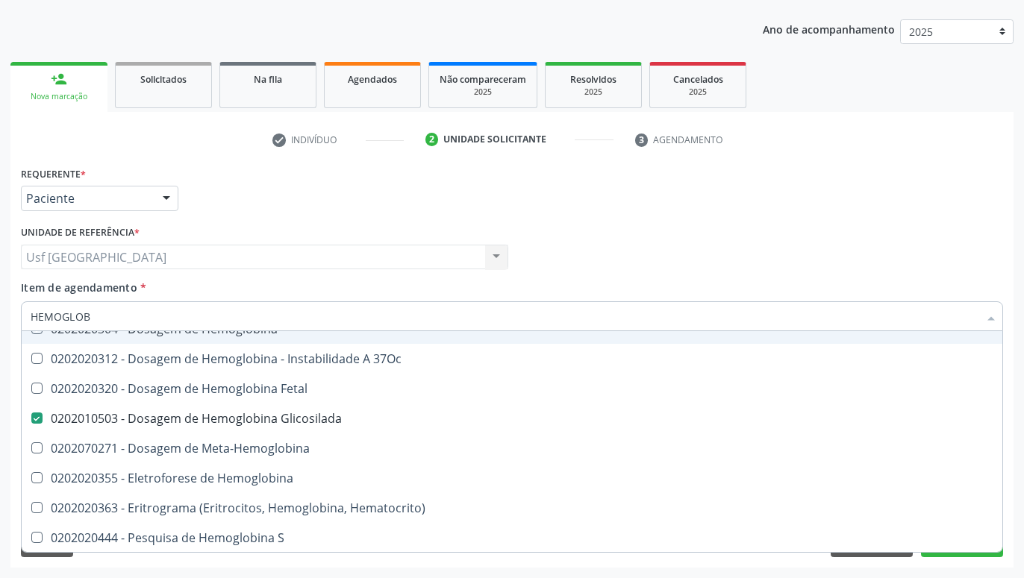
click at [595, 247] on div "Profissional Solicitante Por favor, selecione a Unidade de Atendimento primeiro…" at bounding box center [511, 251] width 989 height 58
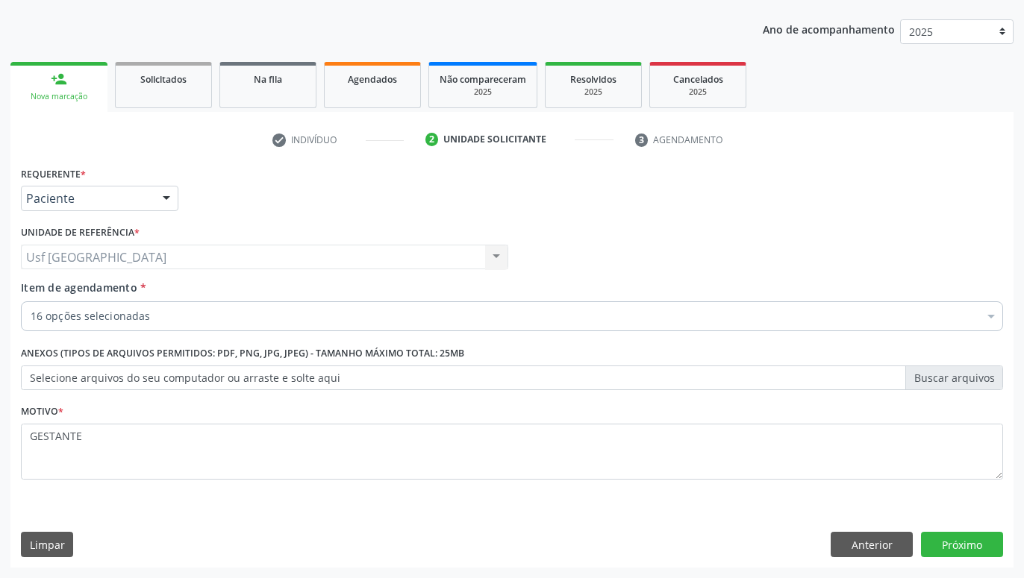
scroll to position [0, 0]
click at [972, 542] on button "Próximo" at bounding box center [962, 544] width 82 height 25
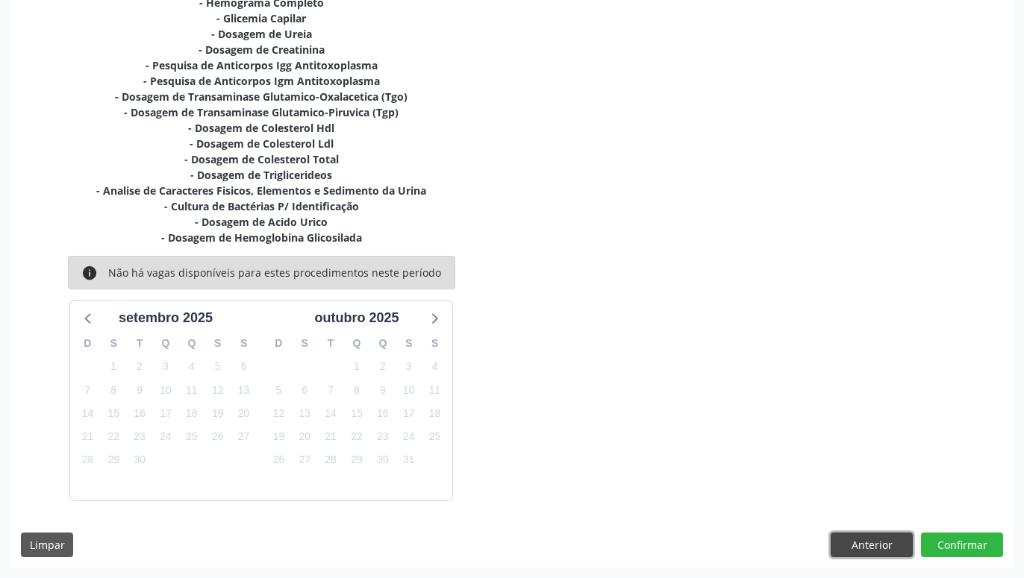
click at [862, 547] on button "Anterior" at bounding box center [872, 545] width 82 height 25
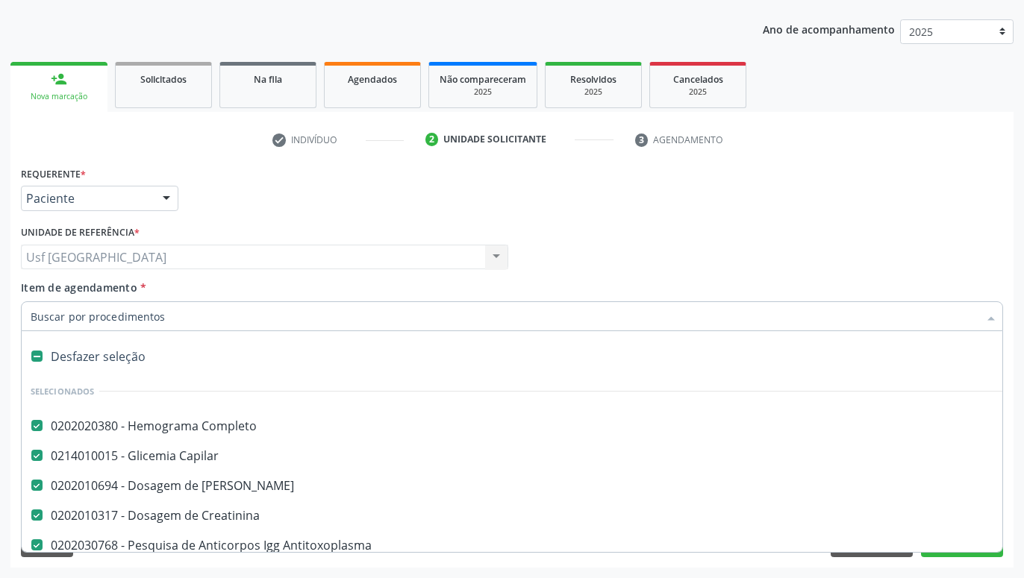
scroll to position [98, 0]
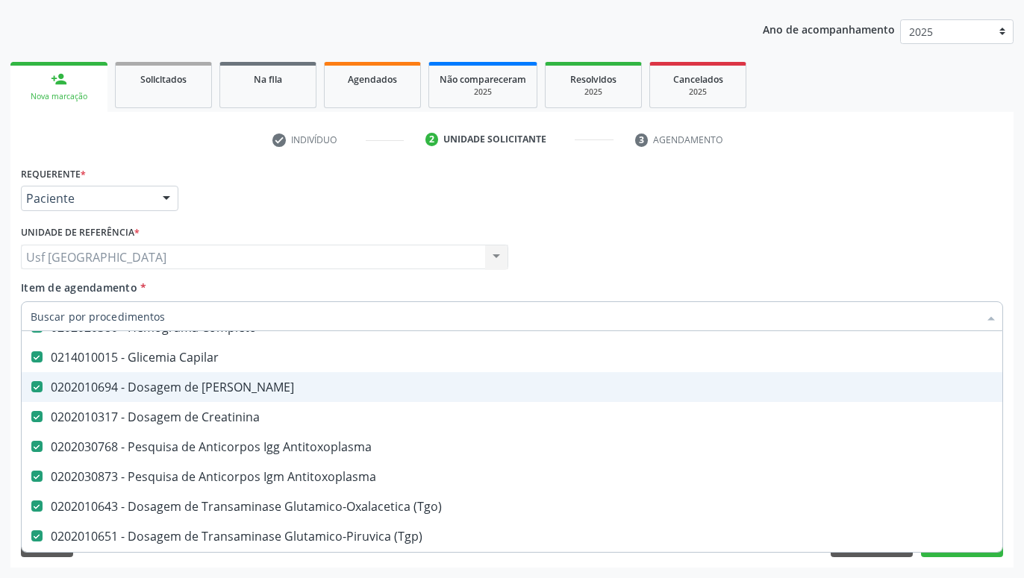
click at [189, 383] on div "0202010694 - Dosagem de [PERSON_NAME]" at bounding box center [612, 387] width 1162 height 12
click at [166, 387] on div "0202010694 - Dosagem de [PERSON_NAME]" at bounding box center [612, 387] width 1162 height 12
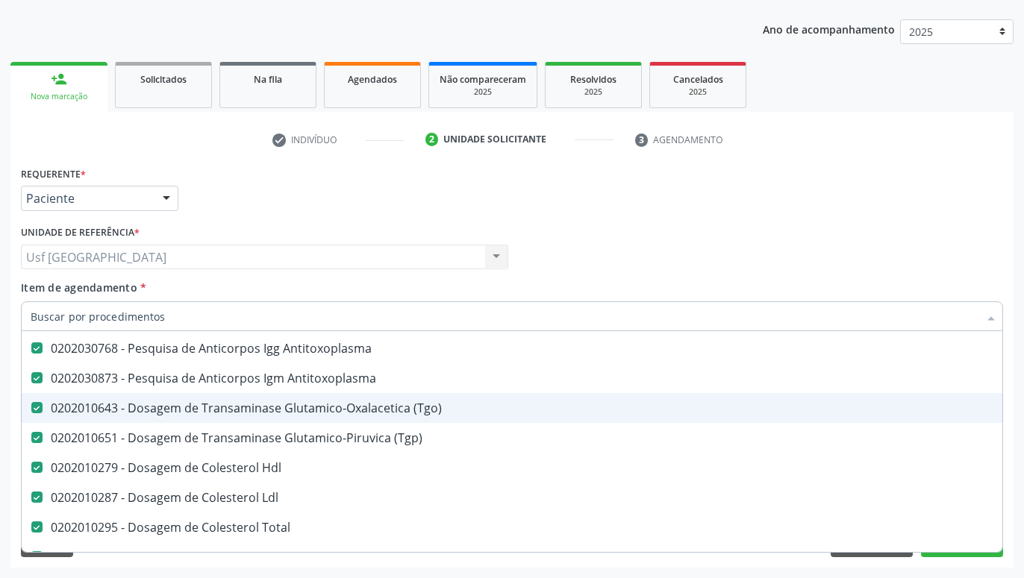
scroll to position [394, 0]
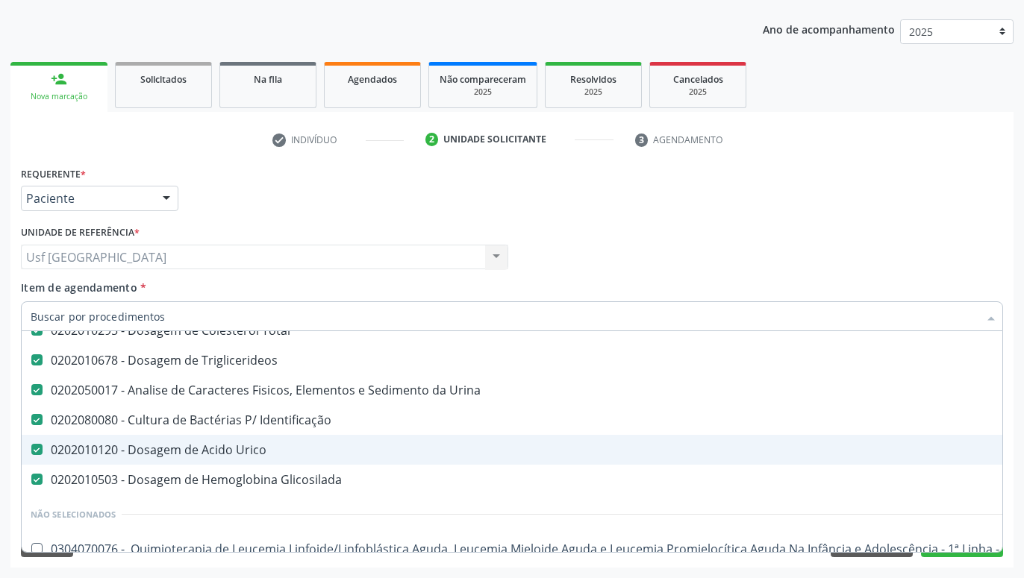
click at [242, 451] on div "0202010120 - Dosagem de Acido Urico" at bounding box center [612, 450] width 1162 height 12
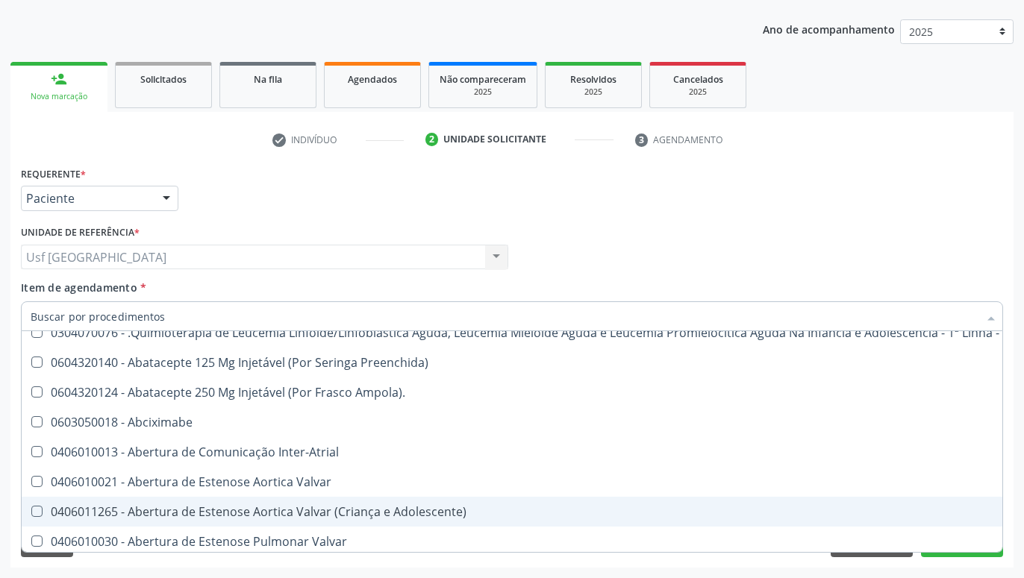
scroll to position [689, 0]
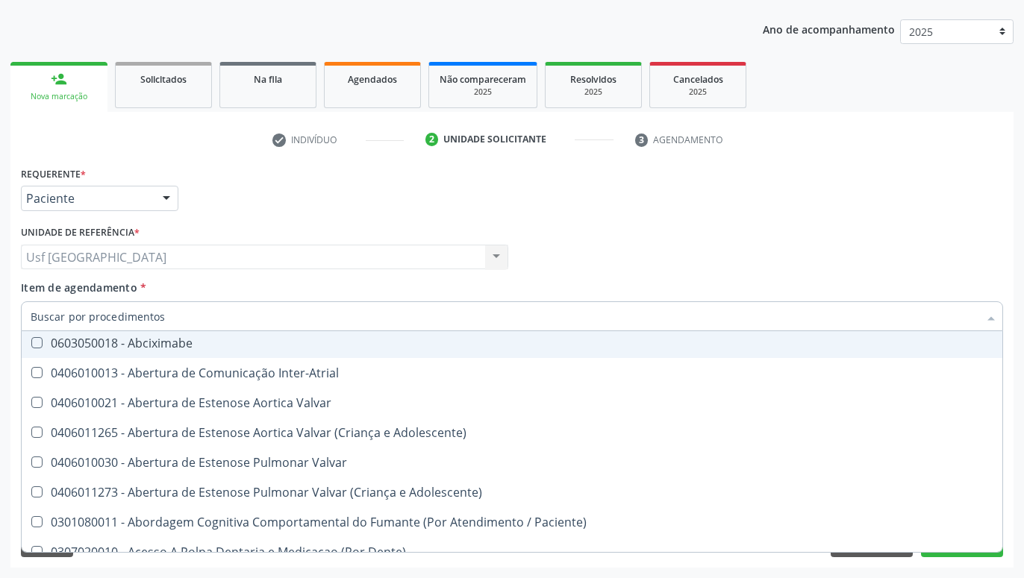
click at [935, 265] on div "Profissional Solicitante Por favor, selecione a Unidade de Atendimento primeiro…" at bounding box center [511, 251] width 989 height 58
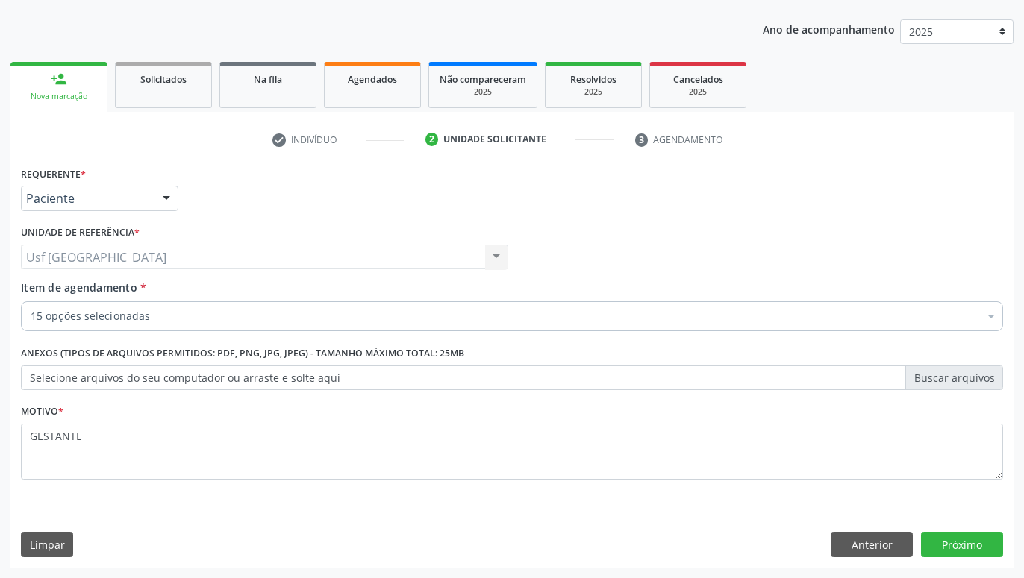
scroll to position [0, 0]
click at [975, 545] on button "Próximo" at bounding box center [962, 544] width 82 height 25
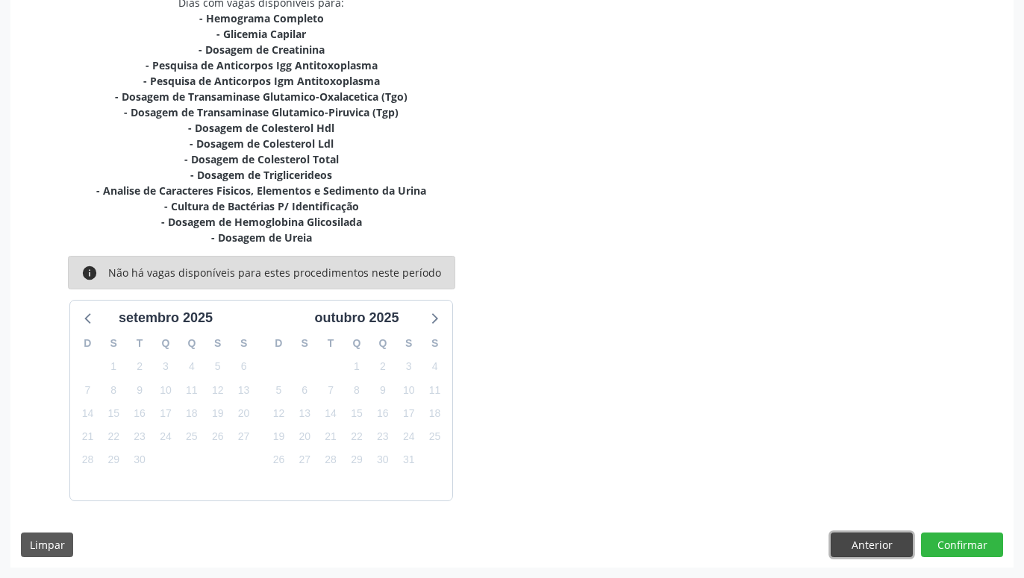
click at [854, 551] on button "Anterior" at bounding box center [872, 545] width 82 height 25
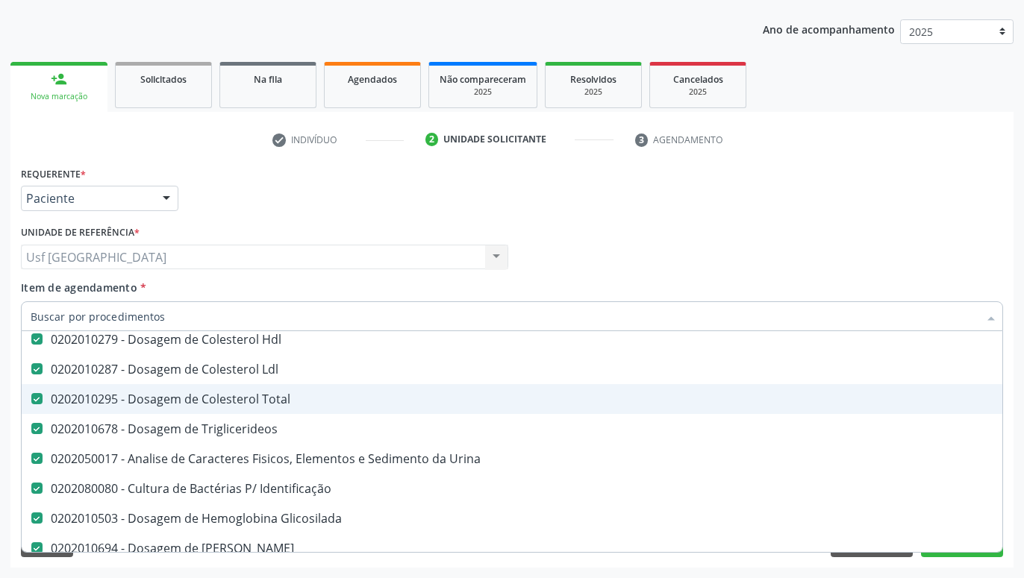
scroll to position [394, 0]
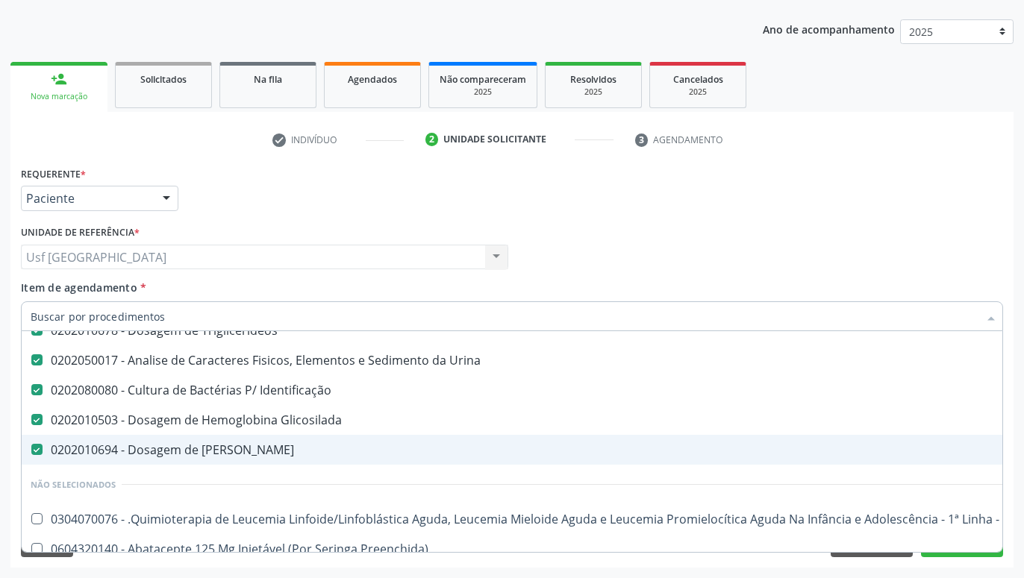
click at [208, 444] on div "0202010694 - Dosagem de [PERSON_NAME]" at bounding box center [612, 450] width 1162 height 12
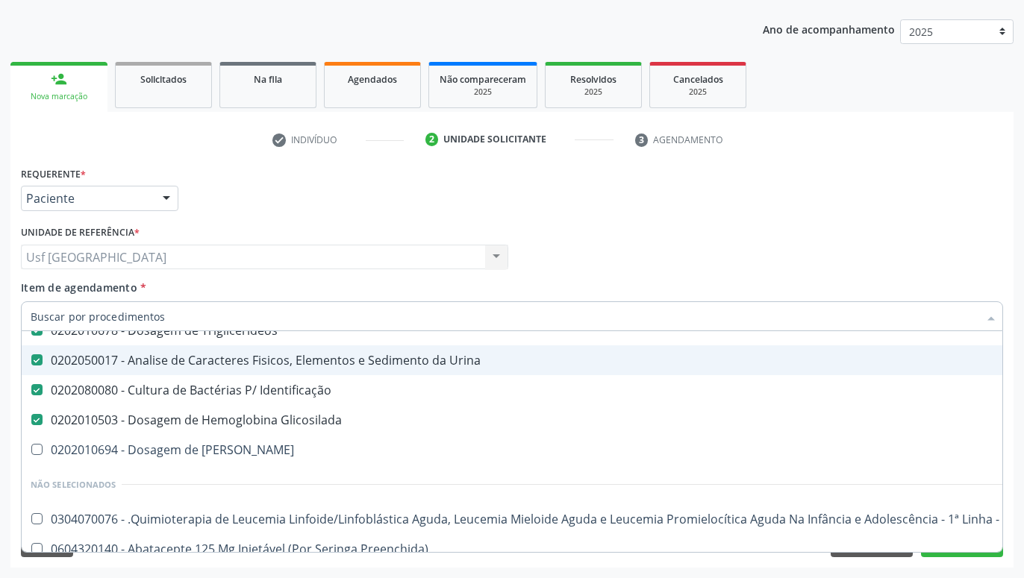
click at [582, 277] on div "Profissional Solicitante Por favor, selecione a Unidade de Atendimento primeiro…" at bounding box center [511, 251] width 989 height 58
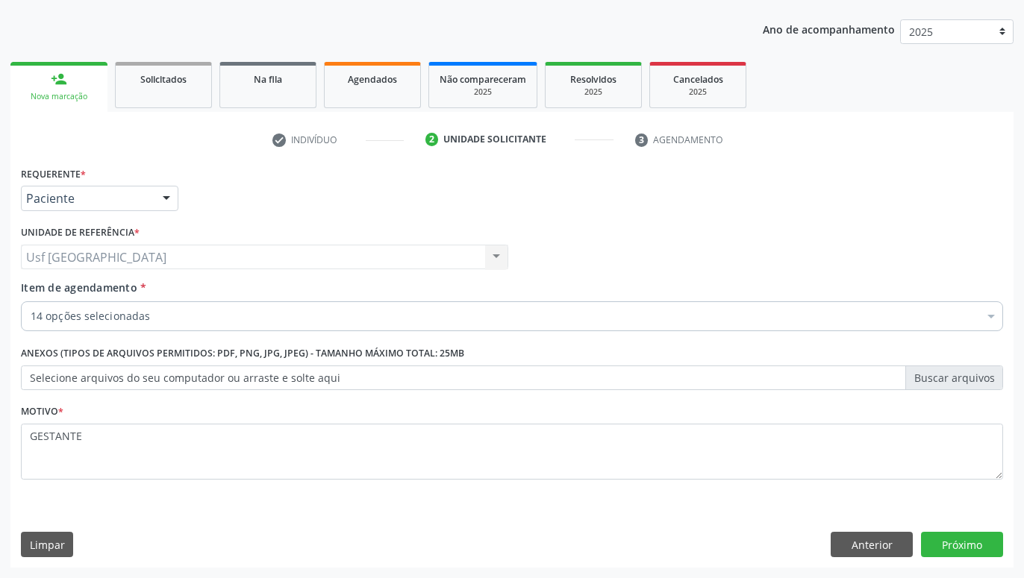
scroll to position [0, 0]
click at [956, 548] on button "Próximo" at bounding box center [962, 544] width 82 height 25
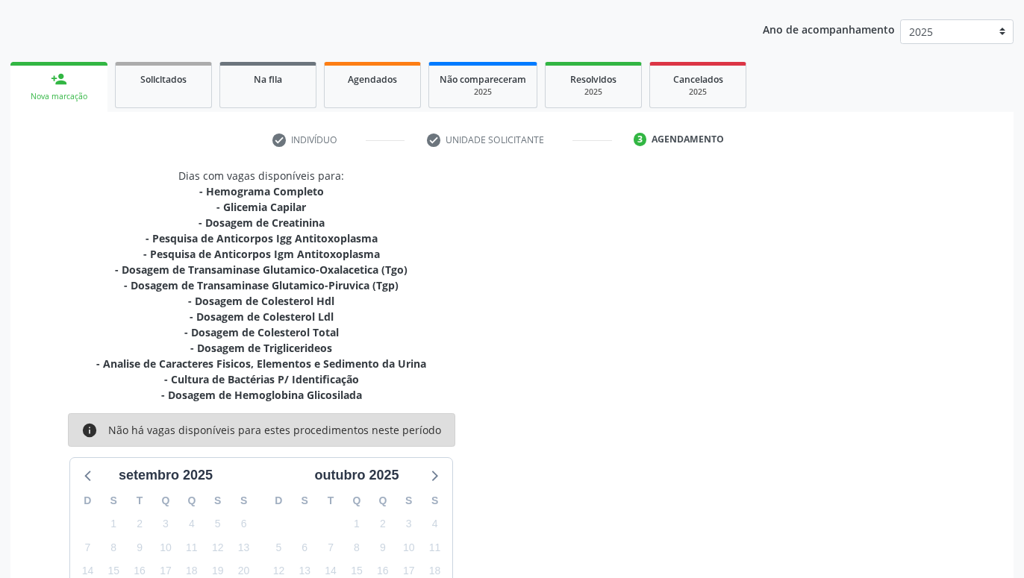
scroll to position [313, 0]
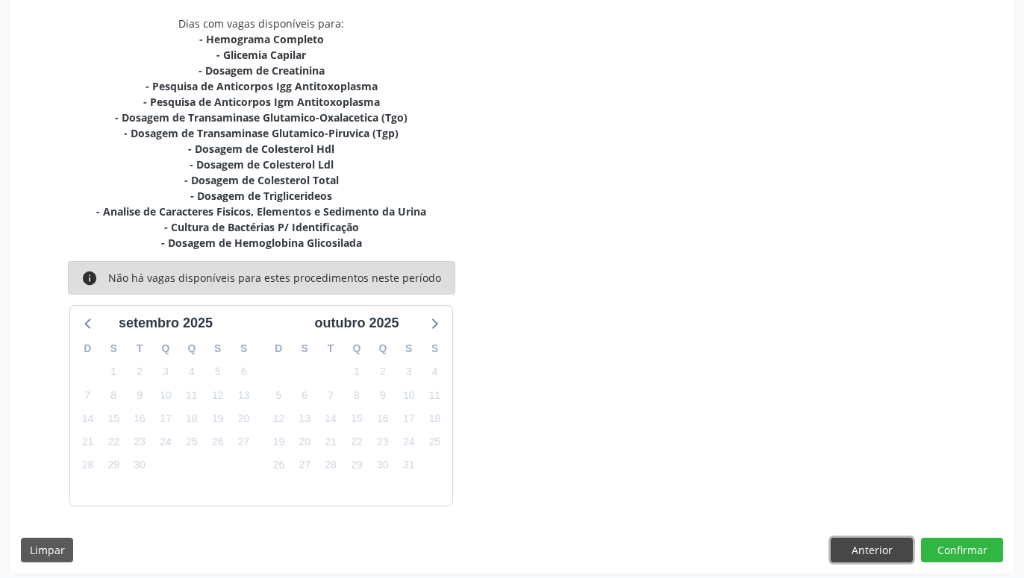
click at [845, 546] on button "Anterior" at bounding box center [872, 550] width 82 height 25
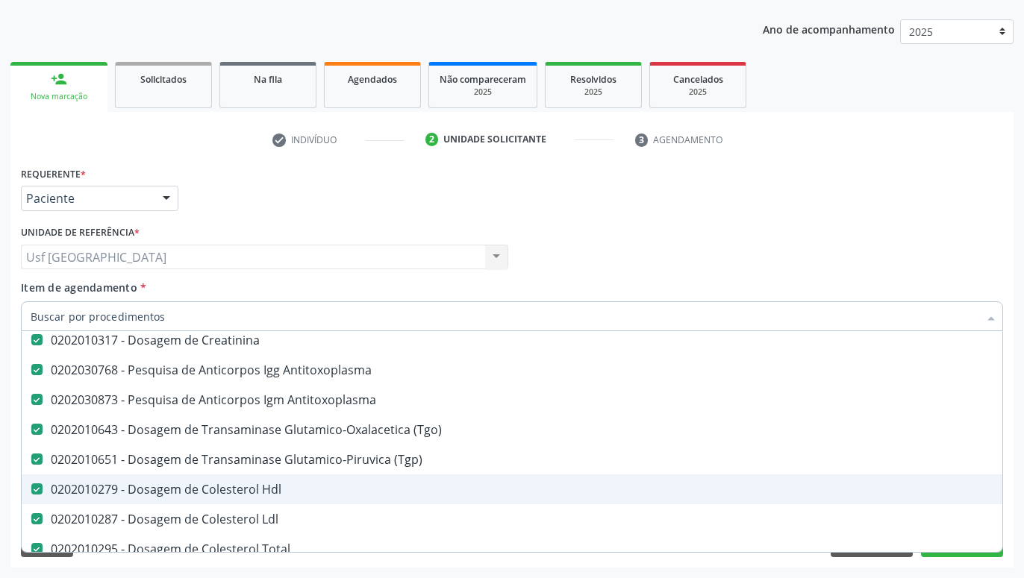
scroll to position [98, 0]
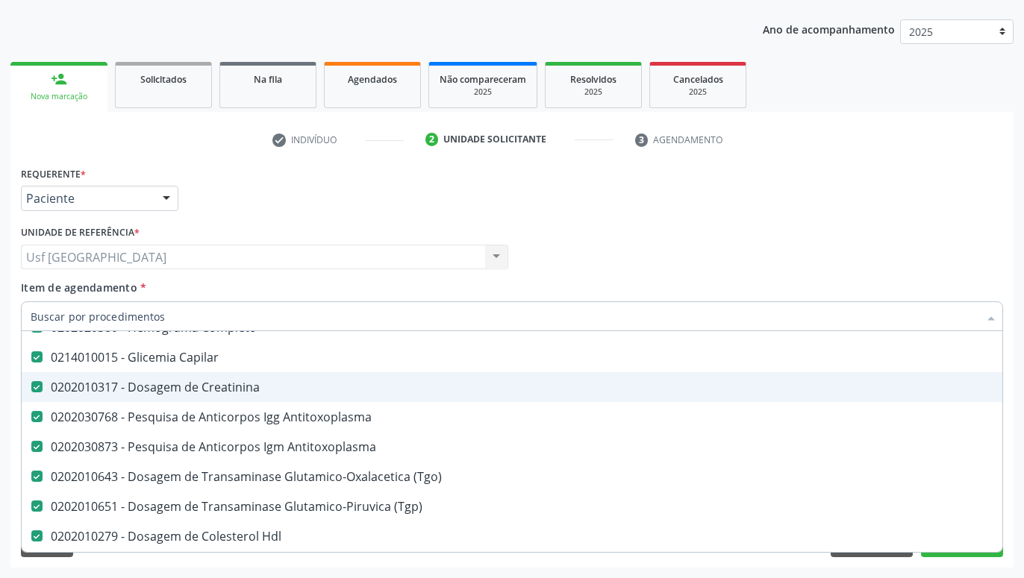
click at [227, 393] on div "0202010317 - Dosagem de Creatinina" at bounding box center [612, 387] width 1162 height 12
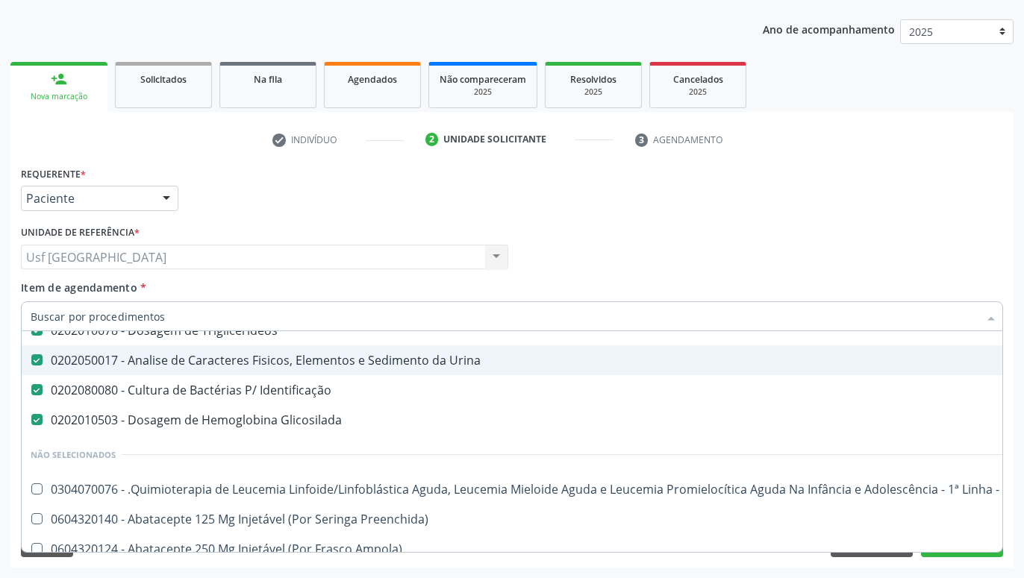
scroll to position [492, 0]
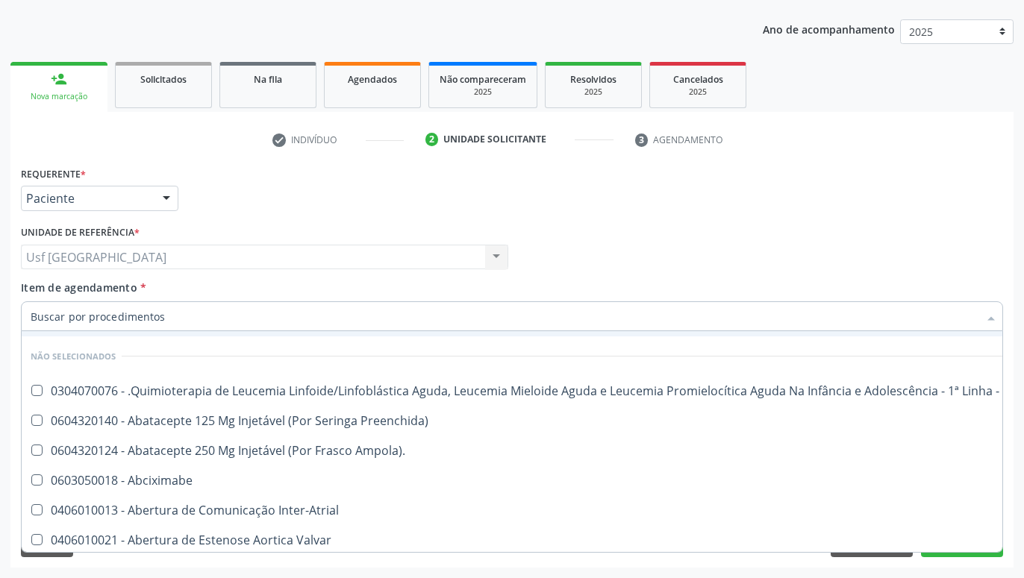
click at [742, 229] on div "Profissional Solicitante Por favor, selecione a Unidade de Atendimento primeiro…" at bounding box center [511, 251] width 989 height 58
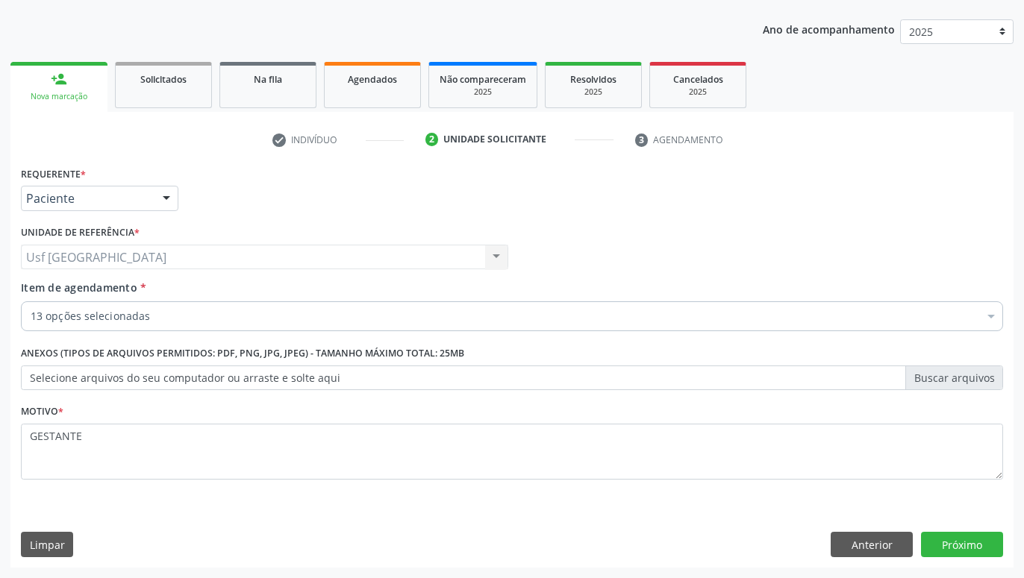
scroll to position [0, 0]
drag, startPoint x: 969, startPoint y: 535, endPoint x: 969, endPoint y: 543, distance: 8.2
click at [969, 542] on button "Próximo" at bounding box center [962, 544] width 82 height 25
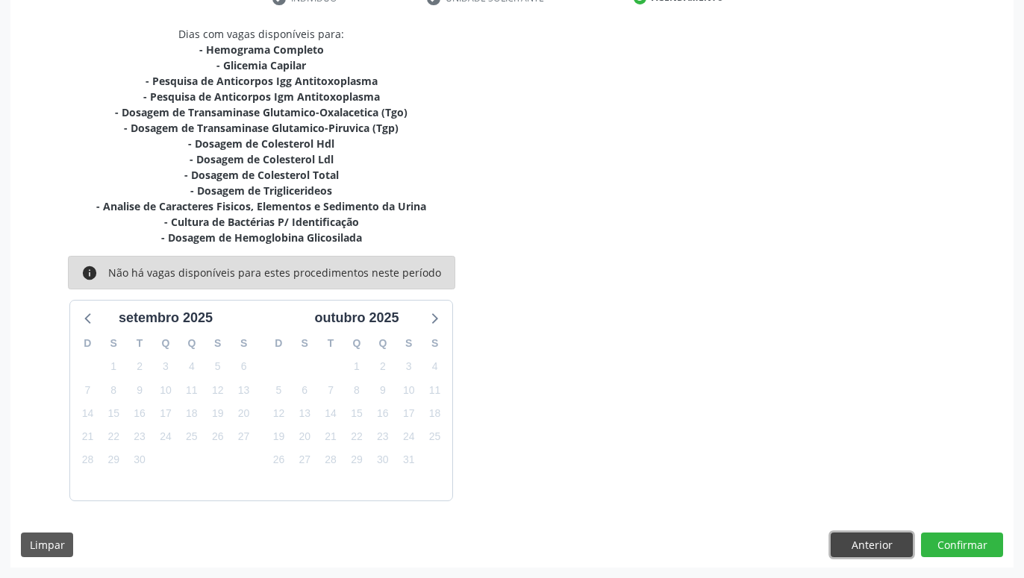
click at [866, 550] on button "Anterior" at bounding box center [872, 545] width 82 height 25
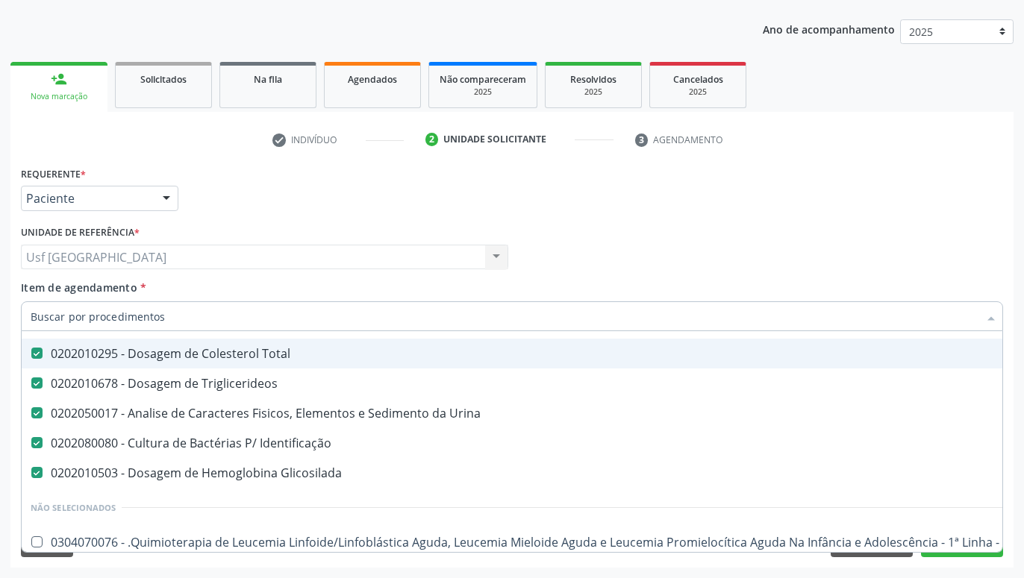
scroll to position [354, 0]
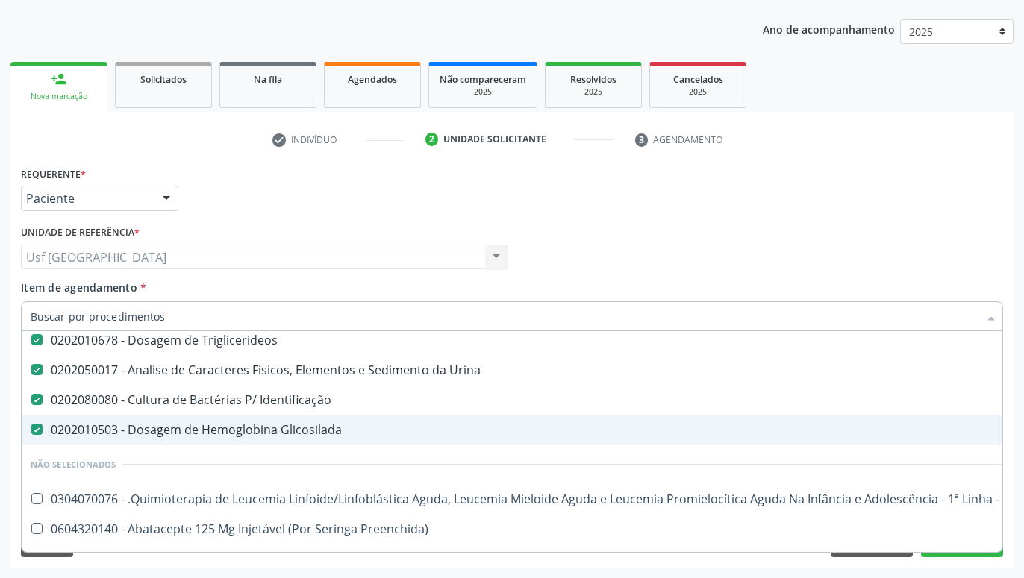
click at [425, 431] on div "0202010503 - Dosagem de Hemoglobina Glicosilada" at bounding box center [612, 430] width 1162 height 12
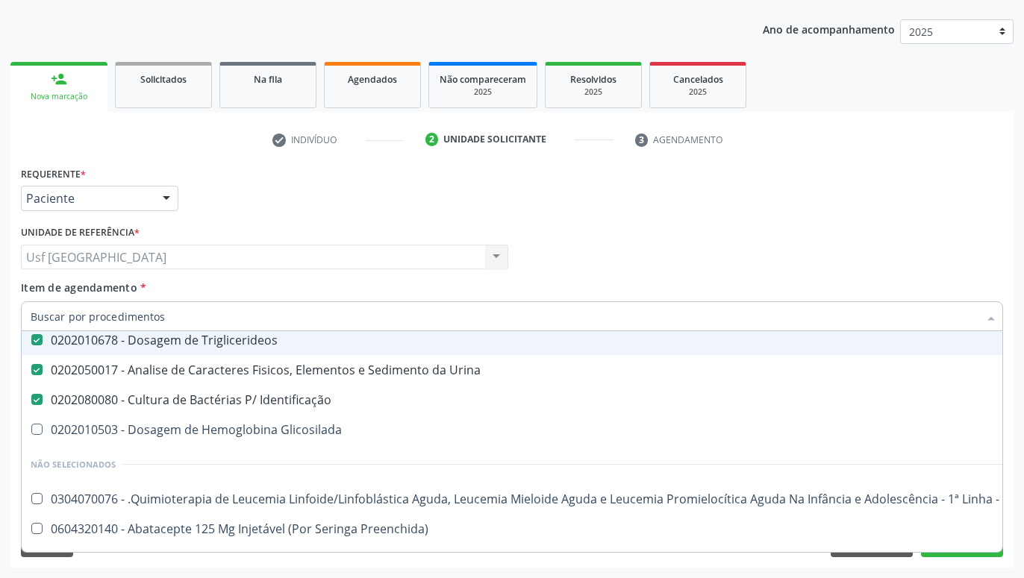
click at [655, 240] on div "Profissional Solicitante Por favor, selecione a Unidade de Atendimento primeiro…" at bounding box center [511, 251] width 989 height 58
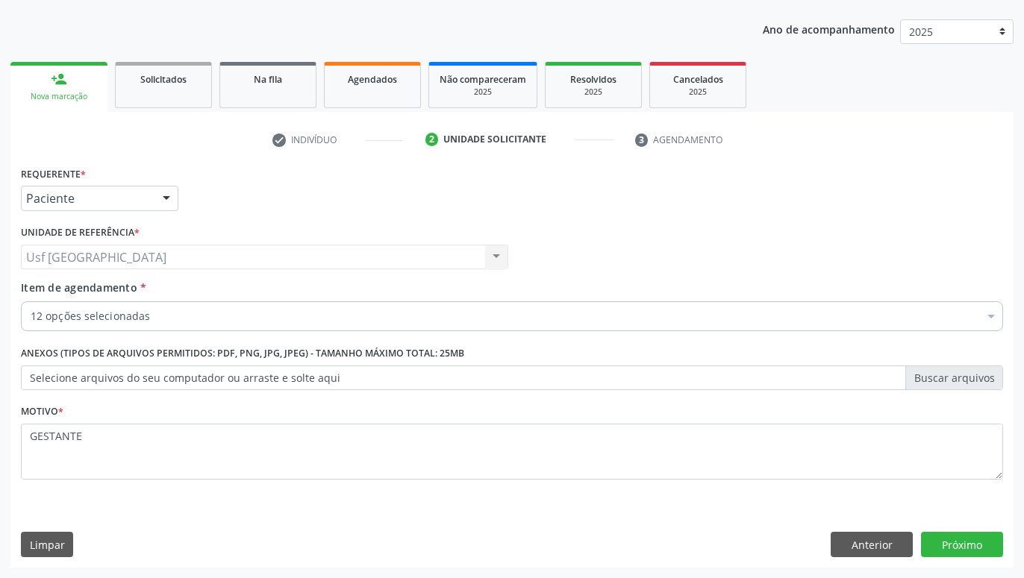
scroll to position [0, 0]
click at [954, 547] on button "Próximo" at bounding box center [962, 544] width 82 height 25
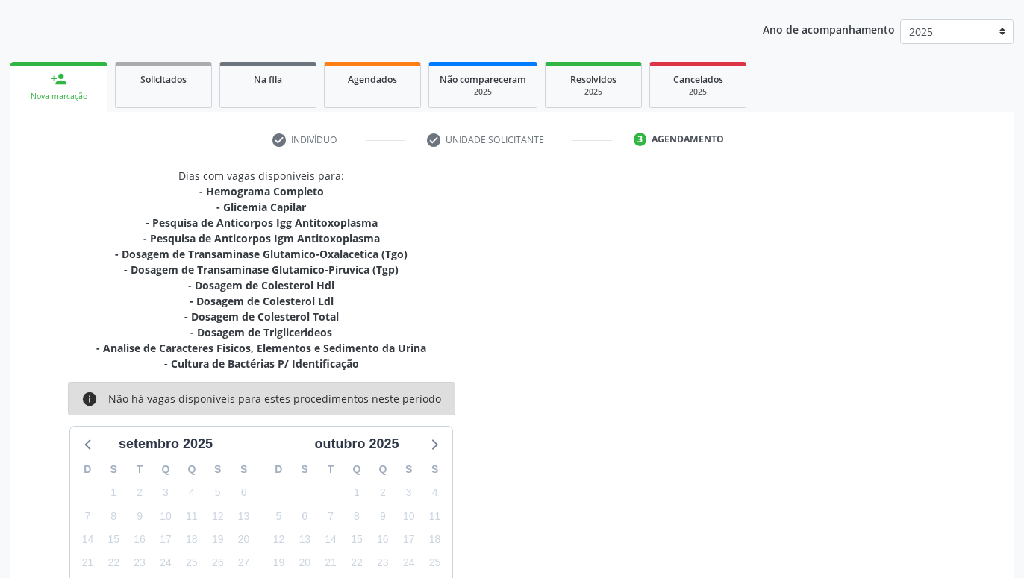
scroll to position [287, 0]
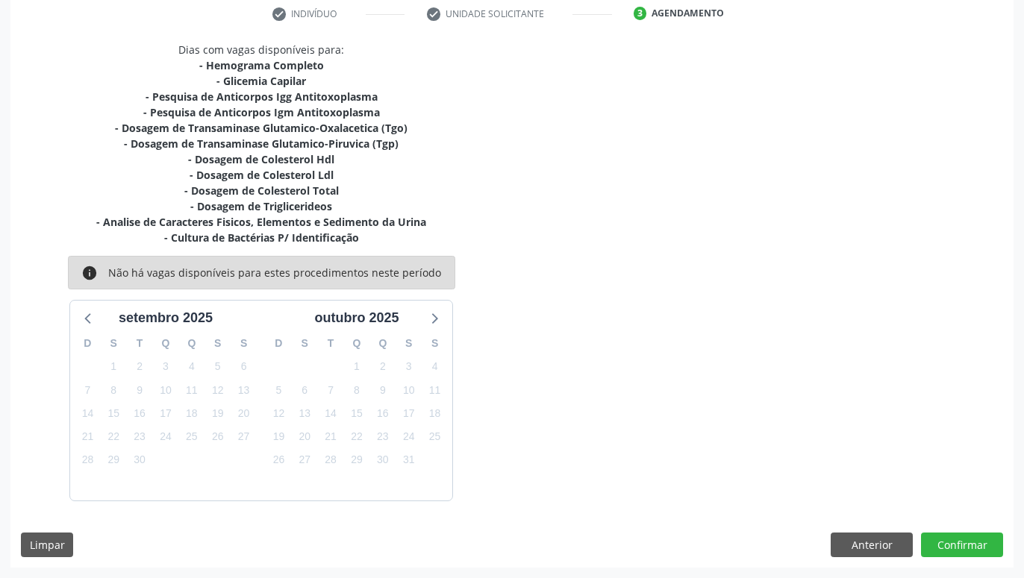
click at [826, 549] on div "Limpar Anterior Confirmar" at bounding box center [512, 545] width 982 height 25
click at [871, 542] on button "Anterior" at bounding box center [872, 545] width 82 height 25
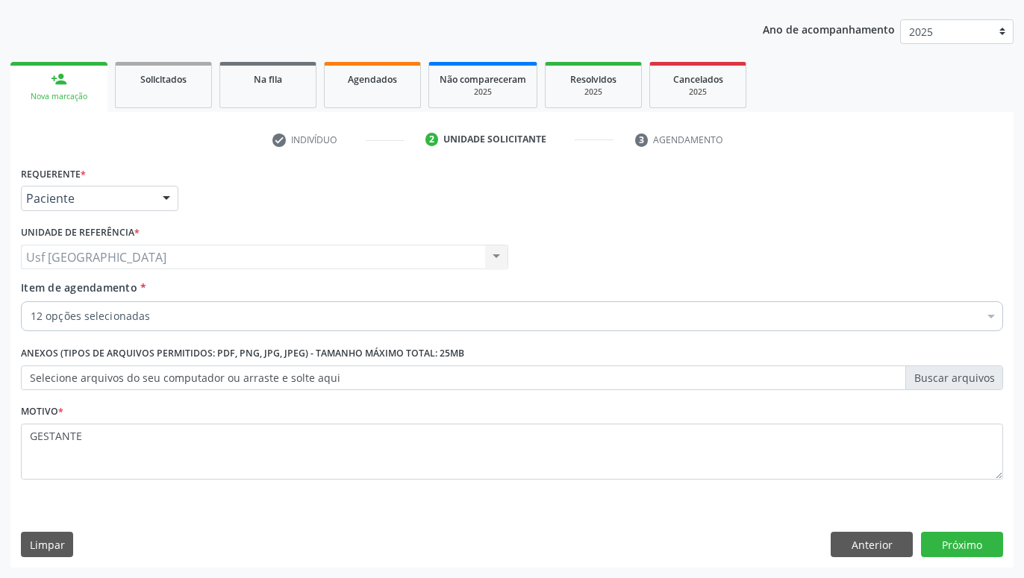
scroll to position [161, 0]
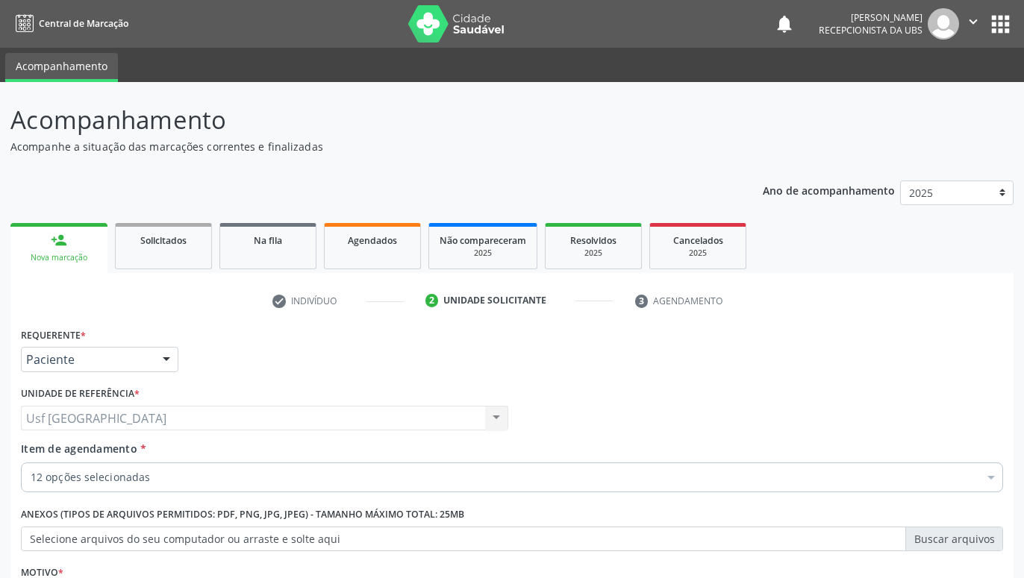
scroll to position [161, 0]
